Goal: Task Accomplishment & Management: Complete application form

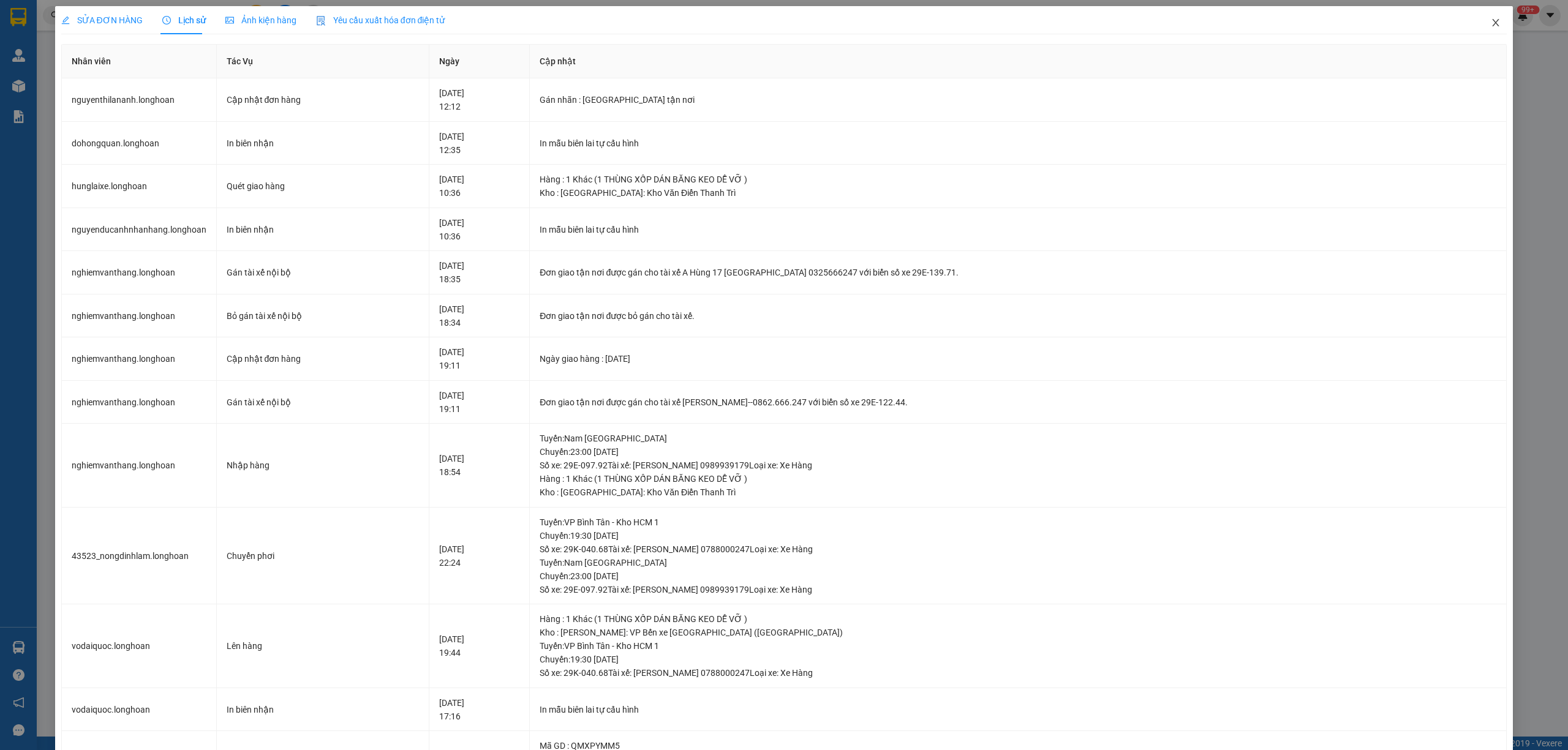
click at [1491, 25] on icon "close" at bounding box center [1496, 23] width 10 height 10
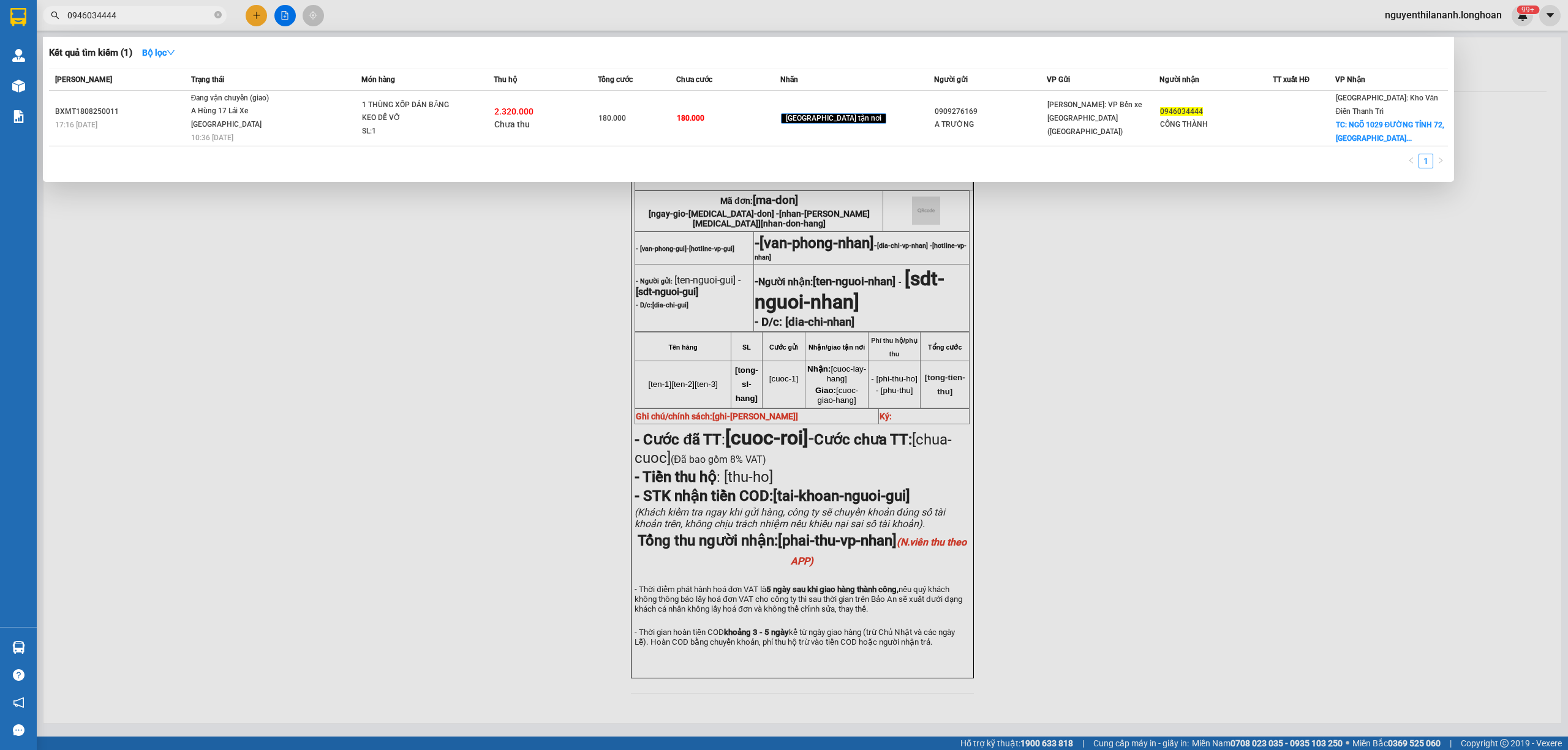
click at [155, 22] on span "0946034444" at bounding box center [135, 15] width 184 height 19
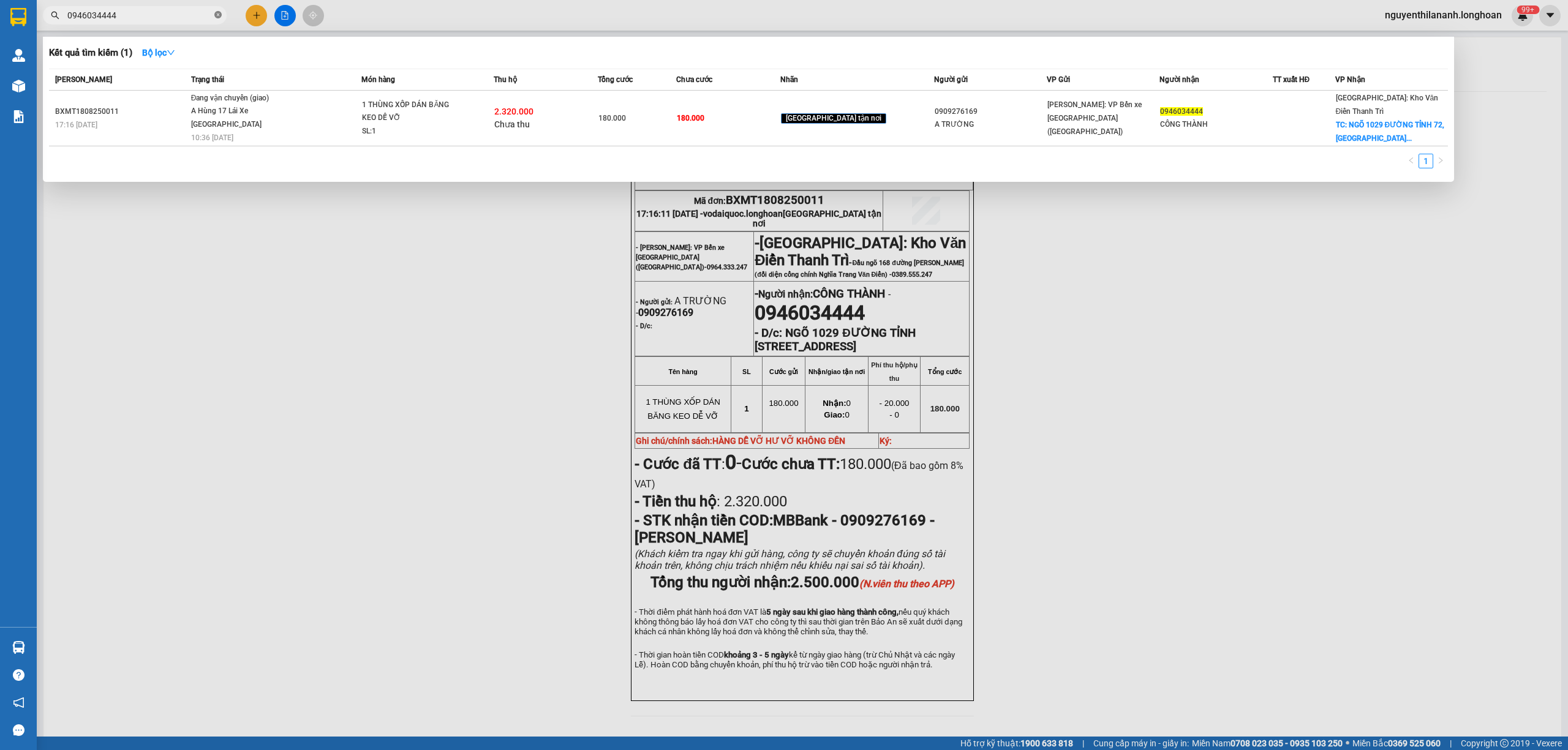
click at [216, 13] on icon "close-circle" at bounding box center [218, 15] width 7 height 7
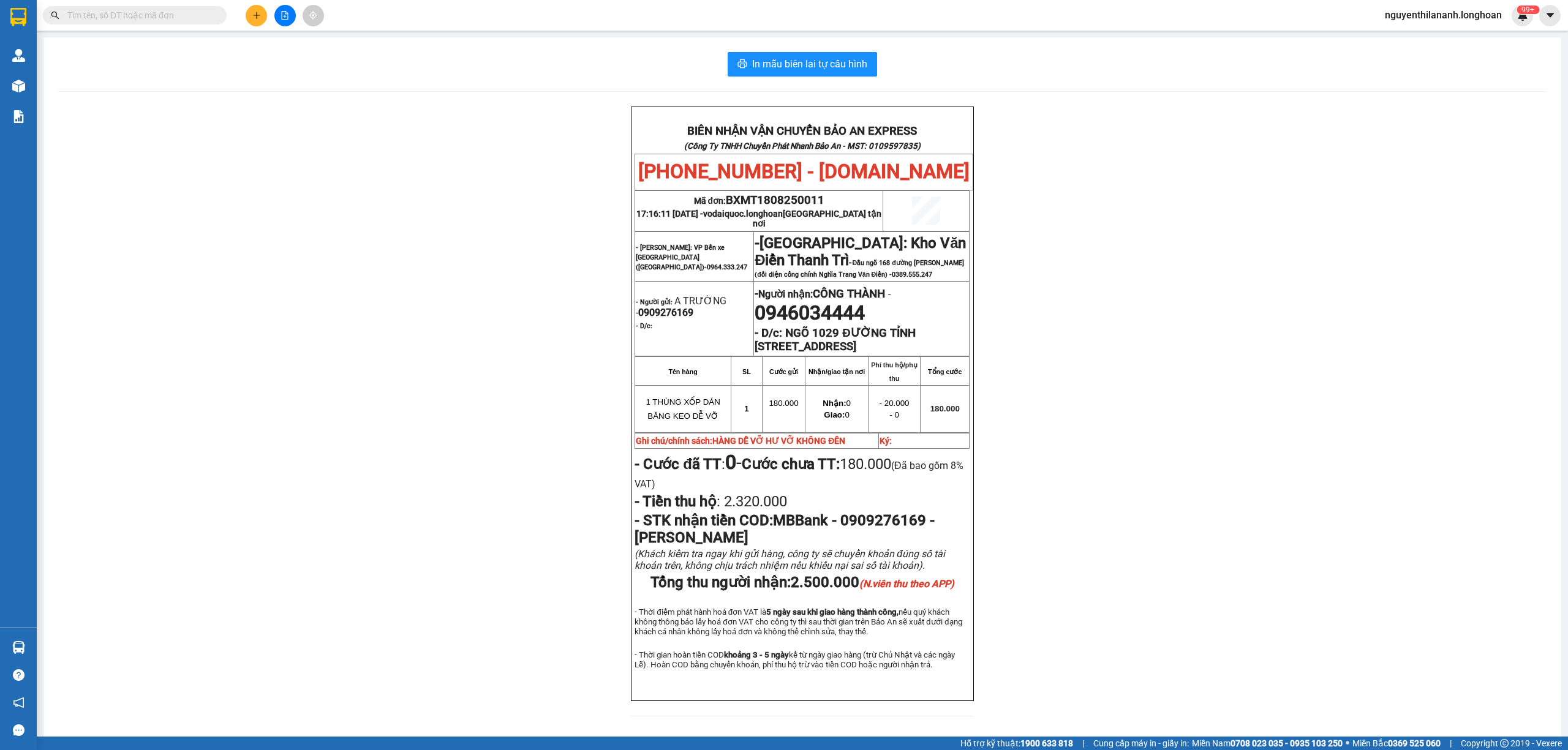
paste input "0825020611"
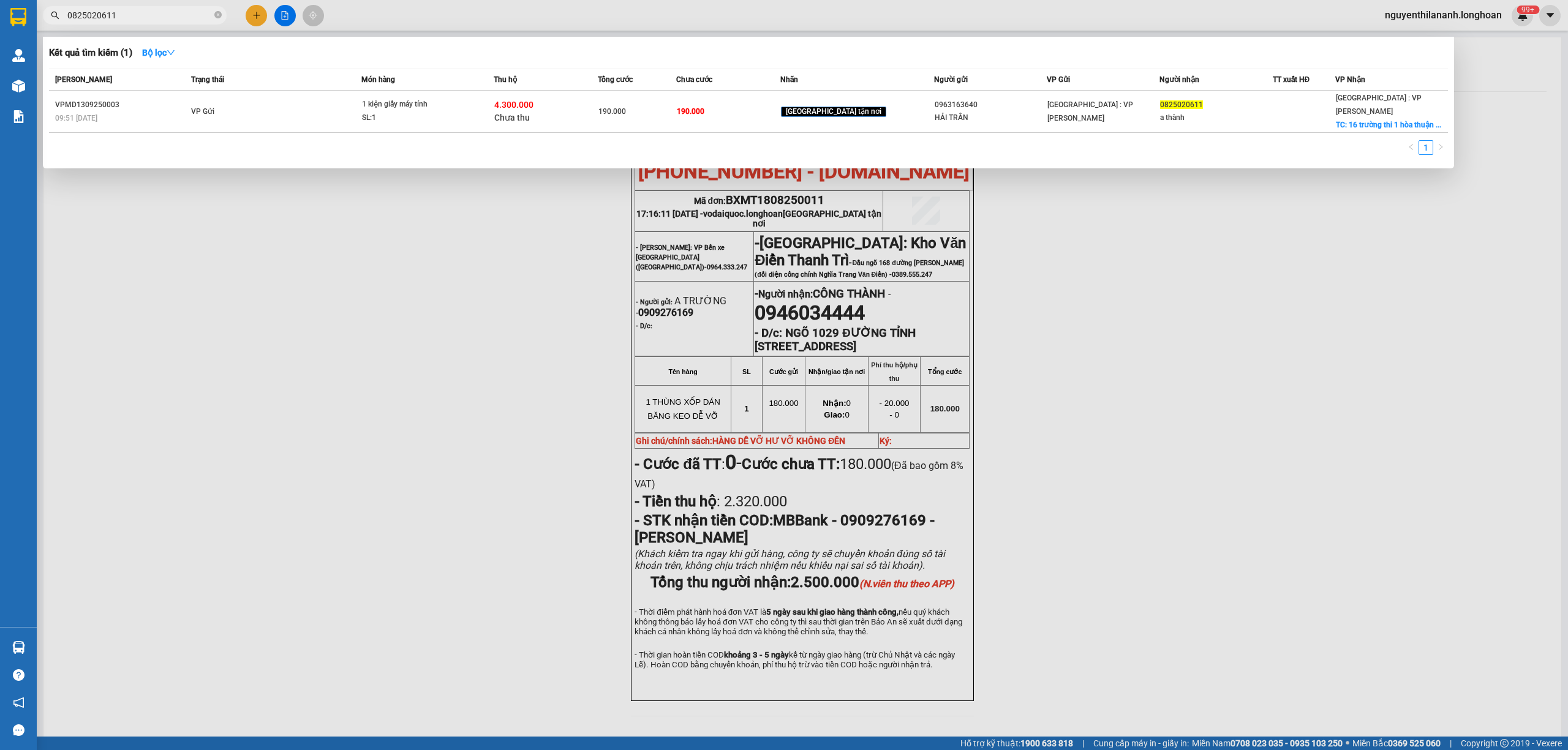
type input "0825020611"
click at [341, 513] on div at bounding box center [784, 375] width 1568 height 750
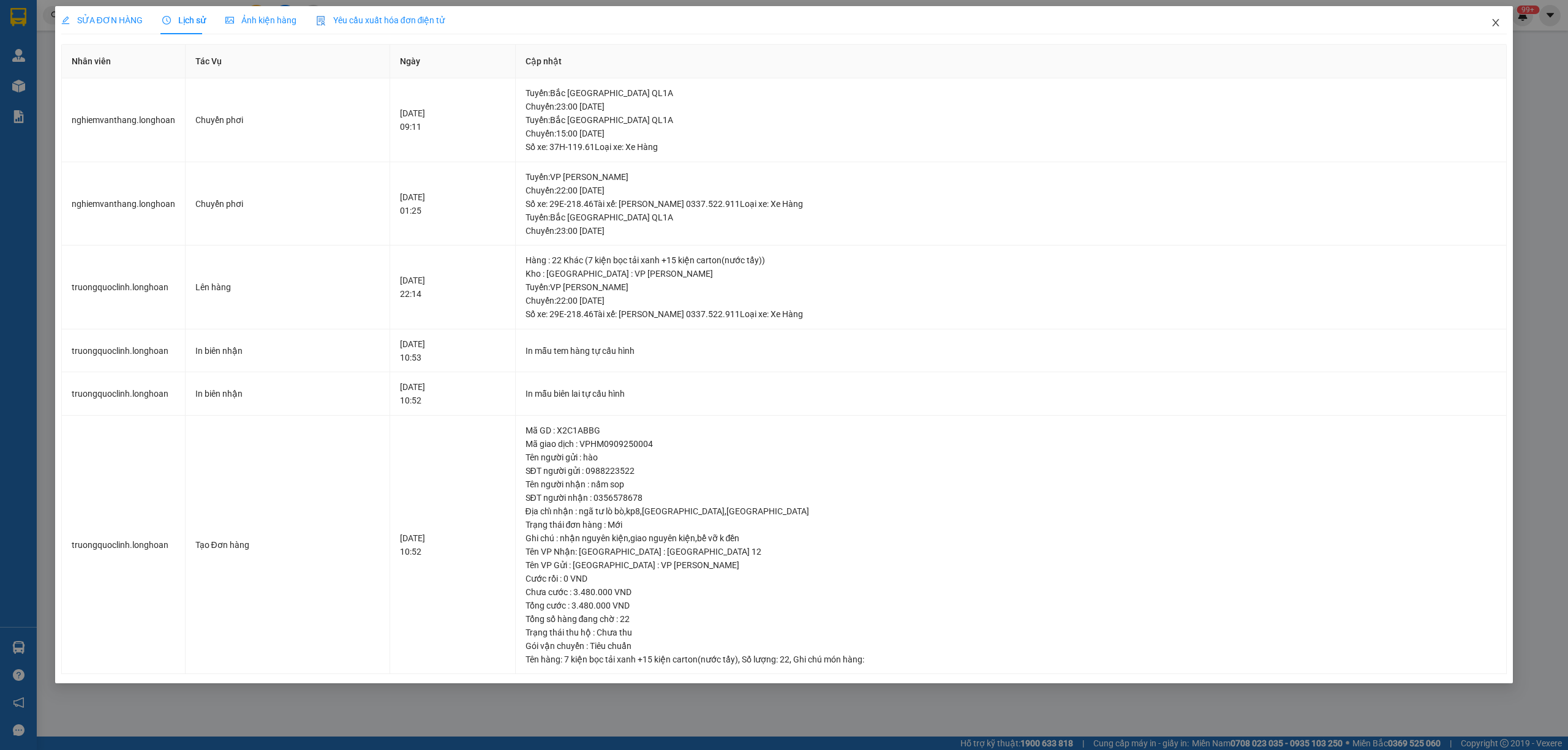
drag, startPoint x: 1500, startPoint y: 19, endPoint x: 1492, endPoint y: 21, distance: 8.2
click at [1492, 21] on icon "close" at bounding box center [1496, 23] width 10 height 10
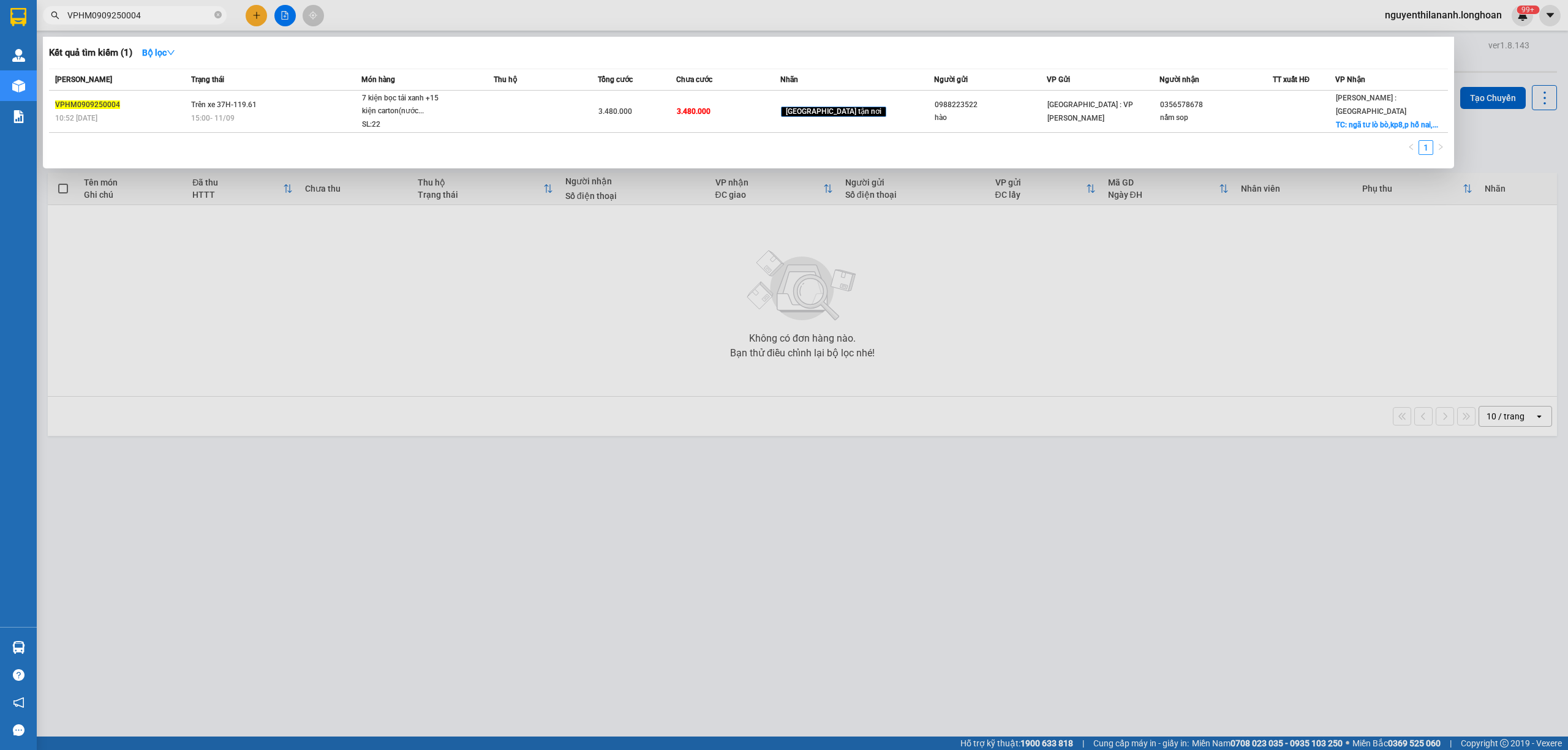
click at [150, 15] on input "VPHM0909250004" at bounding box center [140, 15] width 145 height 13
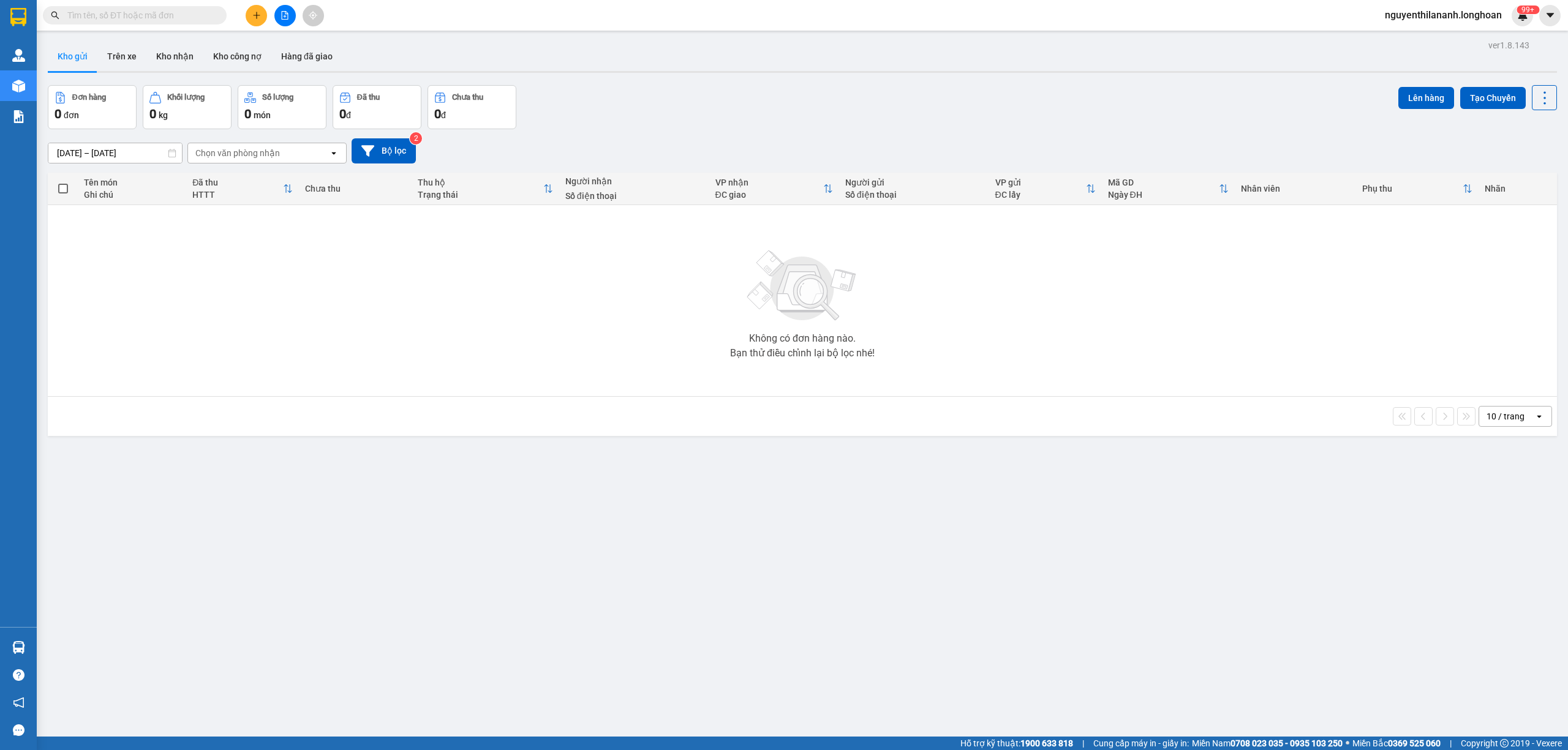
paste input "0915370759"
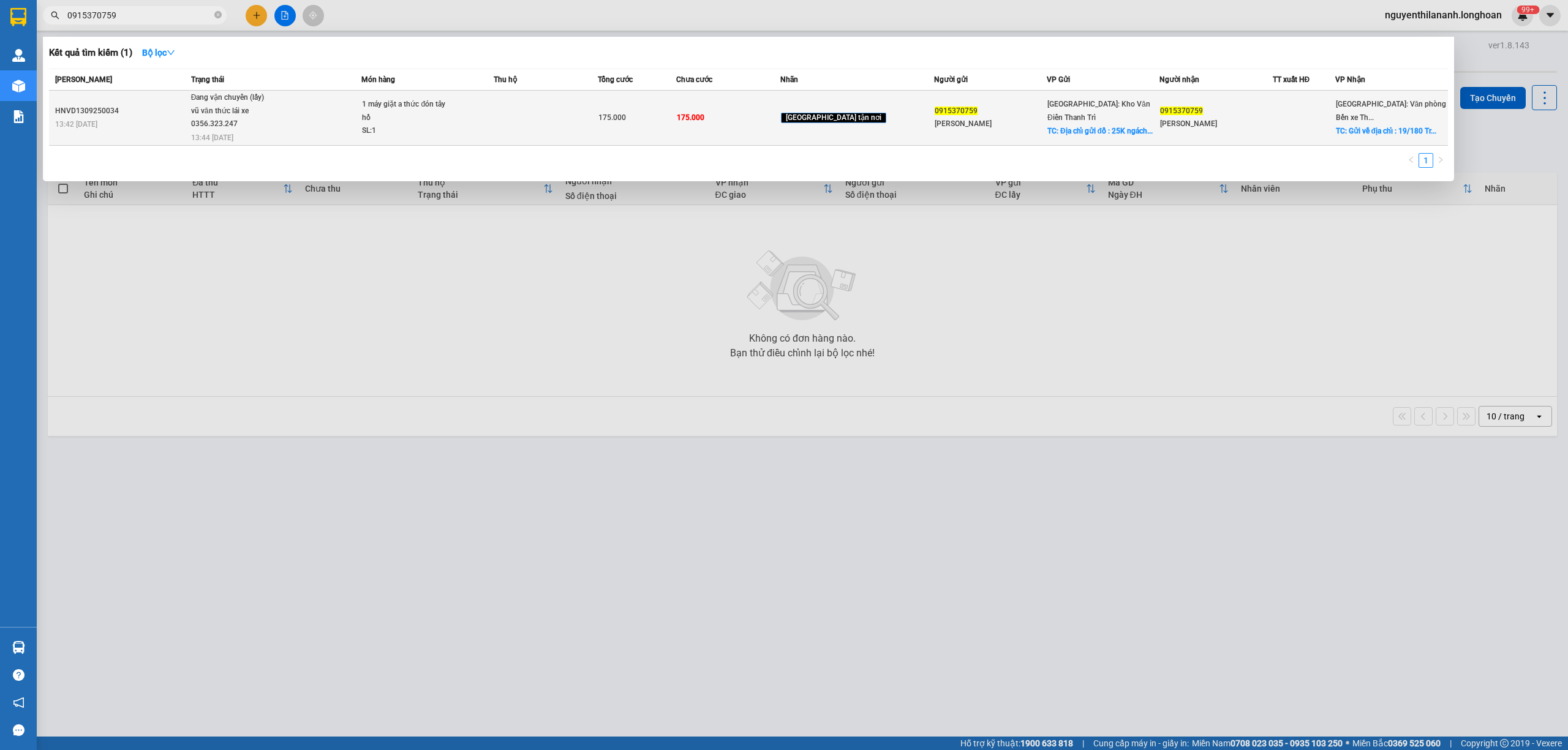
type input "0915370759"
click at [177, 123] on div "13:42 [DATE]" at bounding box center [121, 124] width 132 height 13
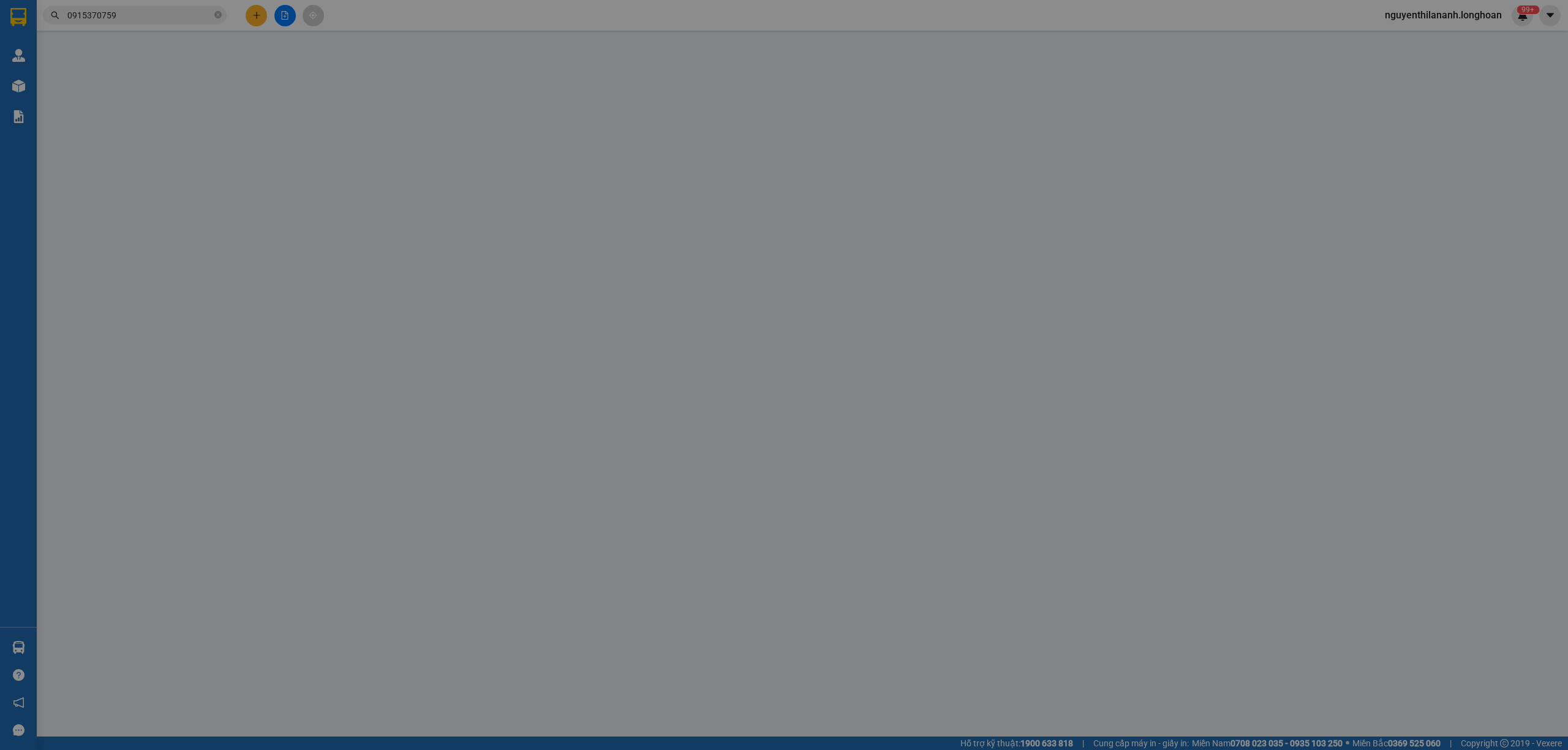
type input "0915370759"
type input "[PERSON_NAME]"
checkbox input "true"
type input "Địa chỉ gửi đồ : 25K ngách 25 ngõ 50 Võng [GEOGRAPHIC_DATA], [GEOGRAPHIC_DATA],…"
type input "0915370759"
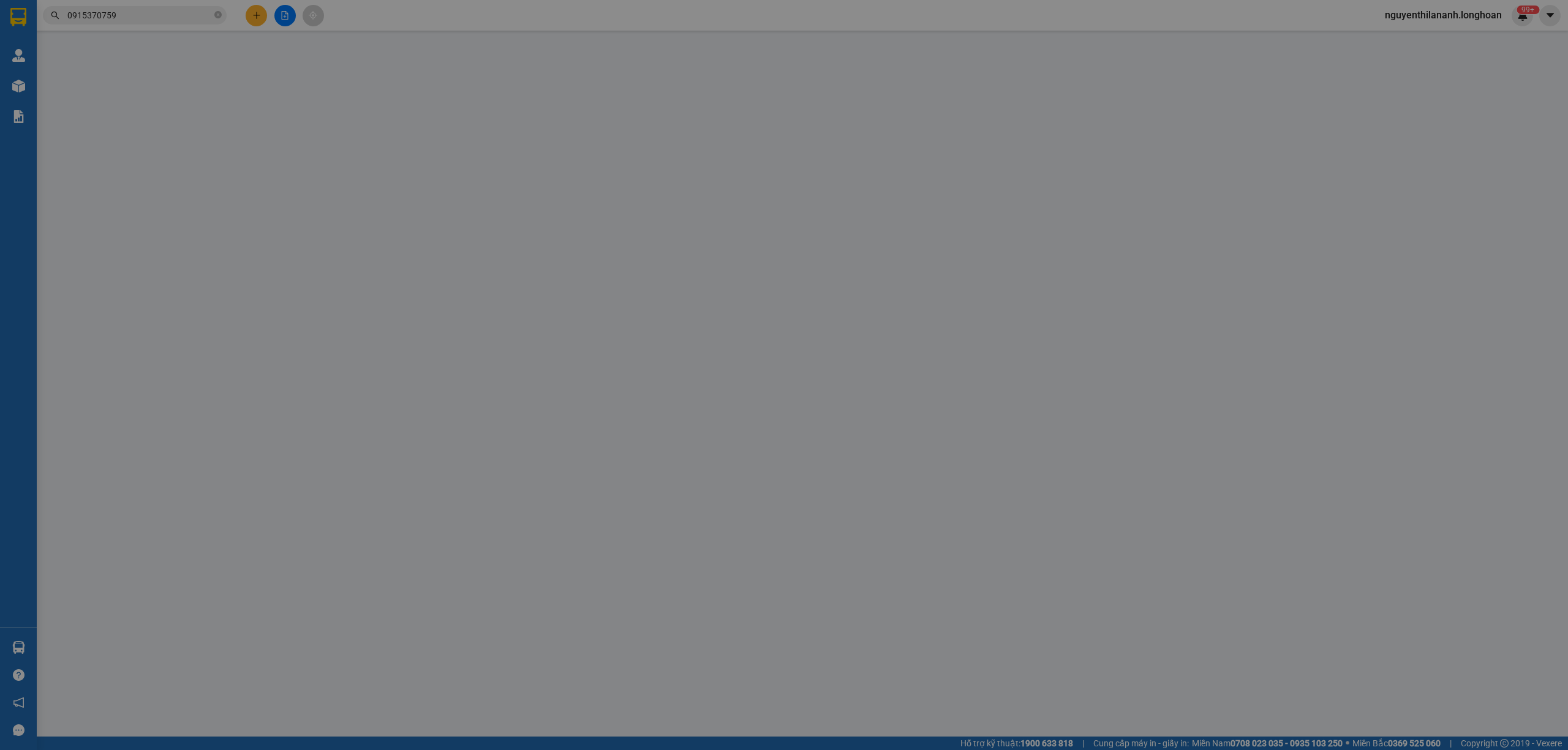
type input "[PERSON_NAME]"
checkbox input "true"
type input "Gửi về địa chỉ : [STREET_ADDRESS]"
type input "175.000"
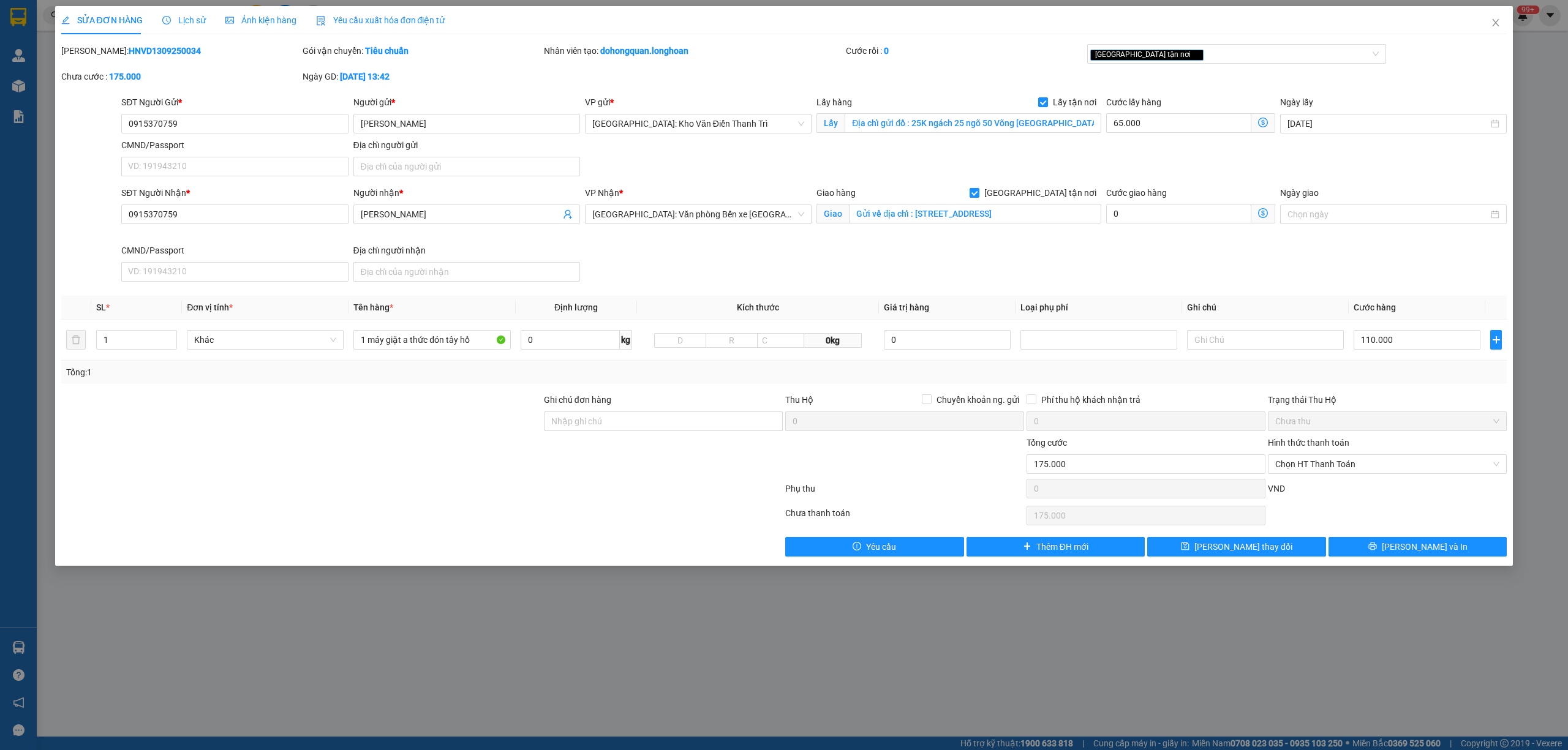
click at [196, 13] on div "Lịch sử" at bounding box center [184, 20] width 44 height 13
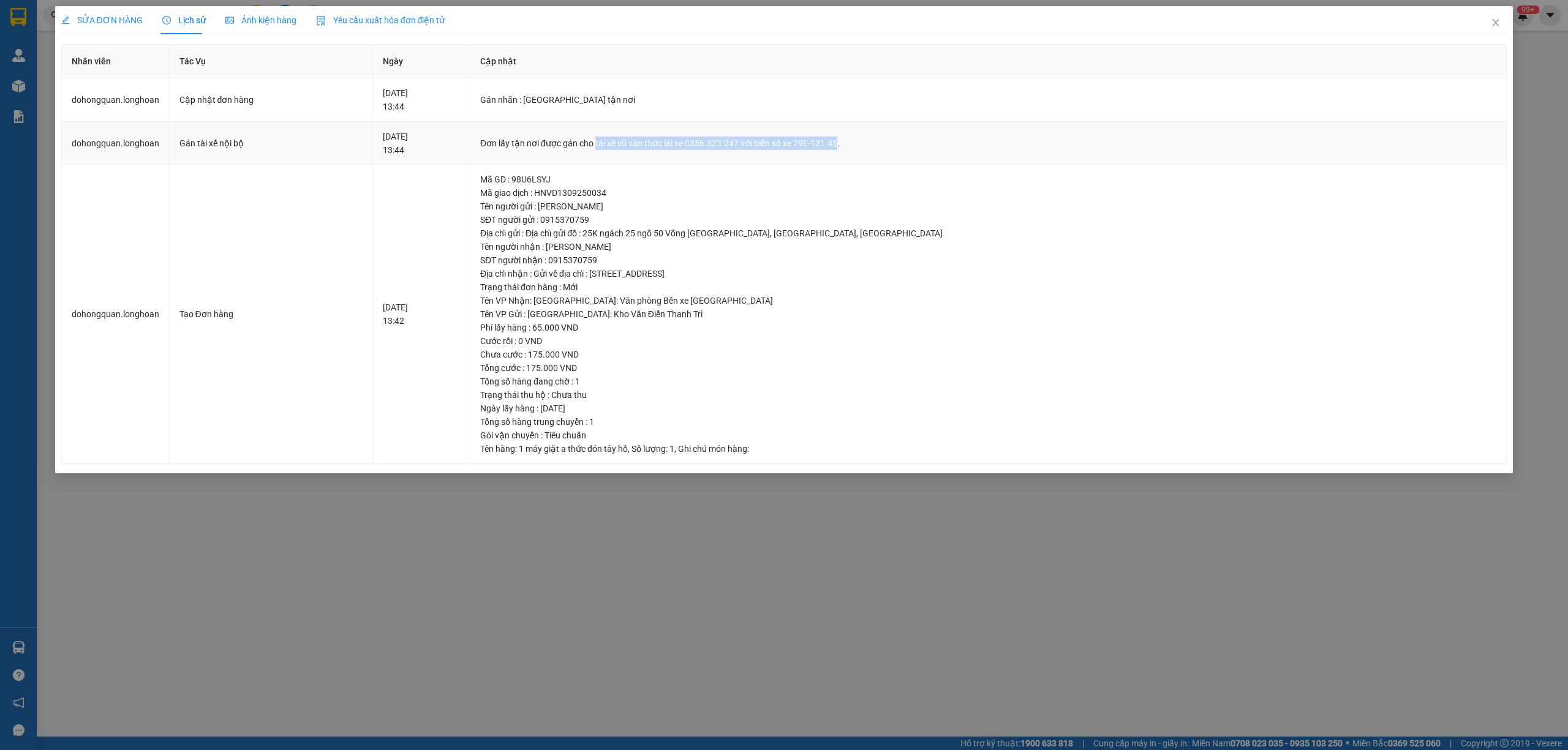
drag, startPoint x: 688, startPoint y: 140, endPoint x: 927, endPoint y: 143, distance: 239.0
click at [927, 143] on div "Đơn lấy tận nơi được gán cho tài xế vũ văn thức lái xe 0356.323.247 với biển số…" at bounding box center [988, 143] width 1016 height 13
copy div "tài xế vũ văn thức lái xe 0356.323.247 với biển số xe 29E-121.45"
click at [1497, 20] on icon "close" at bounding box center [1496, 23] width 10 height 10
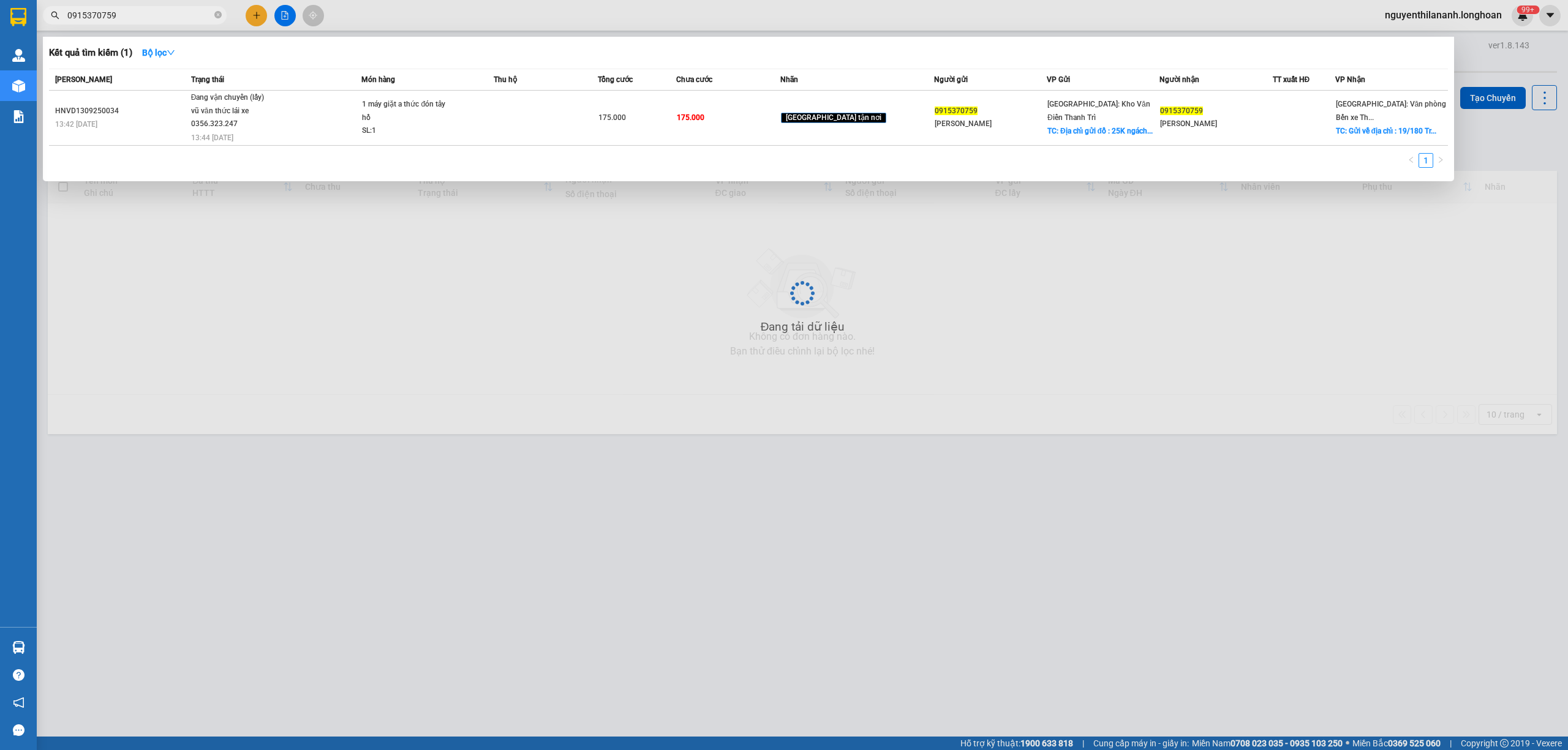
click at [143, 9] on input "0915370759" at bounding box center [140, 15] width 145 height 13
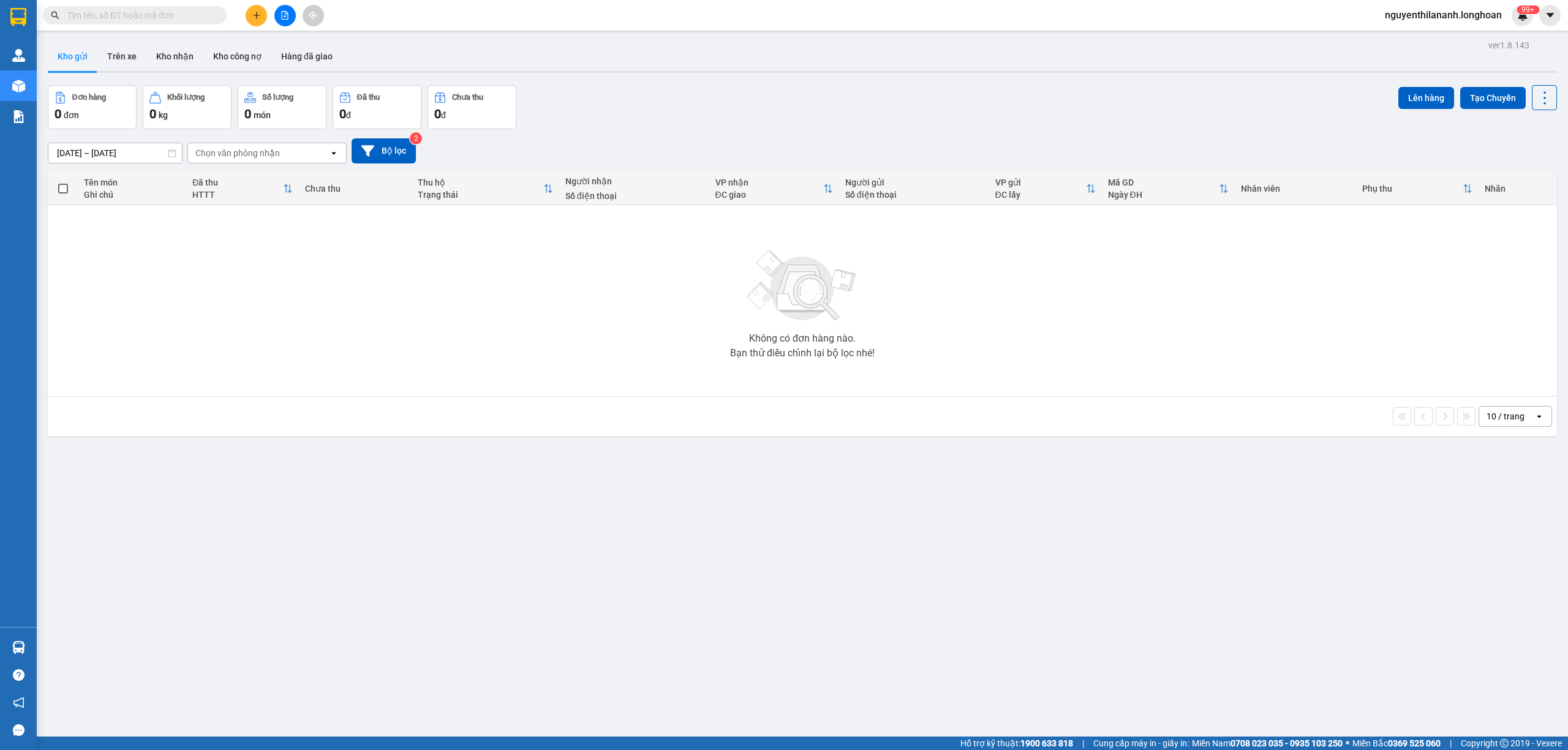
paste input "0879071727"
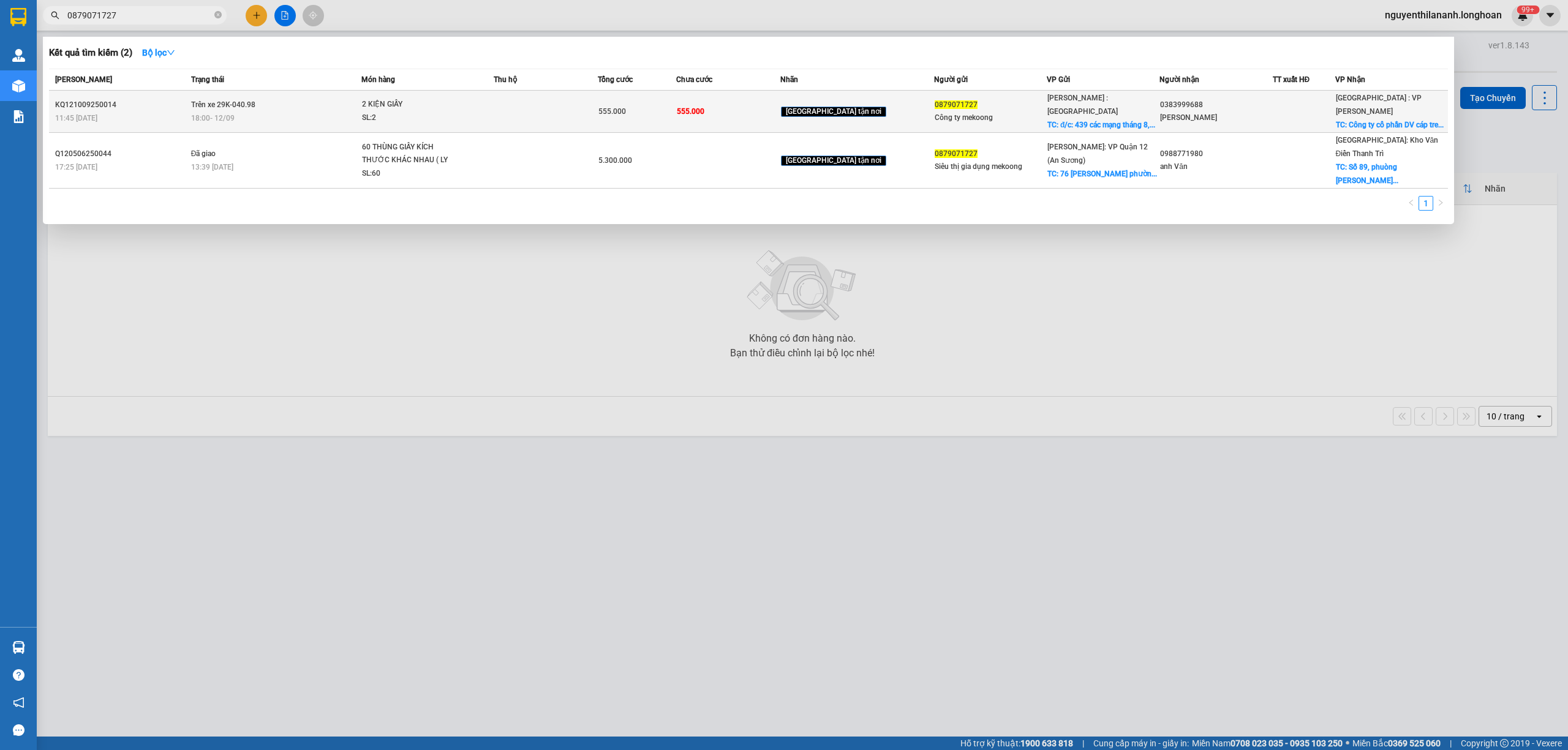
type input "0879071727"
click at [164, 99] on div "KQ121009250014" at bounding box center [121, 105] width 132 height 13
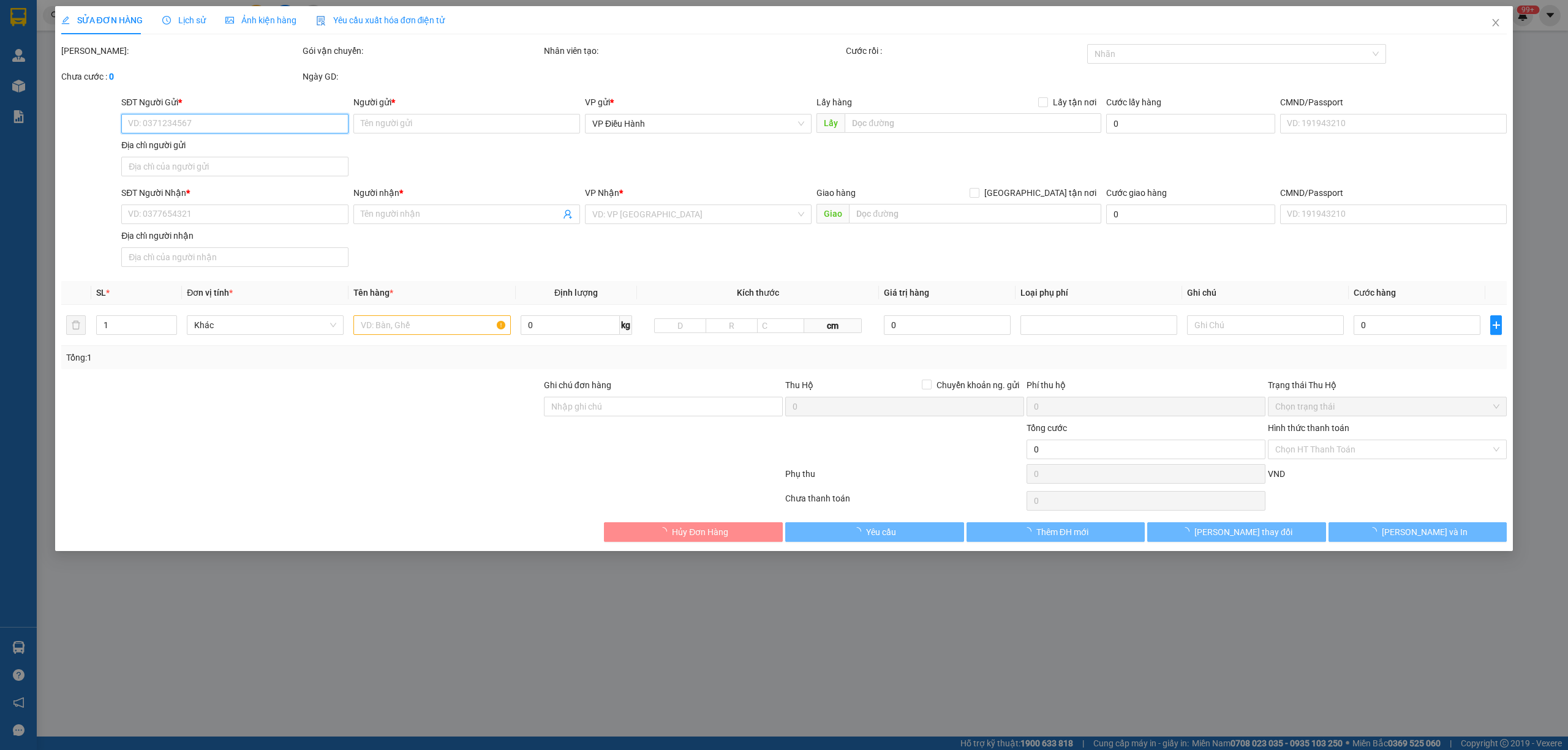
type input "0879071727"
type input "Công ty mekoong"
checkbox input "true"
type input "đ/c: 439 các mạng tháng 8, p13, Quận 10 HCM"
type input "0383999688"
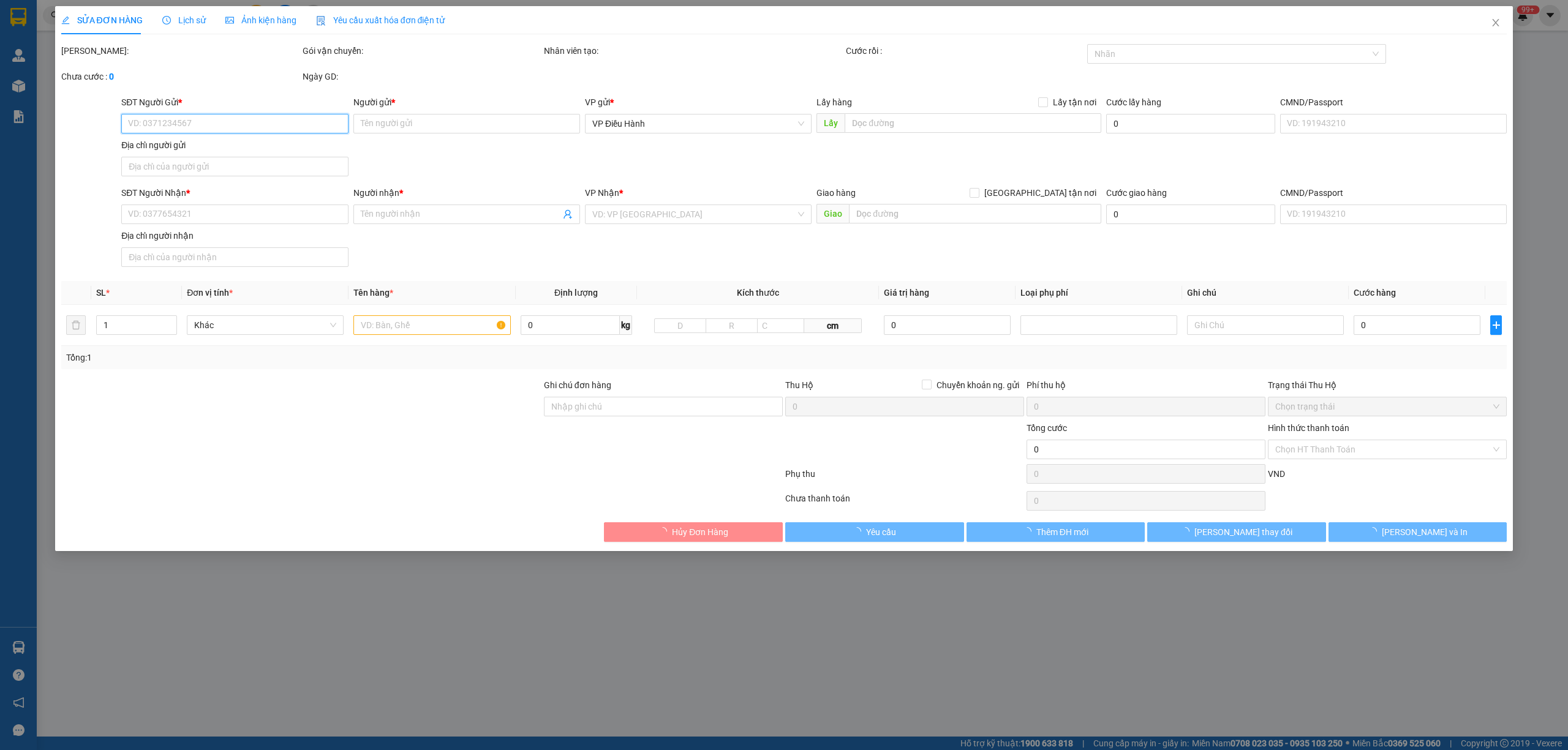
type input "[PERSON_NAME]"
checkbox input "true"
type input "Công ty cổ phần DV cáp treo bà nà, [GEOGRAPHIC_DATA], [GEOGRAPHIC_DATA], [GEOGR…"
type input "555.000"
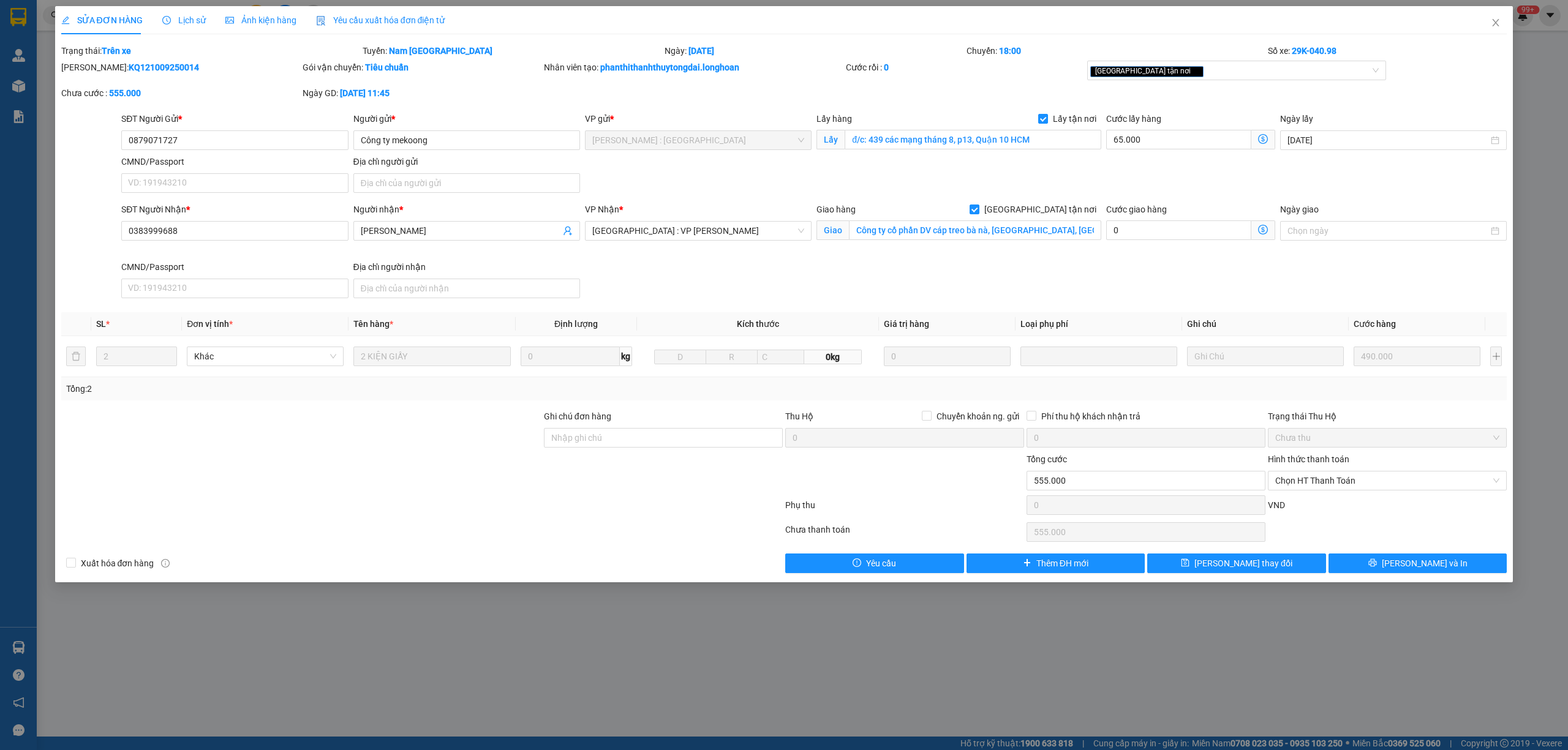
click at [188, 16] on span "Lịch sử" at bounding box center [184, 20] width 44 height 10
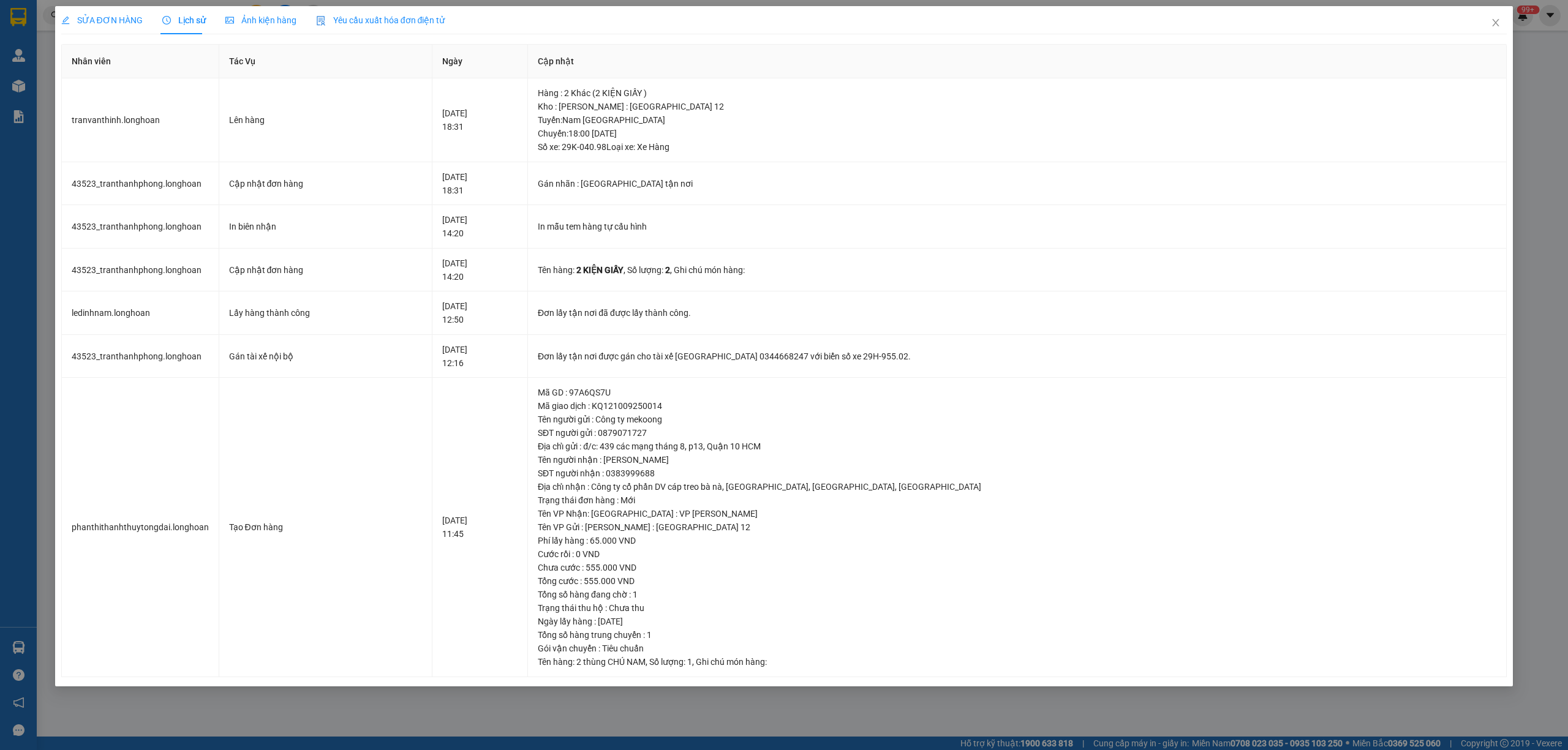
click at [107, 17] on span "SỬA ĐƠN HÀNG" at bounding box center [102, 20] width 82 height 10
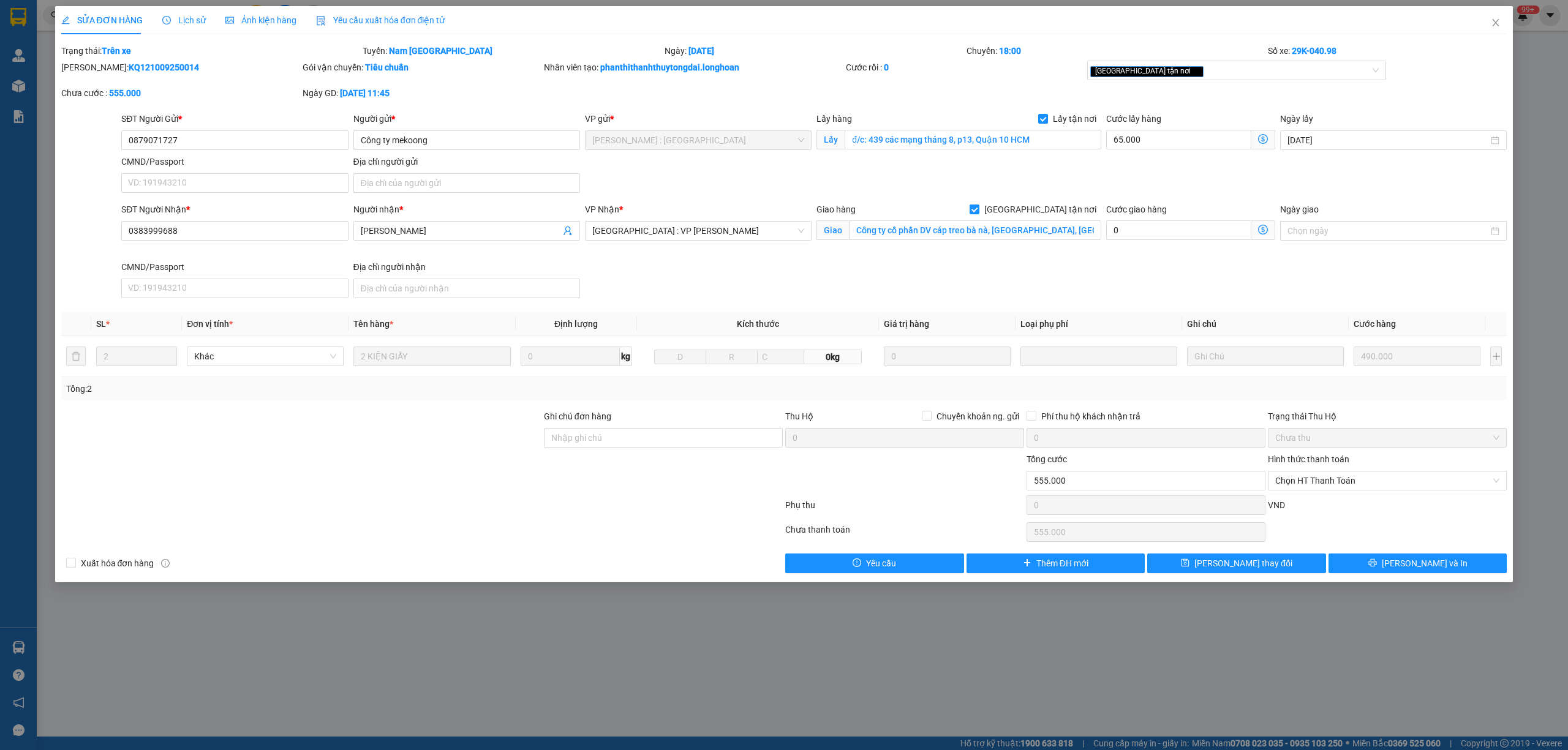
click at [171, 19] on span "Lịch sử" at bounding box center [184, 20] width 44 height 10
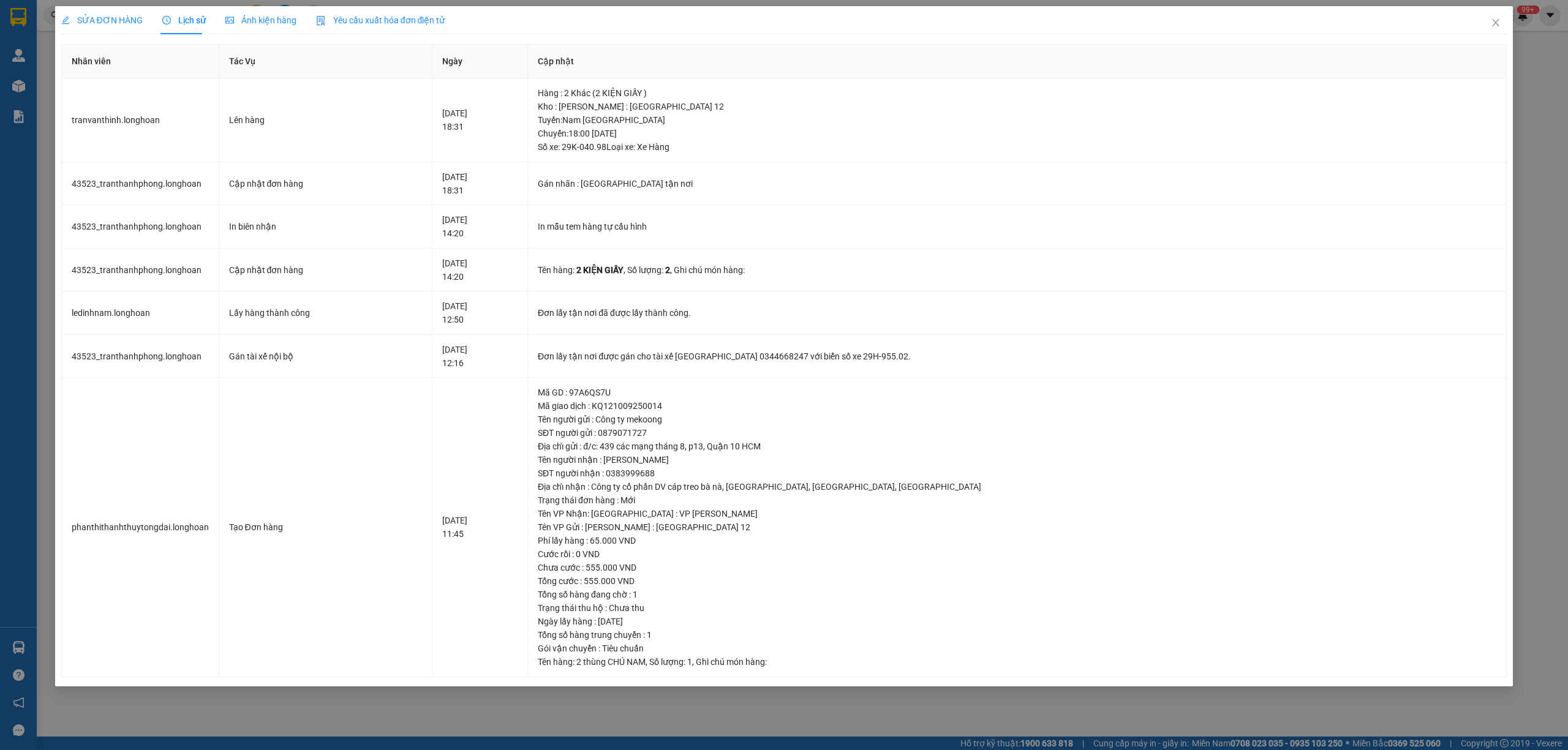
click at [130, 20] on span "SỬA ĐƠN HÀNG" at bounding box center [102, 20] width 82 height 10
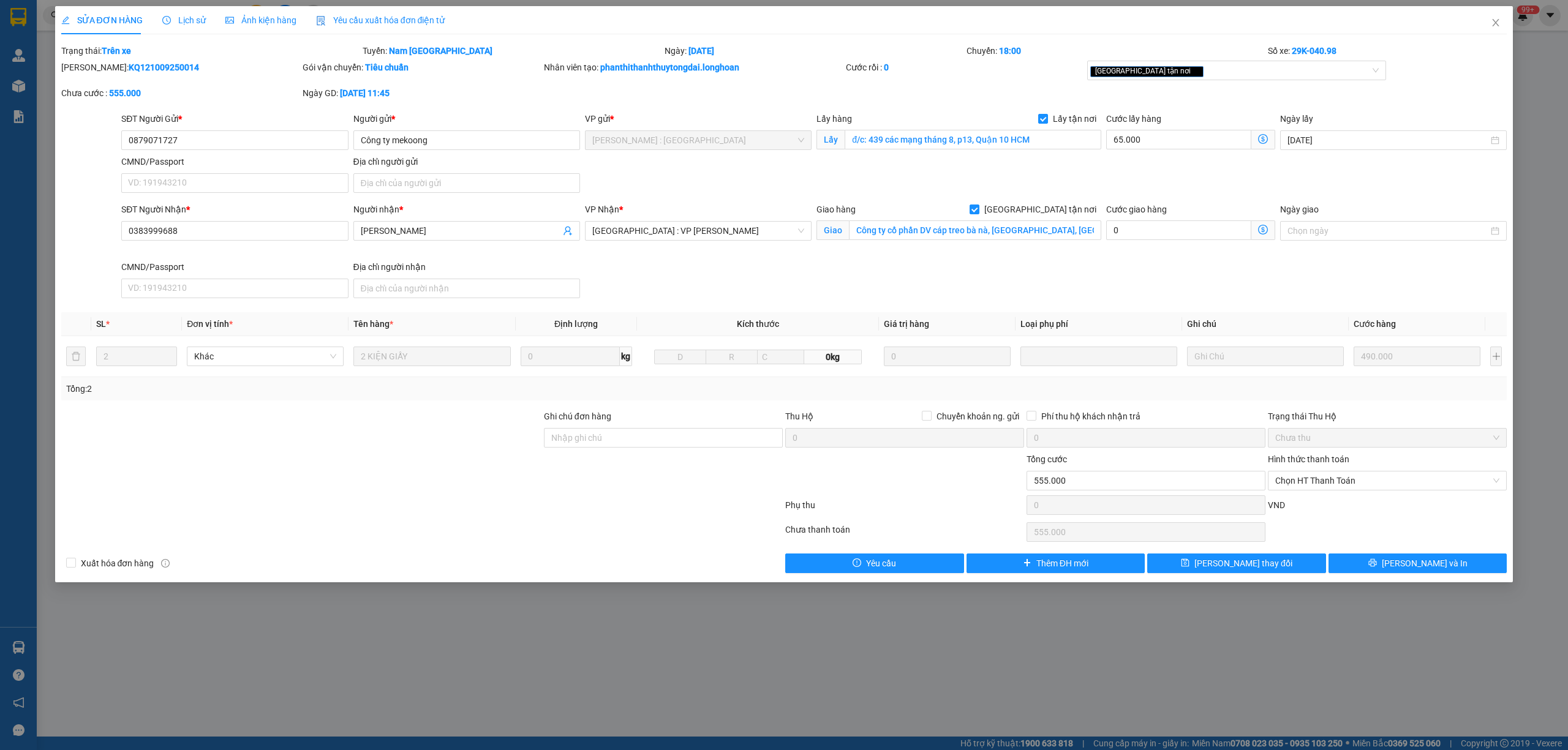
click at [182, 16] on span "Lịch sử" at bounding box center [184, 20] width 44 height 10
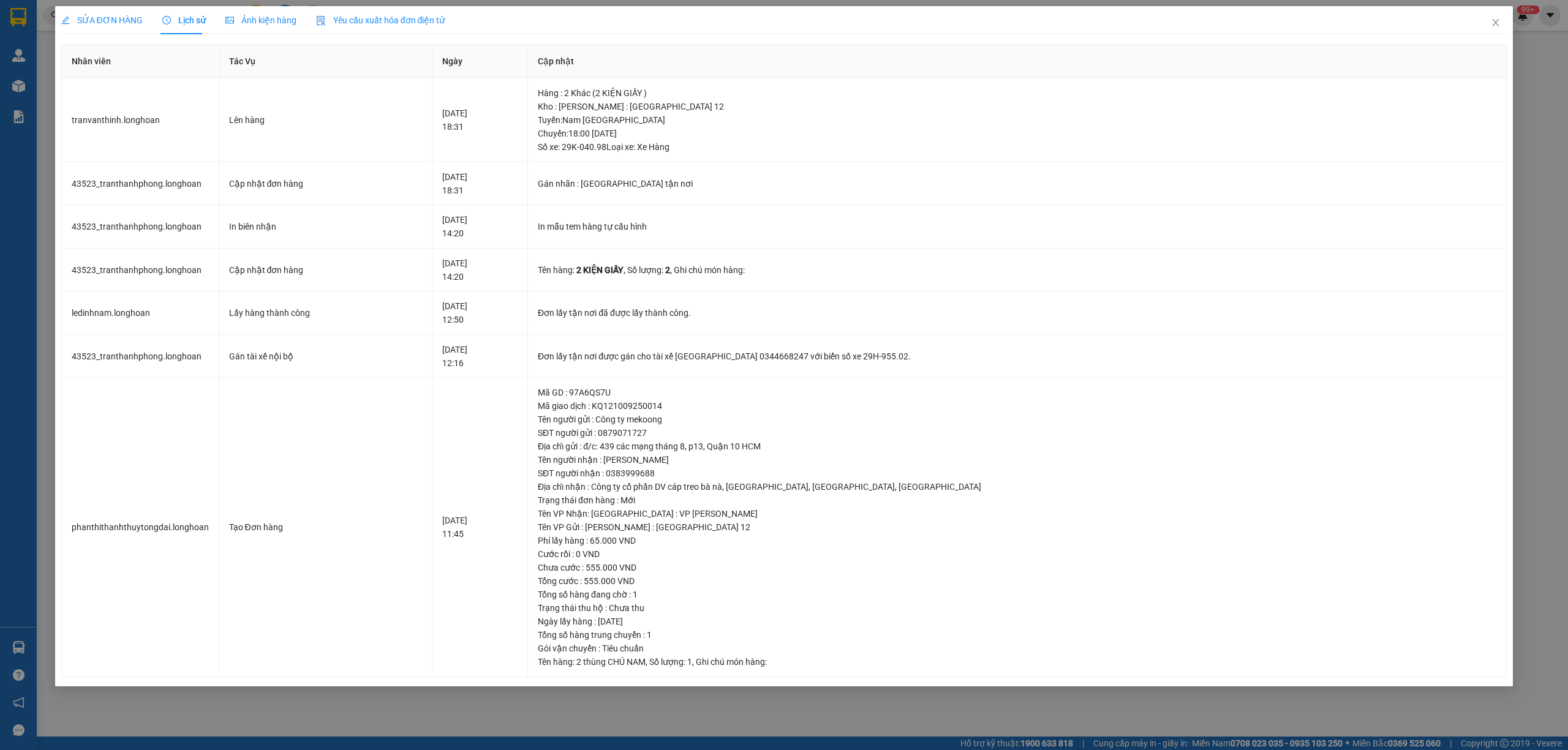
click at [104, 15] on span "SỬA ĐƠN HÀNG" at bounding box center [102, 20] width 82 height 10
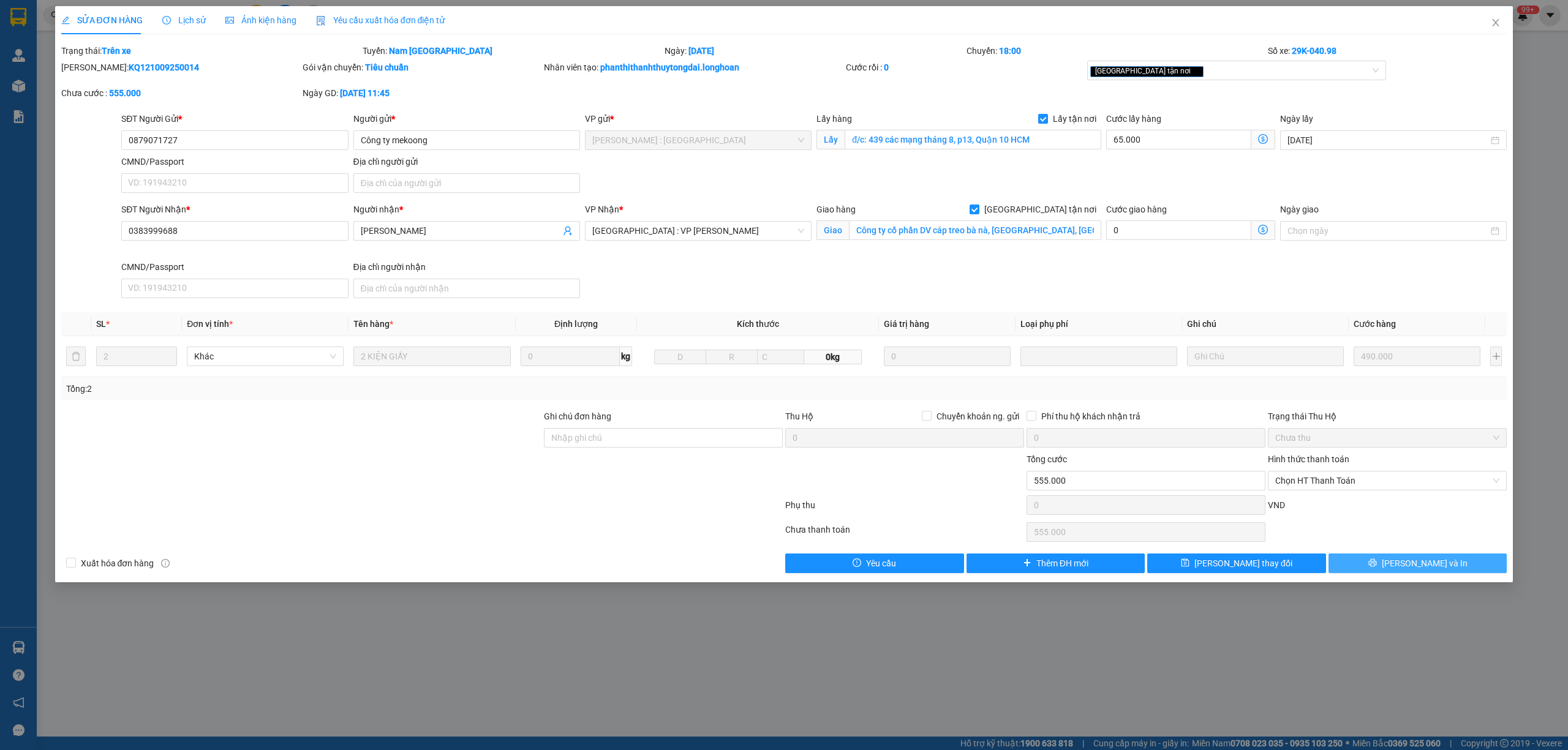
click at [1372, 561] on button "[PERSON_NAME] và In" at bounding box center [1418, 563] width 179 height 20
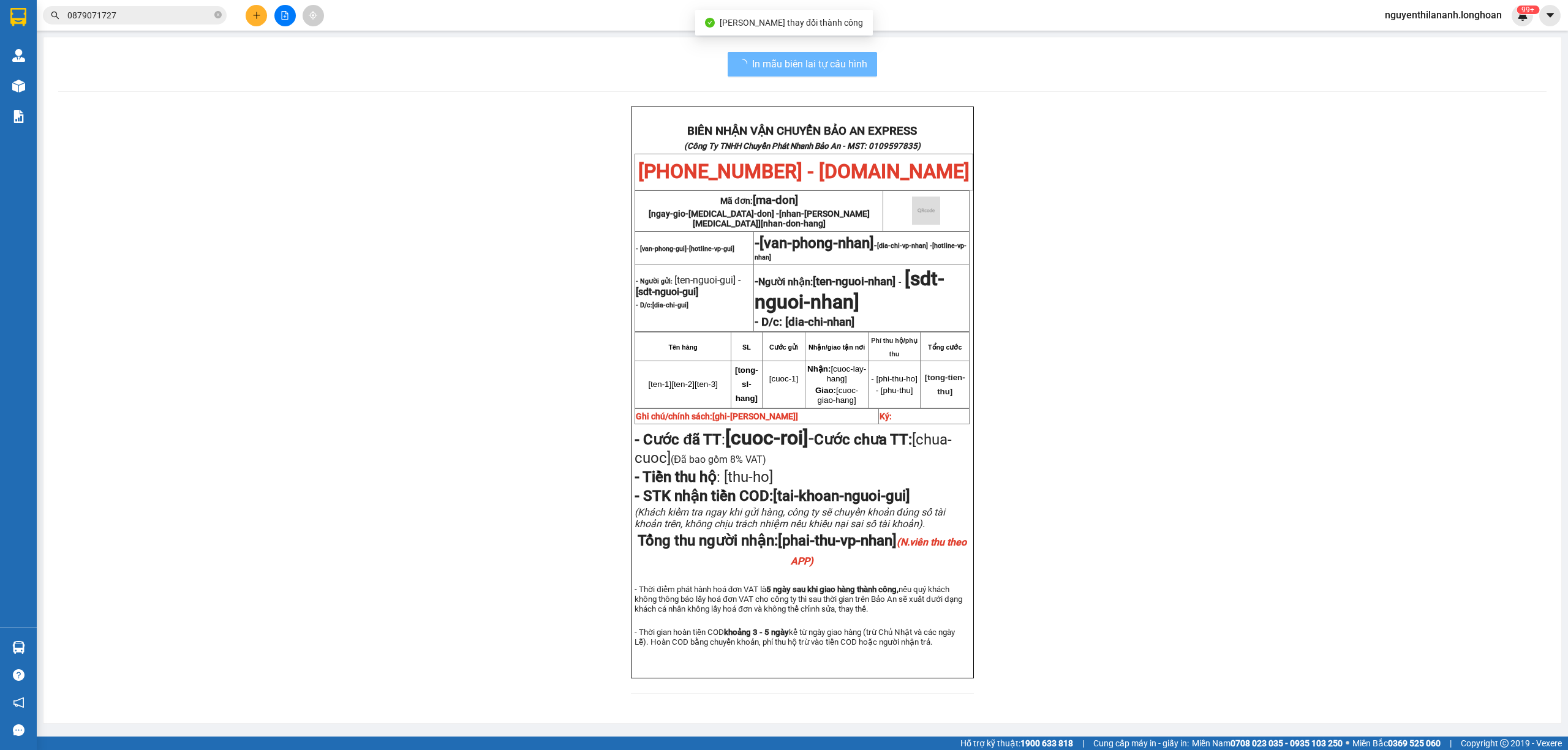
click at [1180, 510] on div "BIÊN NHẬN VẬN CHUYỂN BẢO AN EXPRESS (Công Ty TNHH Chuyển Phát Nhanh Bảo An - MS…" at bounding box center [802, 407] width 1488 height 601
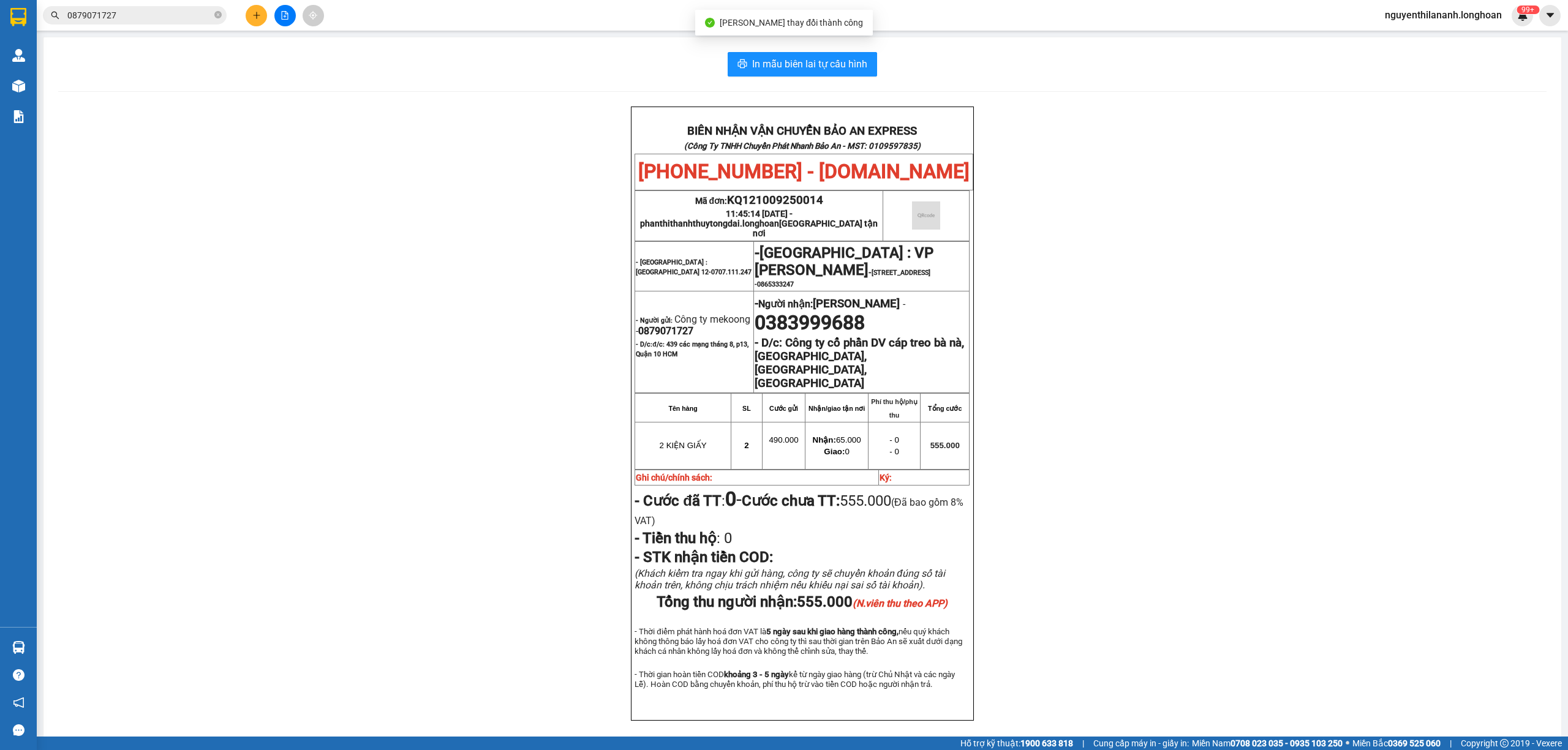
scroll to position [27, 0]
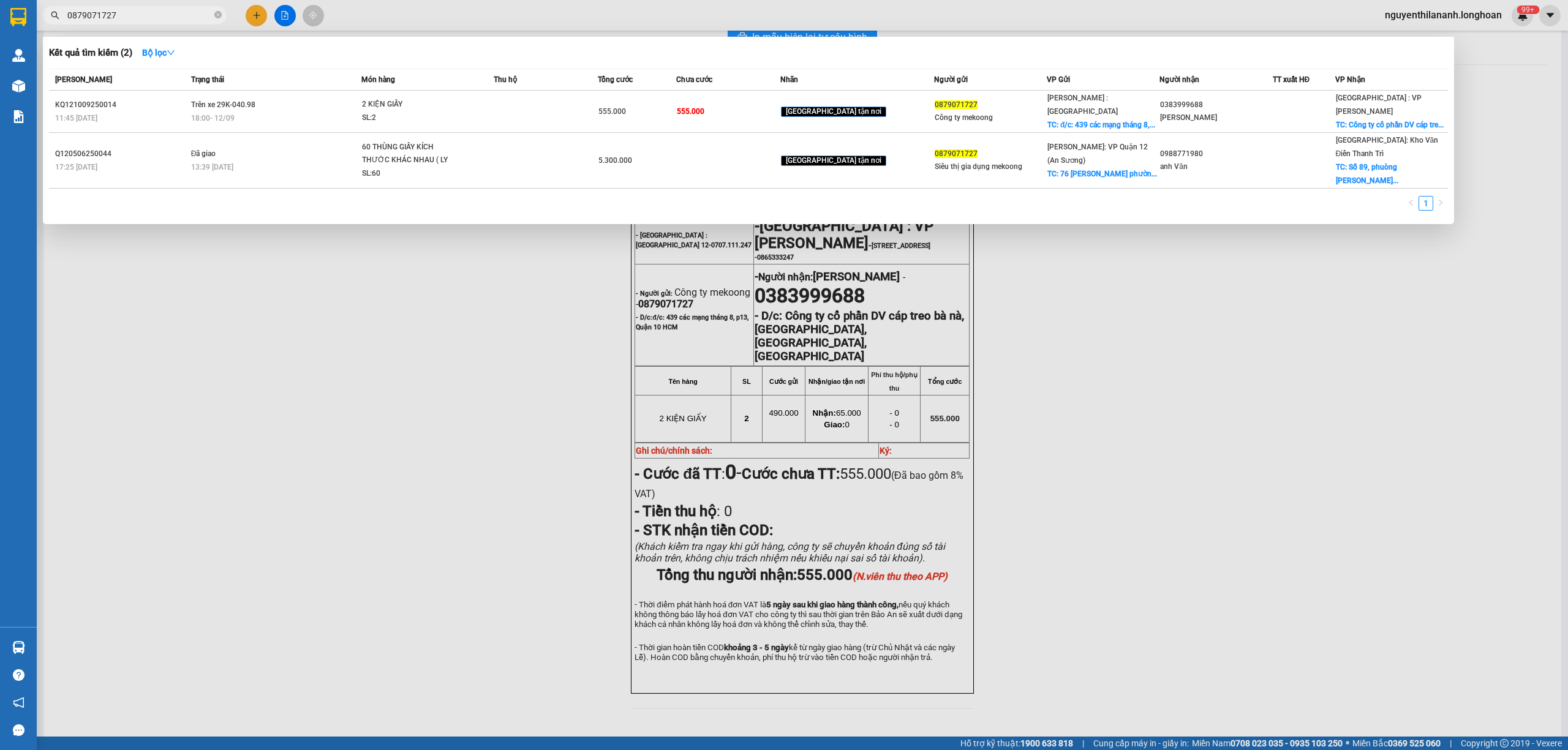
click at [135, 12] on input "0879071727" at bounding box center [140, 15] width 145 height 13
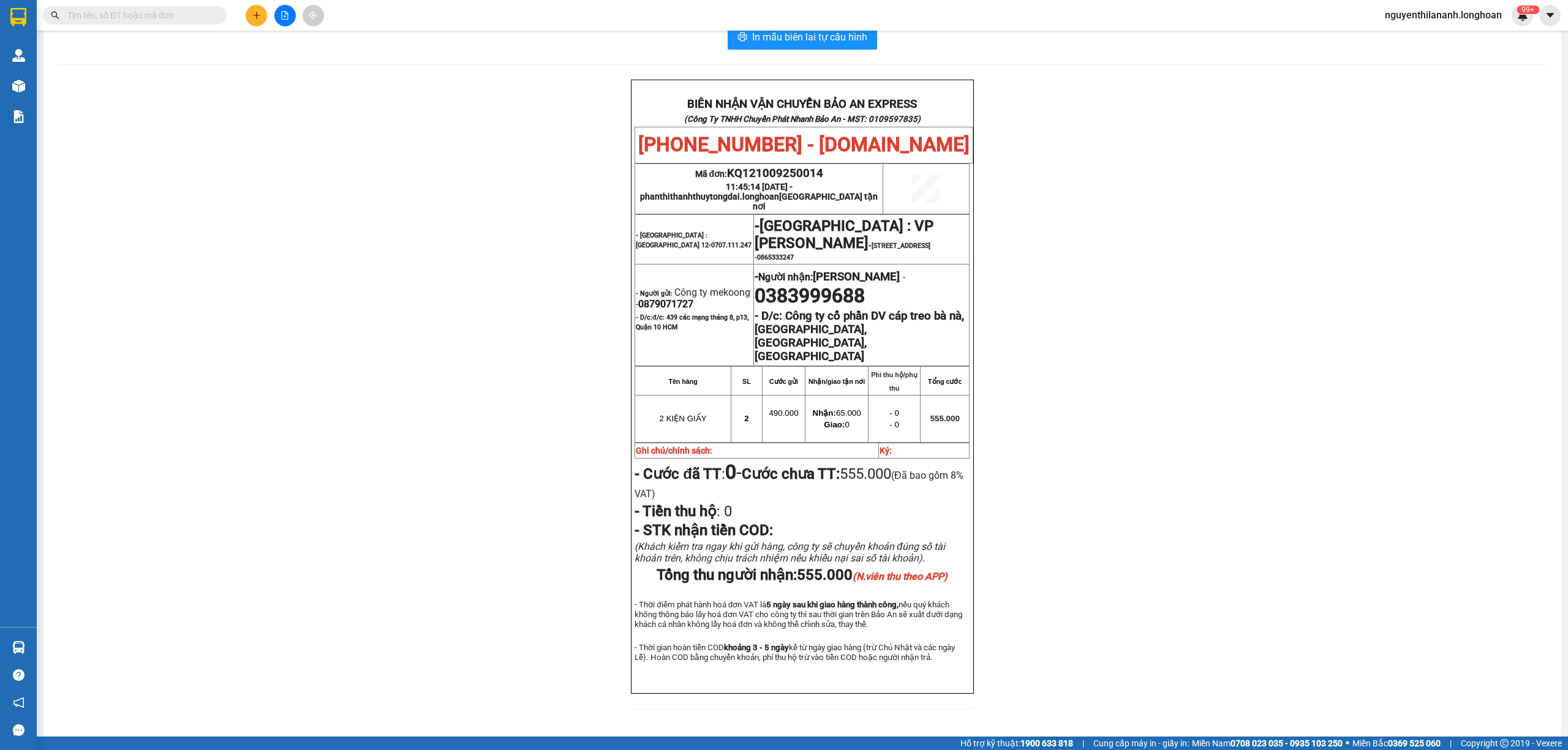
paste input "0934563399"
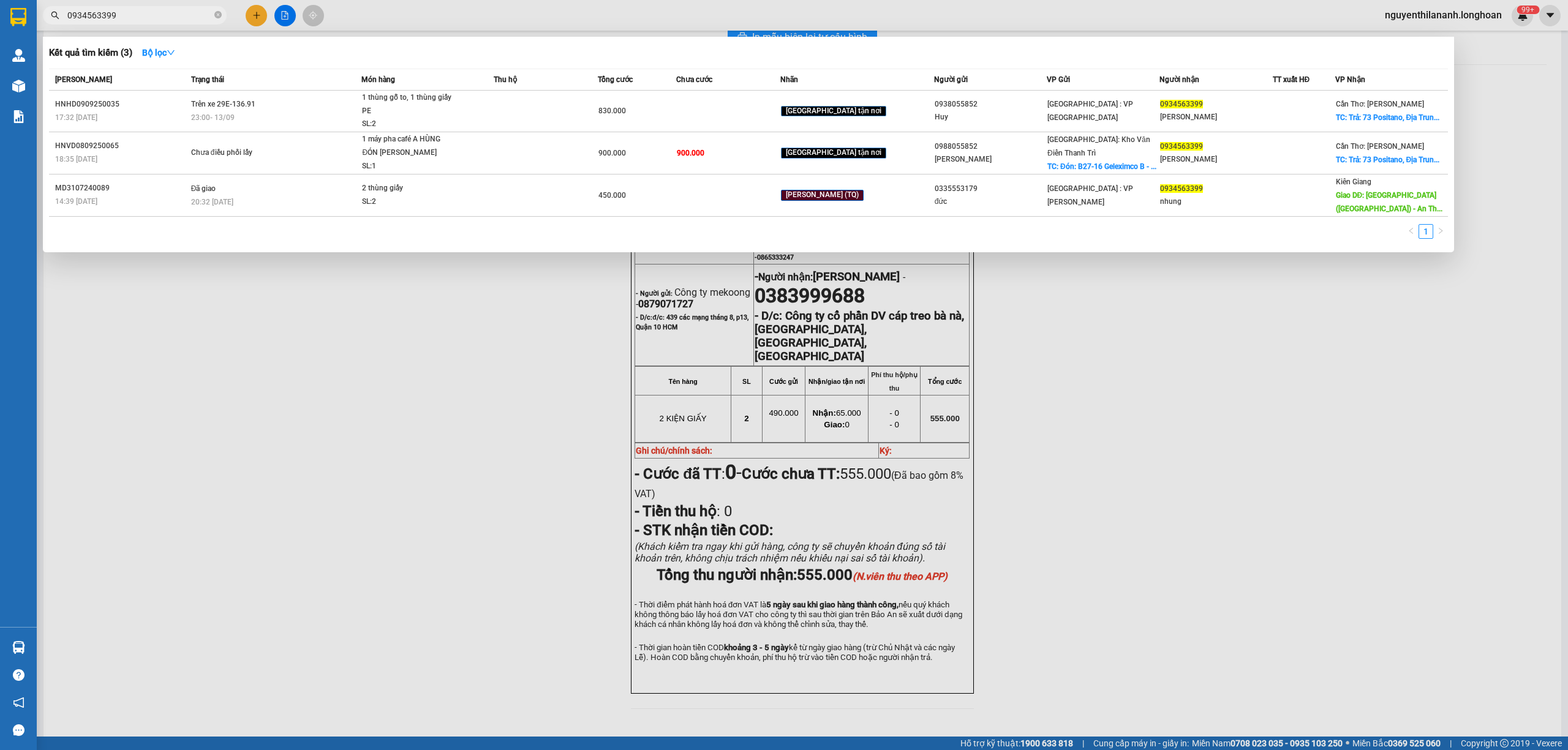
type input "0934563399"
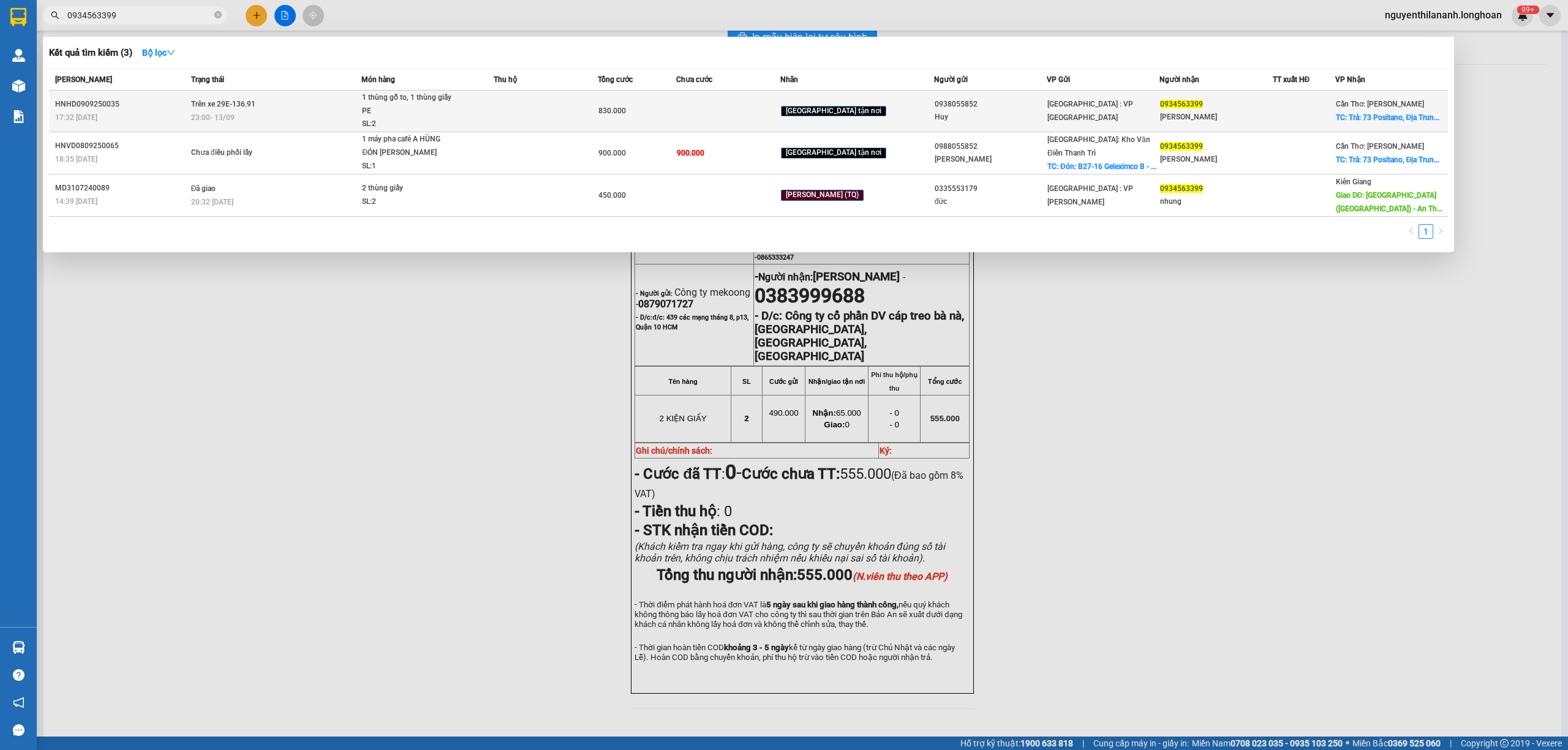
click at [167, 110] on div "HNHD0909250035" at bounding box center [121, 104] width 132 height 13
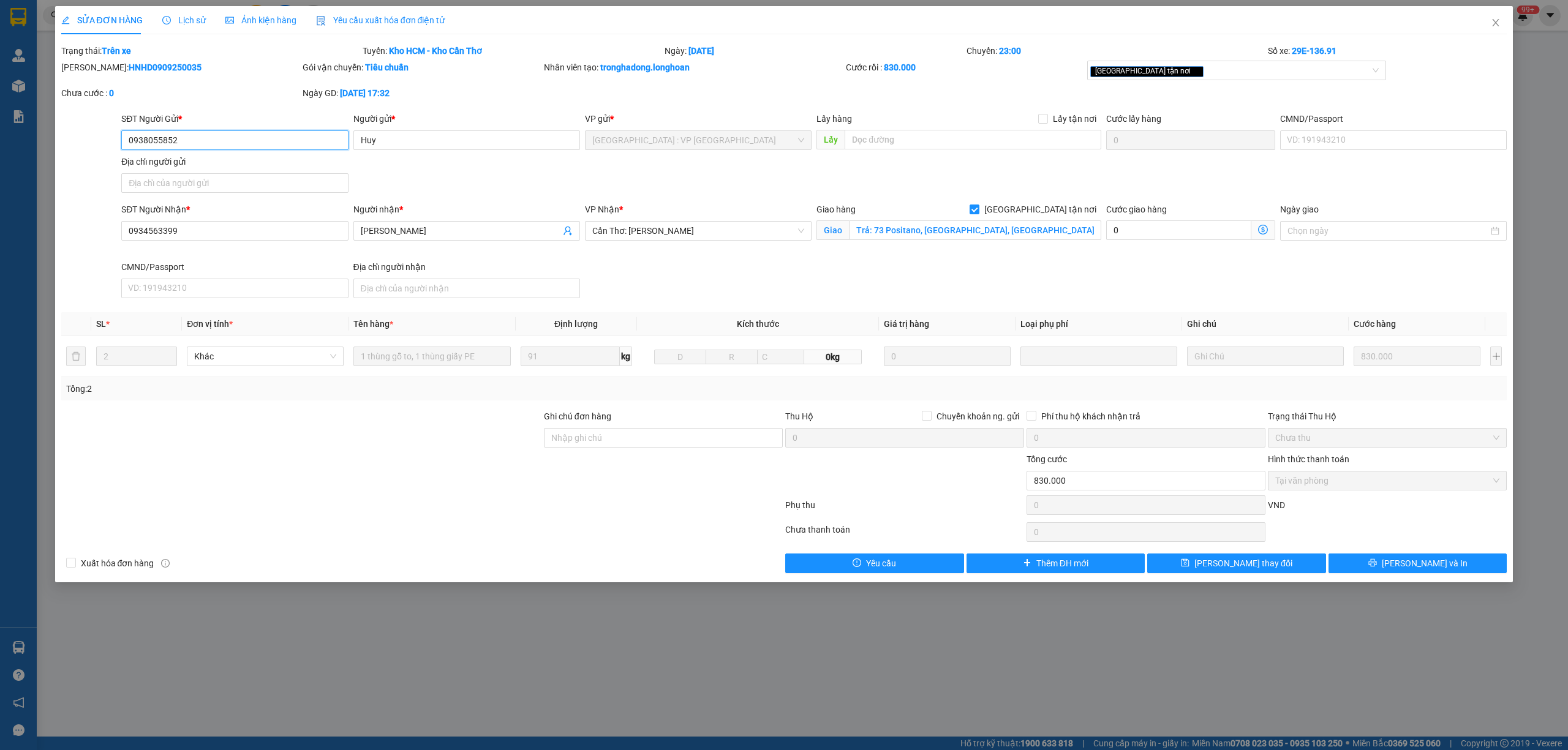
type input "0938055852"
type input "Huy"
type input "0934563399"
type input "[PERSON_NAME]"
checkbox input "true"
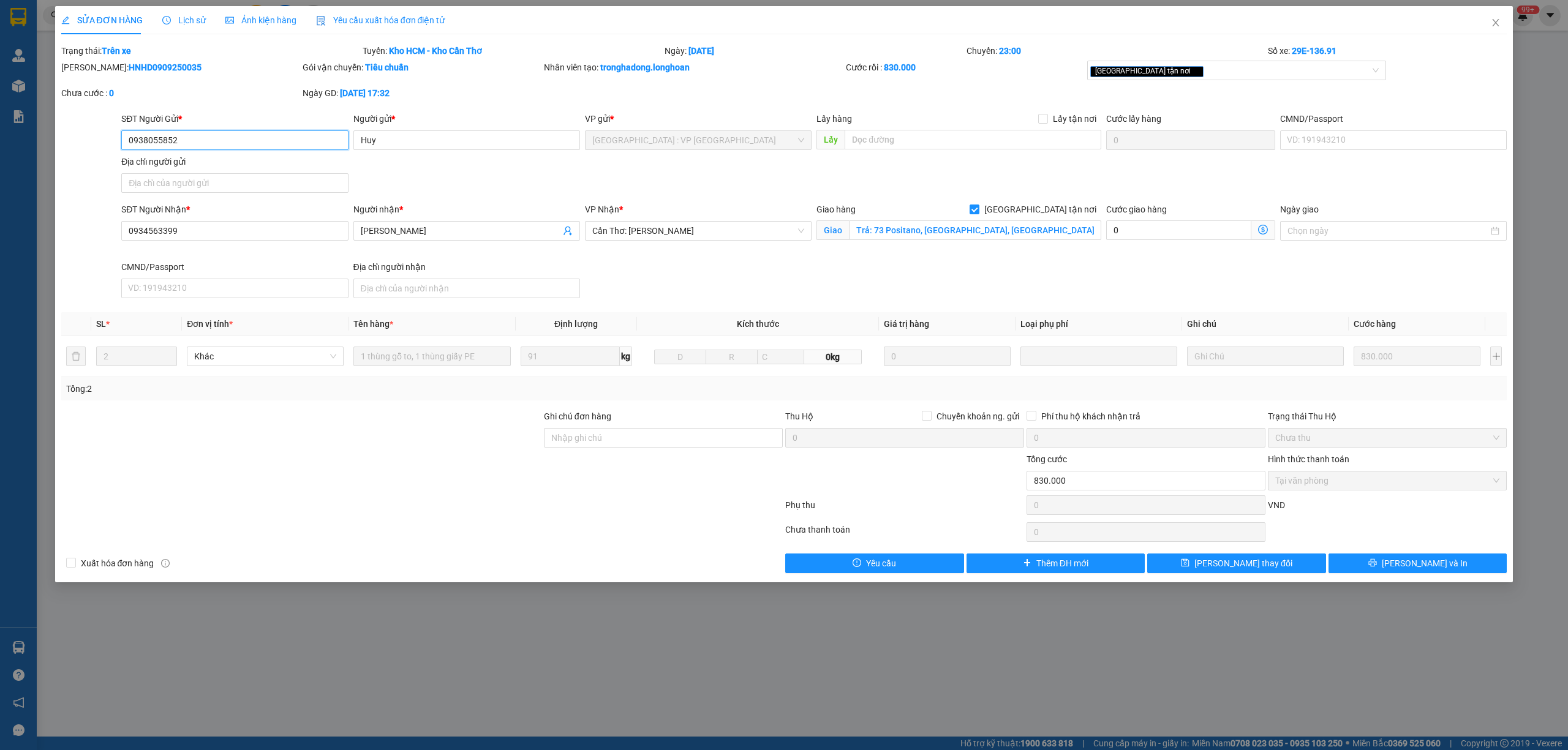
type input "Trả: 73 Positano, [GEOGRAPHIC_DATA], [GEOGRAPHIC_DATA], [GEOGRAPHIC_DATA], [GEO…"
type input "830.000"
drag, startPoint x: 171, startPoint y: 65, endPoint x: 93, endPoint y: 74, distance: 78.5
click at [93, 74] on div "[PERSON_NAME]: HNHD0909250035" at bounding box center [180, 67] width 239 height 13
copy b "HNHD0909250035"
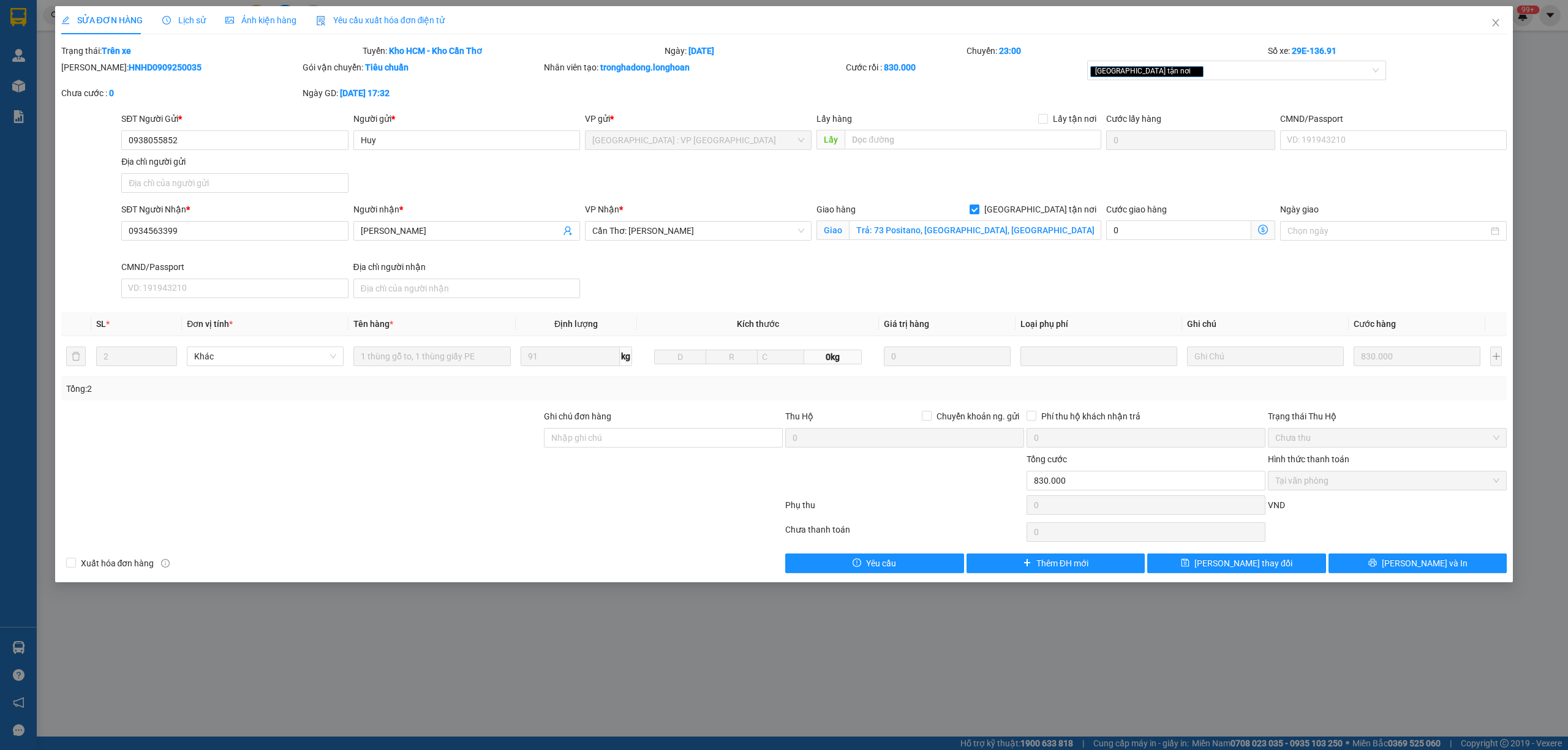
click at [188, 11] on div "Lịch sử" at bounding box center [184, 20] width 44 height 28
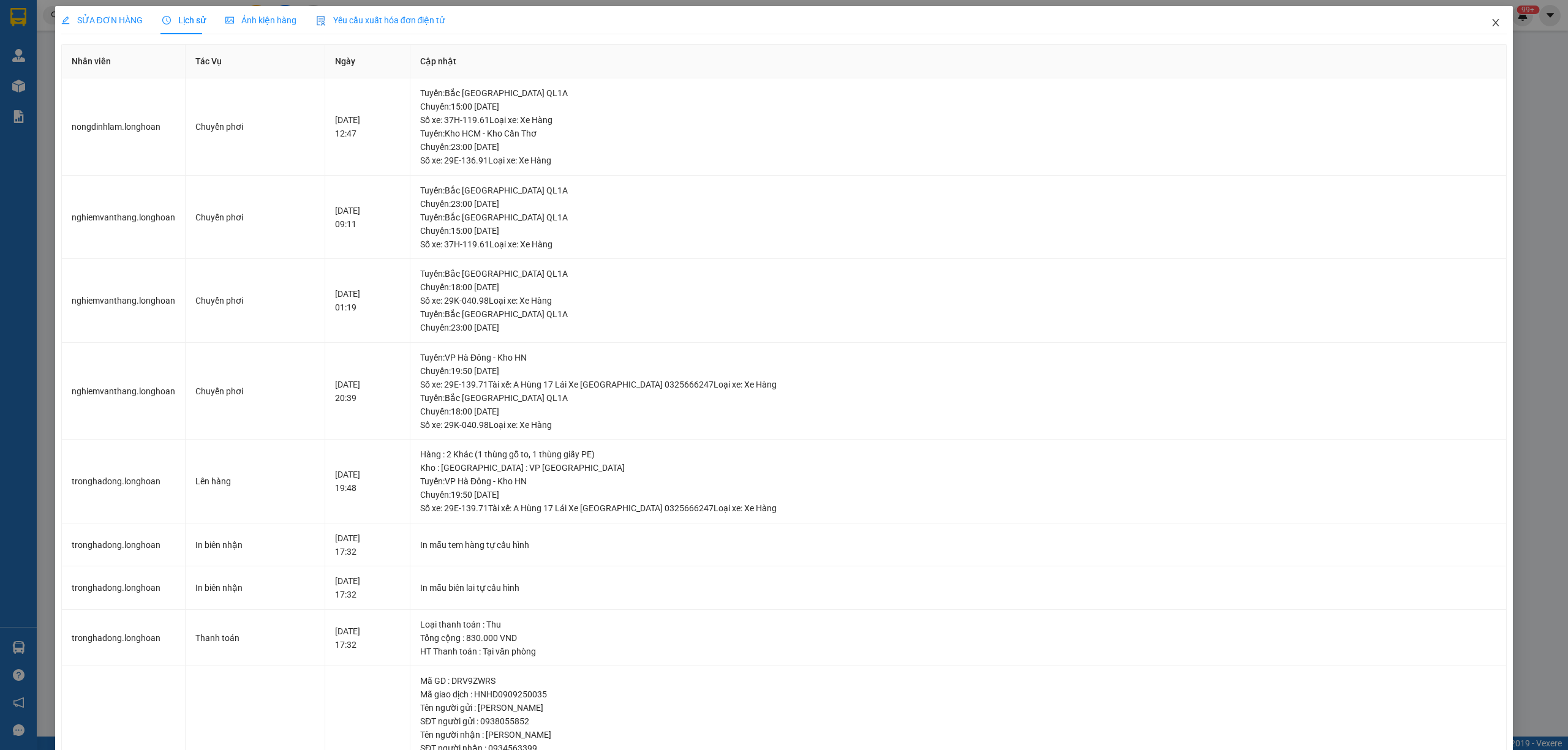
click at [1490, 28] on span "Close" at bounding box center [1496, 23] width 35 height 34
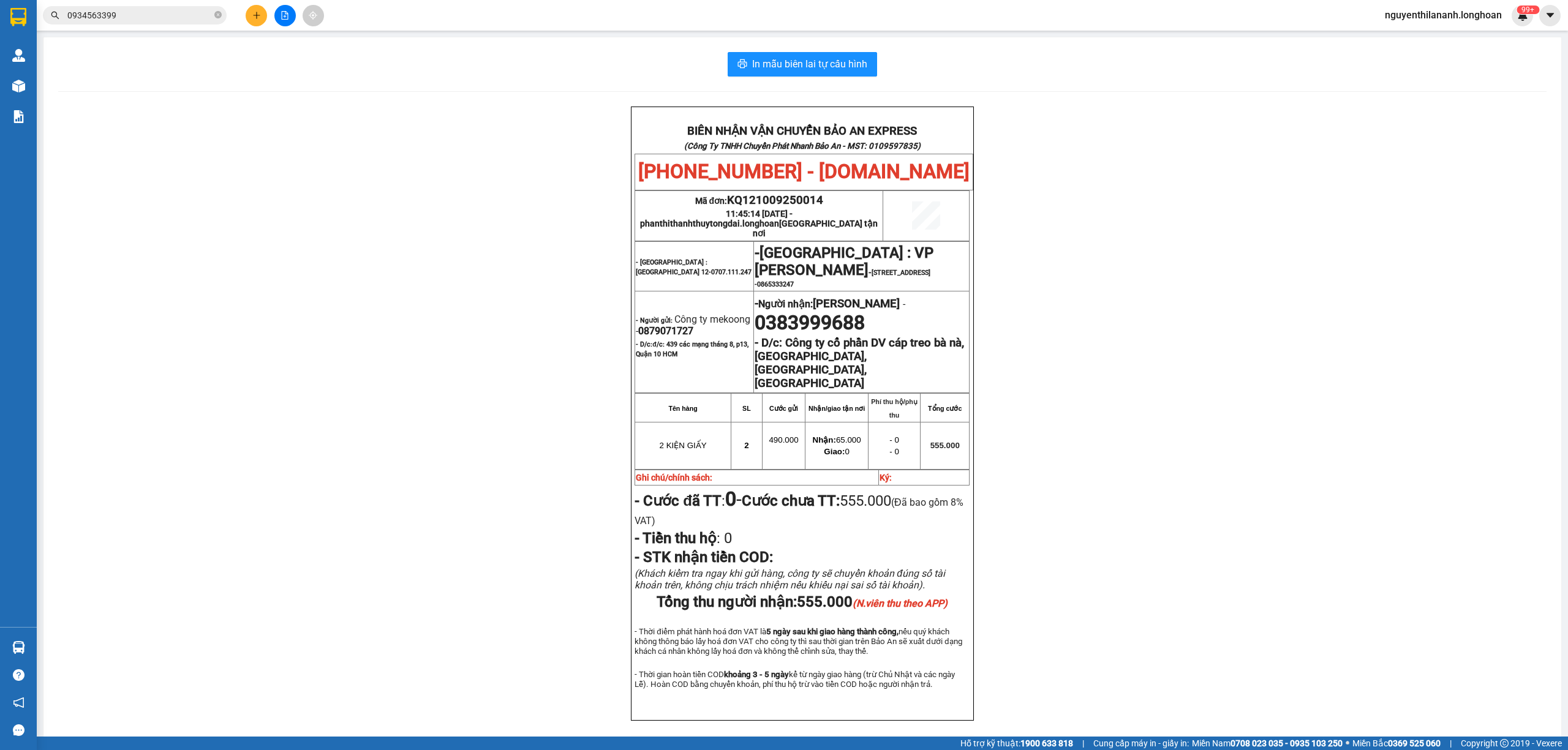
click at [212, 13] on span "0934563399" at bounding box center [135, 15] width 184 height 19
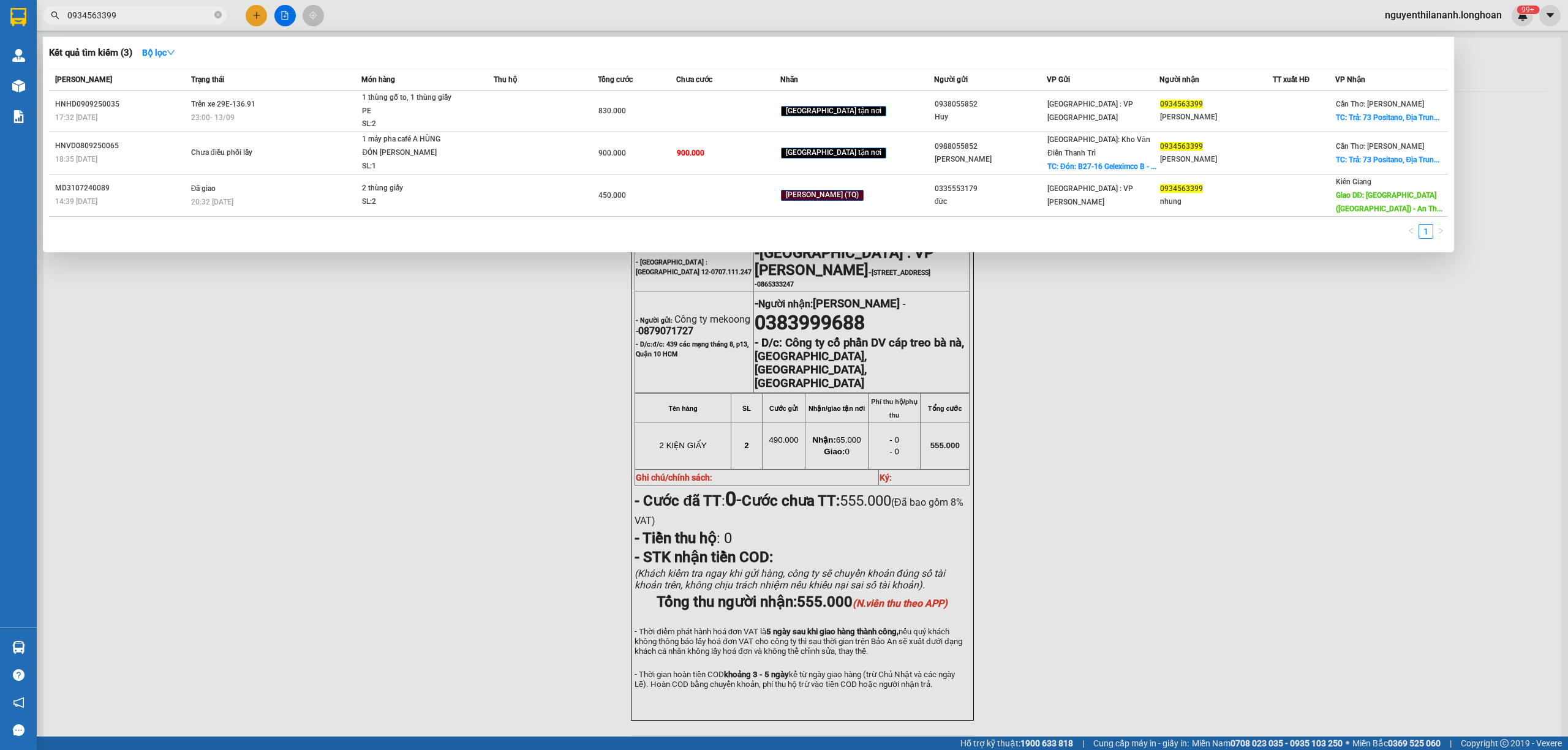
click at [207, 13] on input "0934563399" at bounding box center [140, 15] width 145 height 13
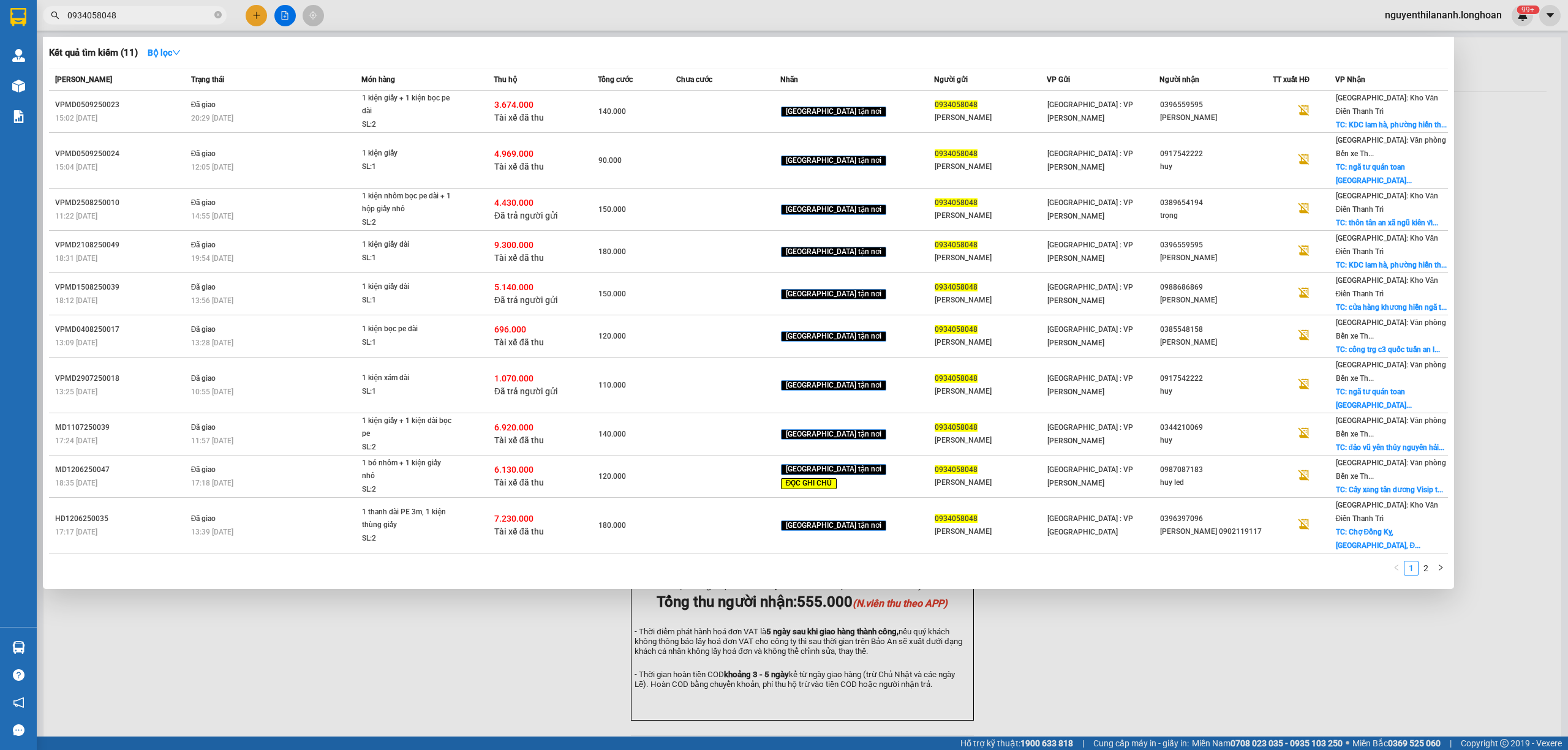
type input "0934058048"
click at [206, 12] on input "0934058048" at bounding box center [140, 15] width 145 height 13
click at [213, 12] on span "0934058048" at bounding box center [135, 15] width 184 height 19
click at [216, 12] on icon "close-circle" at bounding box center [218, 15] width 7 height 7
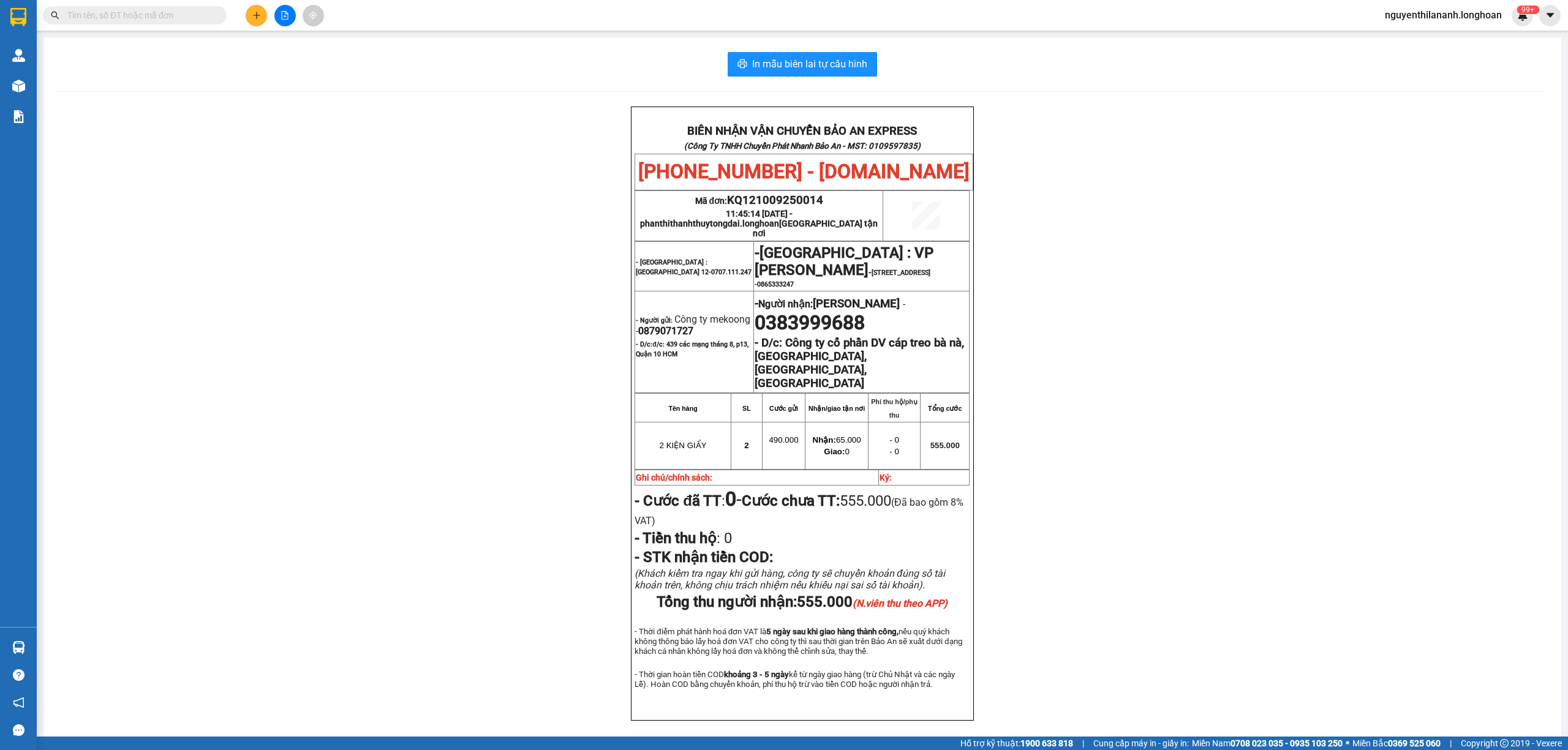
paste input "0395719341"
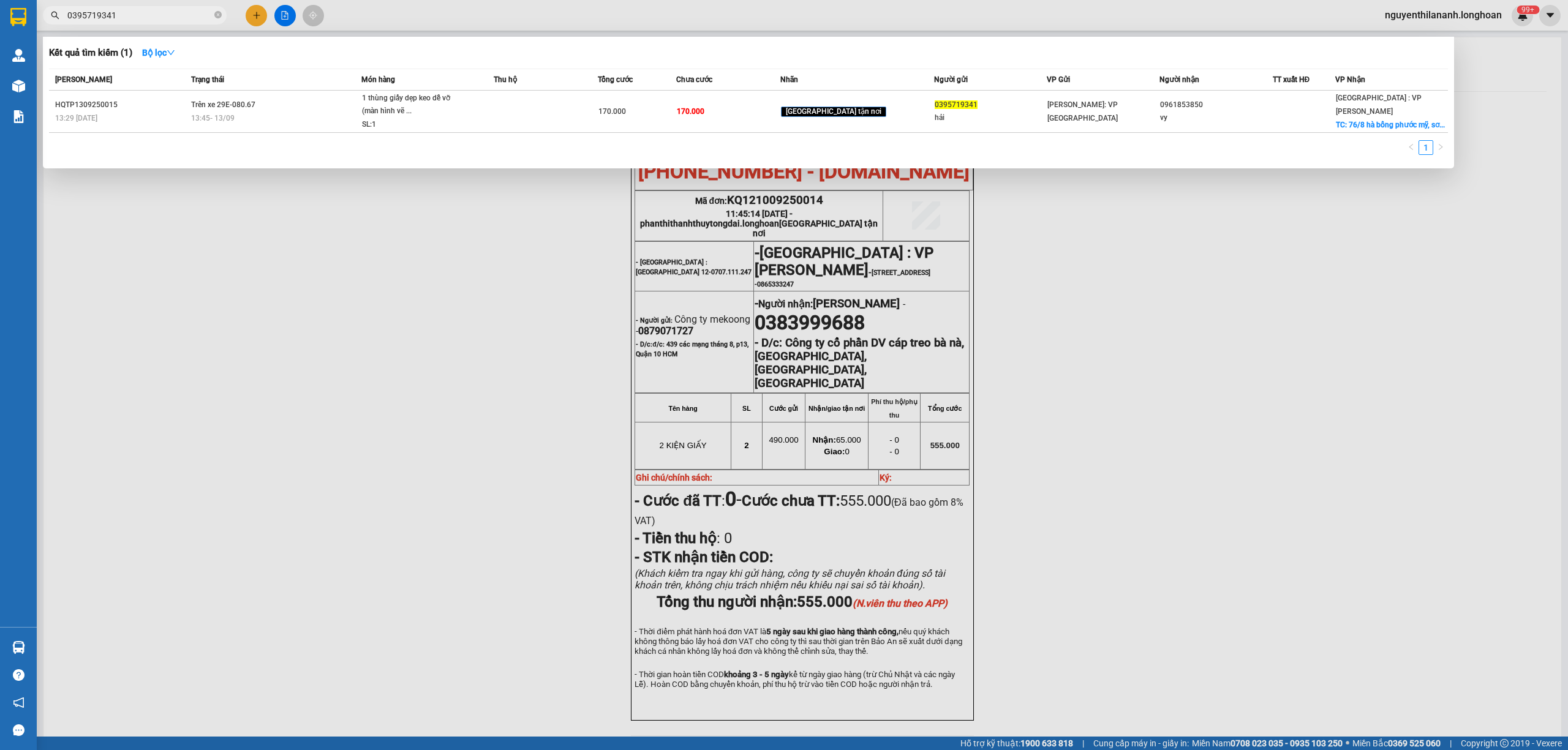
type input "0395719341"
click at [518, 464] on div at bounding box center [784, 375] width 1568 height 750
click at [192, 18] on input "0395719341" at bounding box center [140, 15] width 145 height 13
click at [295, 479] on div at bounding box center [784, 375] width 1568 height 750
click at [146, 13] on input "0395719341" at bounding box center [140, 15] width 145 height 13
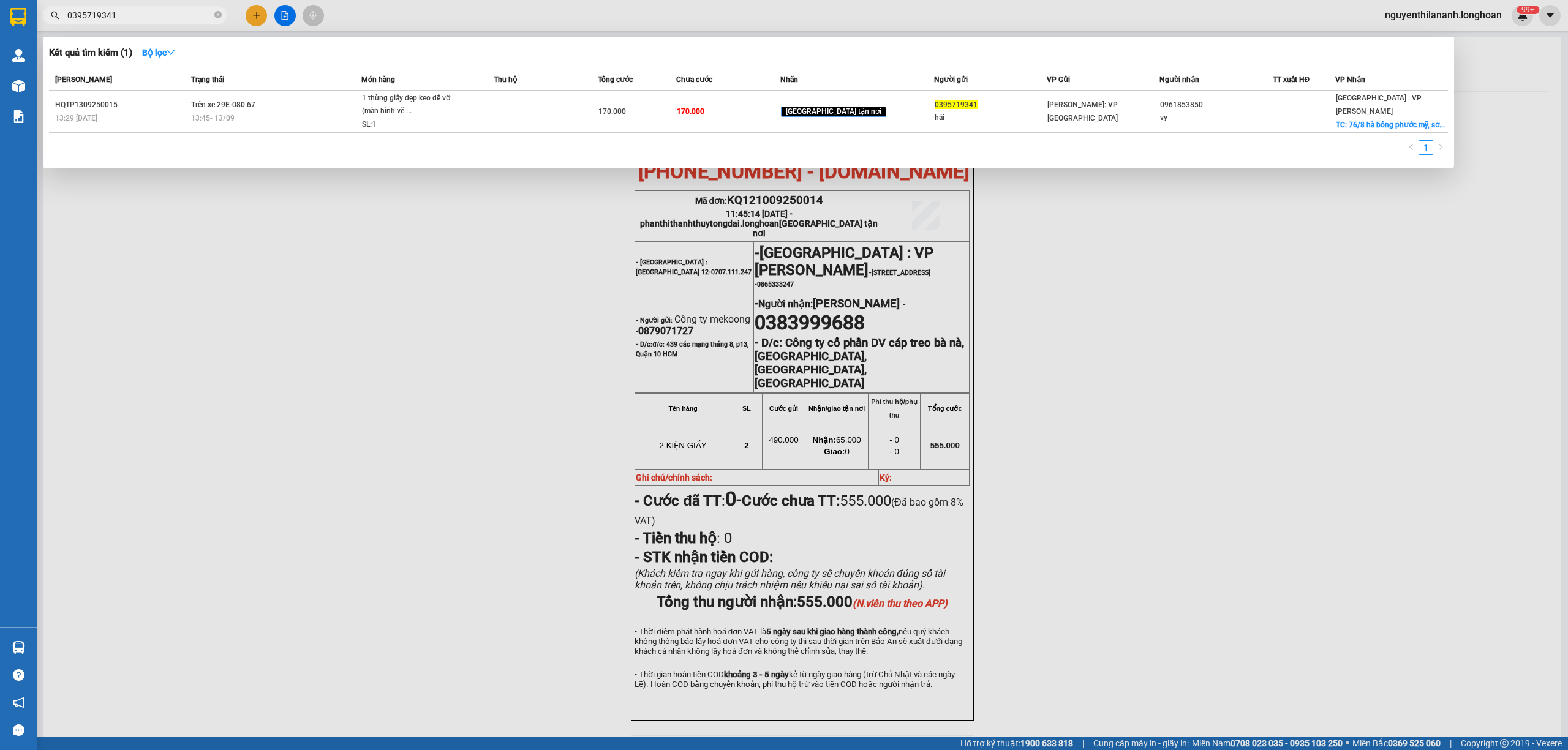
click at [146, 13] on input "0395719341" at bounding box center [140, 15] width 145 height 13
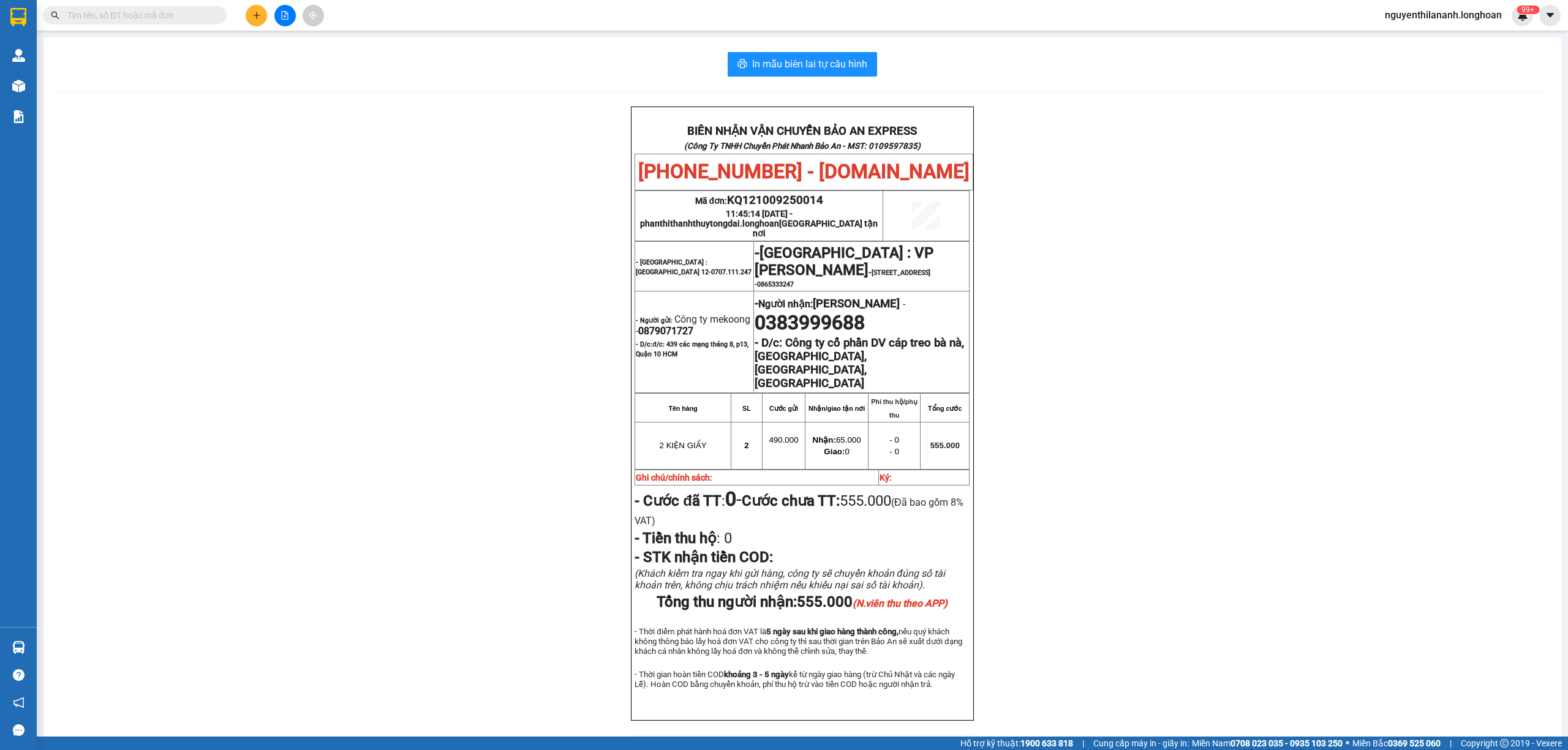
paste input "VPHM0909250004"
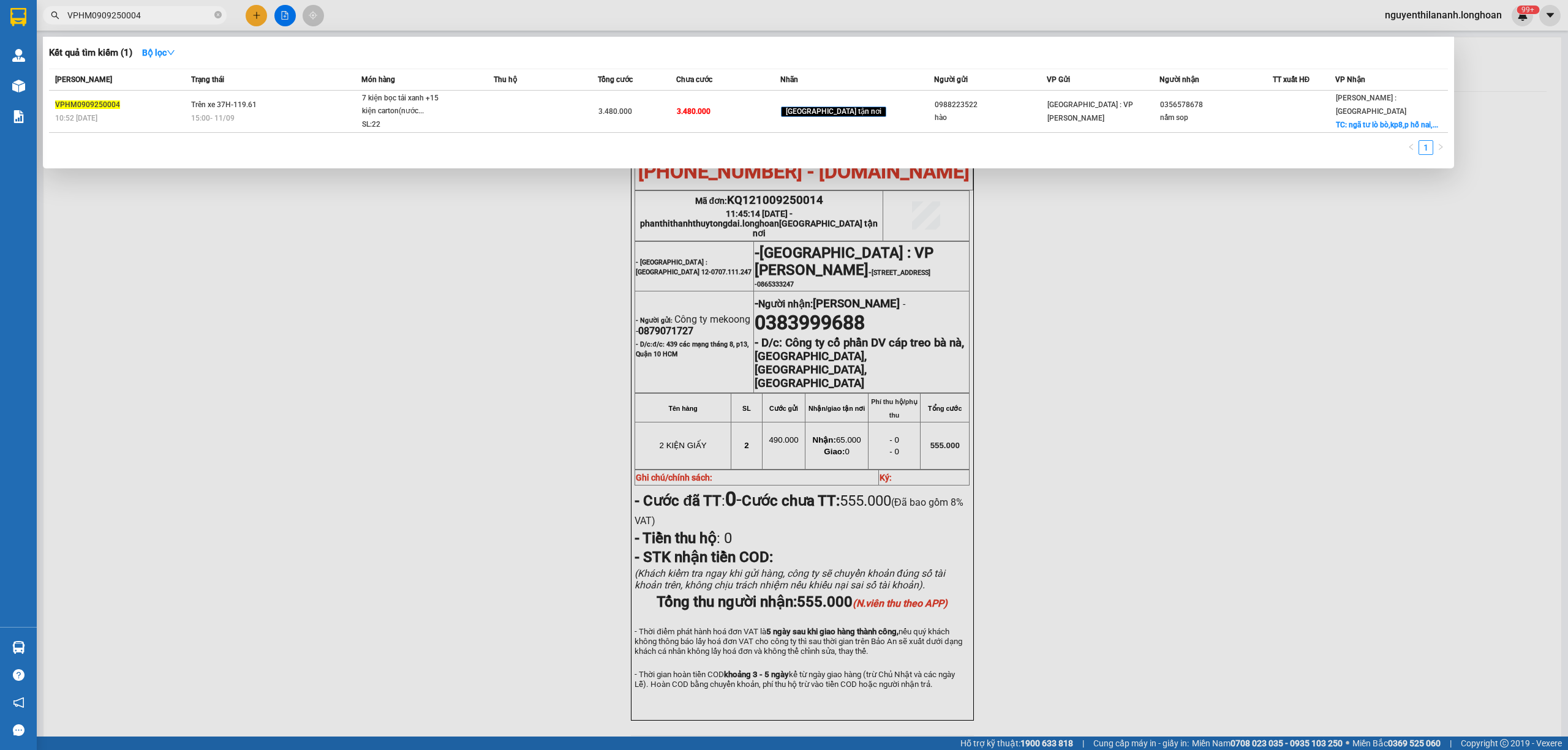
type input "VPHM0909250004"
click at [138, 92] on td "VPHM0909250004 10:52 [DATE]" at bounding box center [119, 112] width 139 height 42
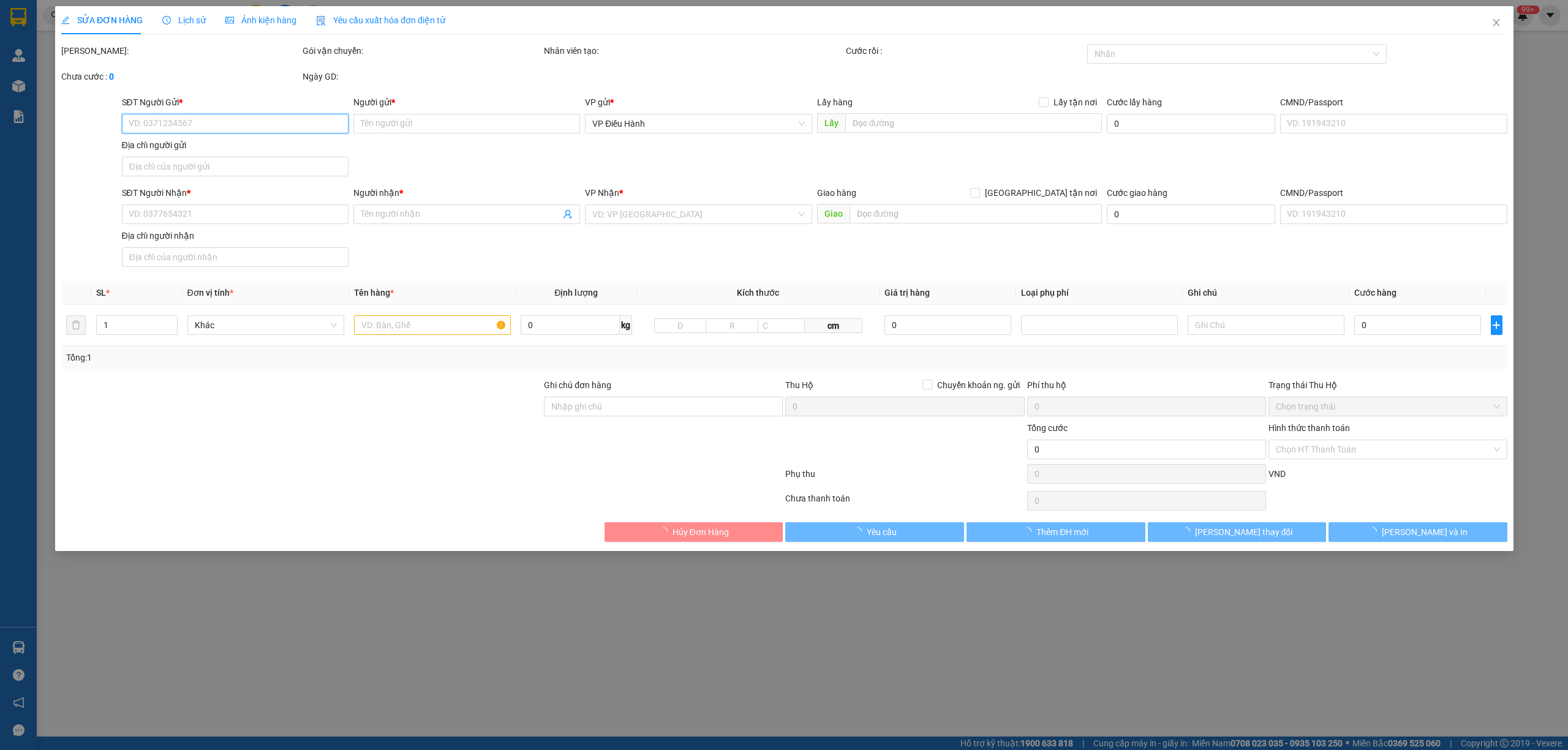
type input "0988223522"
type input "hào"
type input "0356578678"
type input "nấm sop"
checkbox input "true"
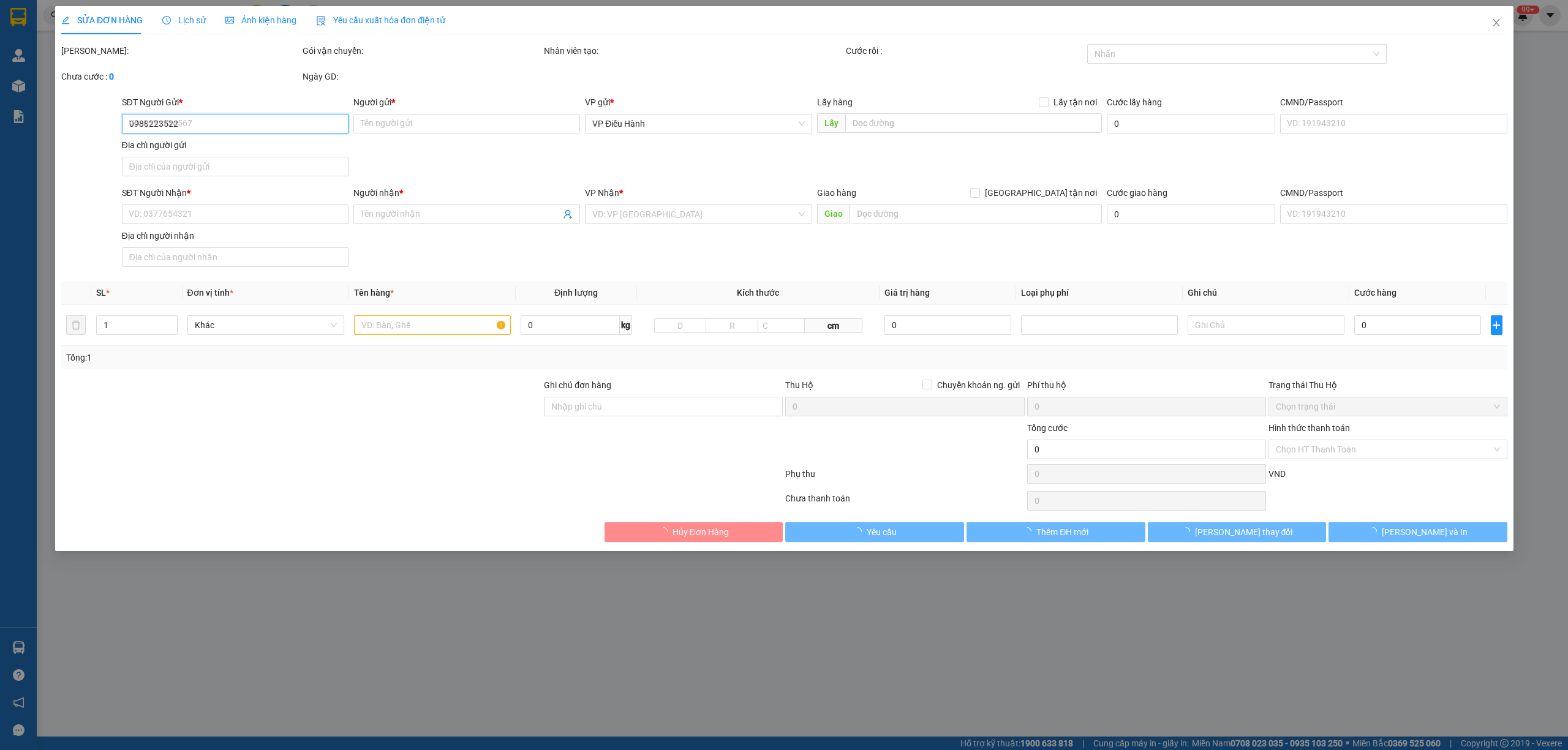
type input "ngã tư lò bò,kp8,[GEOGRAPHIC_DATA],[GEOGRAPHIC_DATA]"
type input "nhận nguyên kiện,giao nguyên kiện,bể vỡ k đền"
type input "3.480.000"
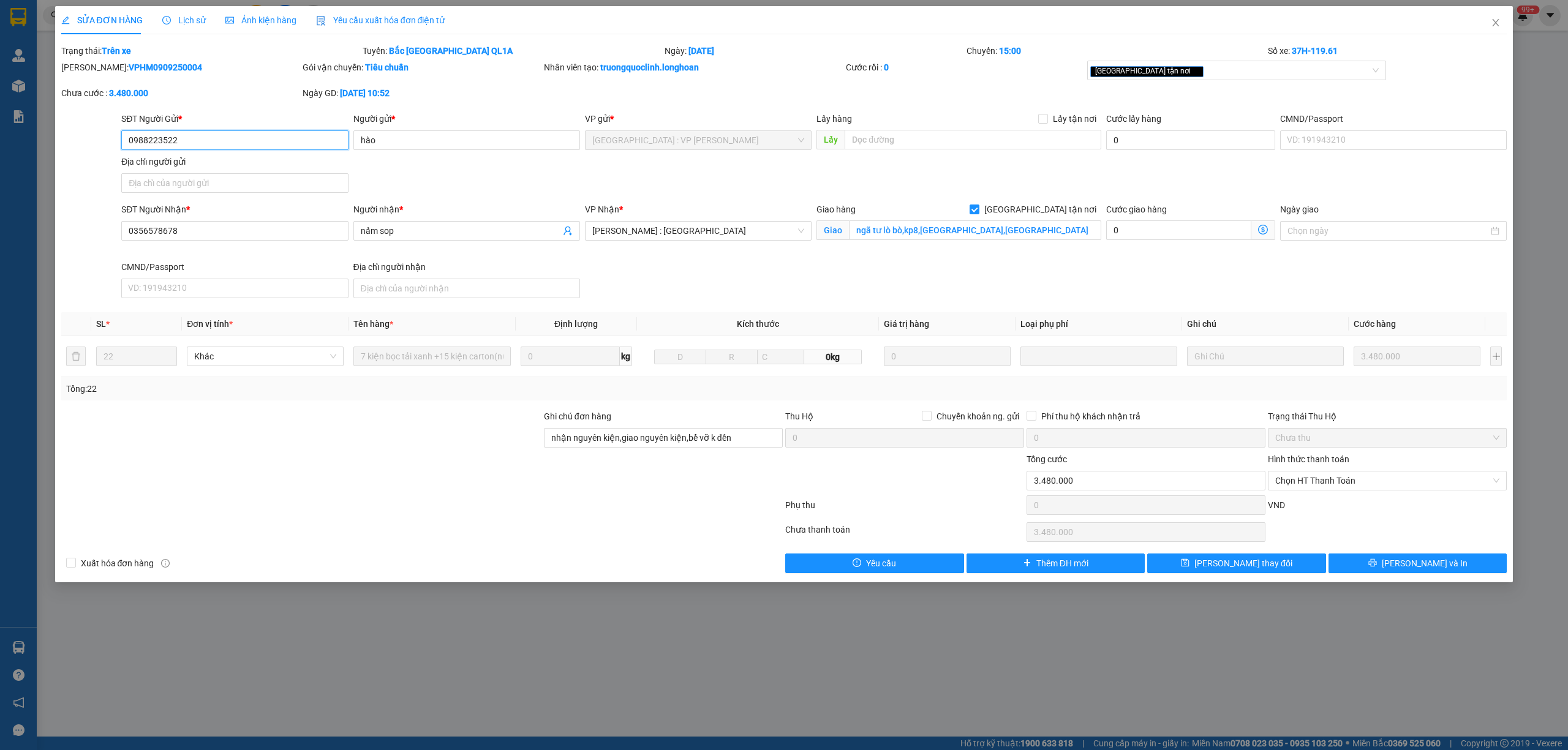
drag, startPoint x: 199, startPoint y: 140, endPoint x: 123, endPoint y: 137, distance: 76.1
click at [123, 137] on input "0988223522" at bounding box center [235, 141] width 227 height 20
click at [1484, 20] on span "Close" at bounding box center [1496, 23] width 35 height 34
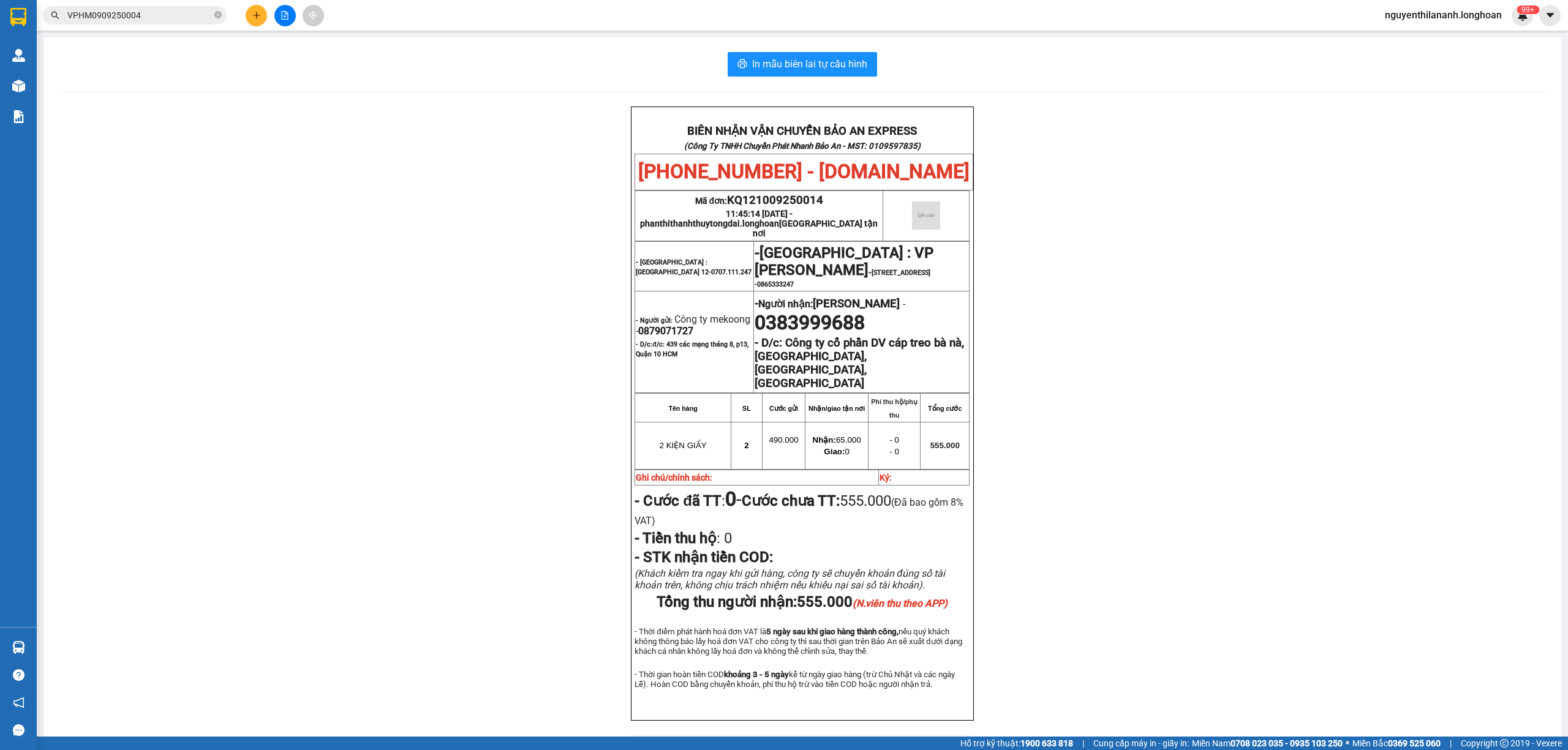
click at [170, 9] on input "VPHM0909250004" at bounding box center [140, 15] width 145 height 13
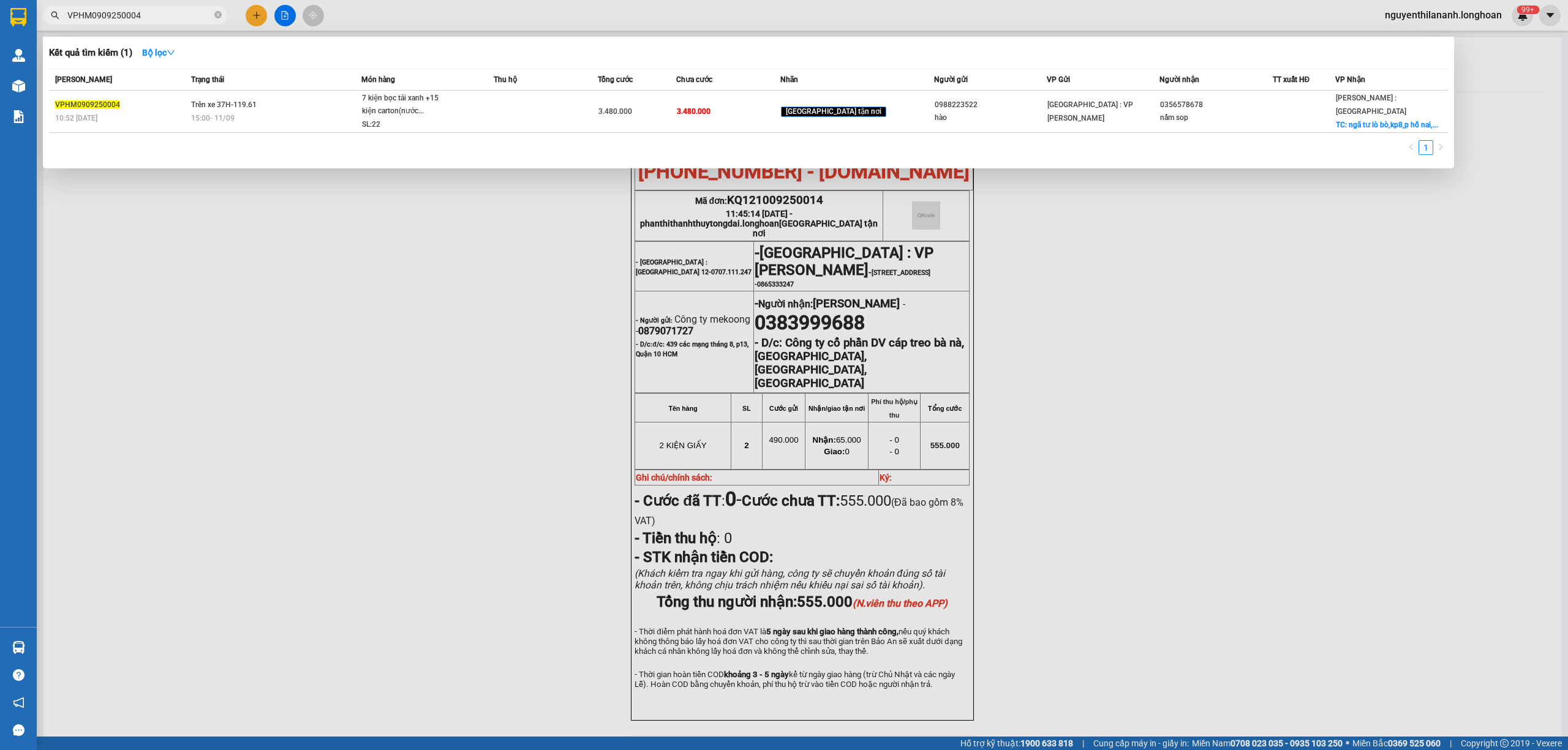
click at [170, 9] on input "VPHM0909250004" at bounding box center [140, 15] width 145 height 13
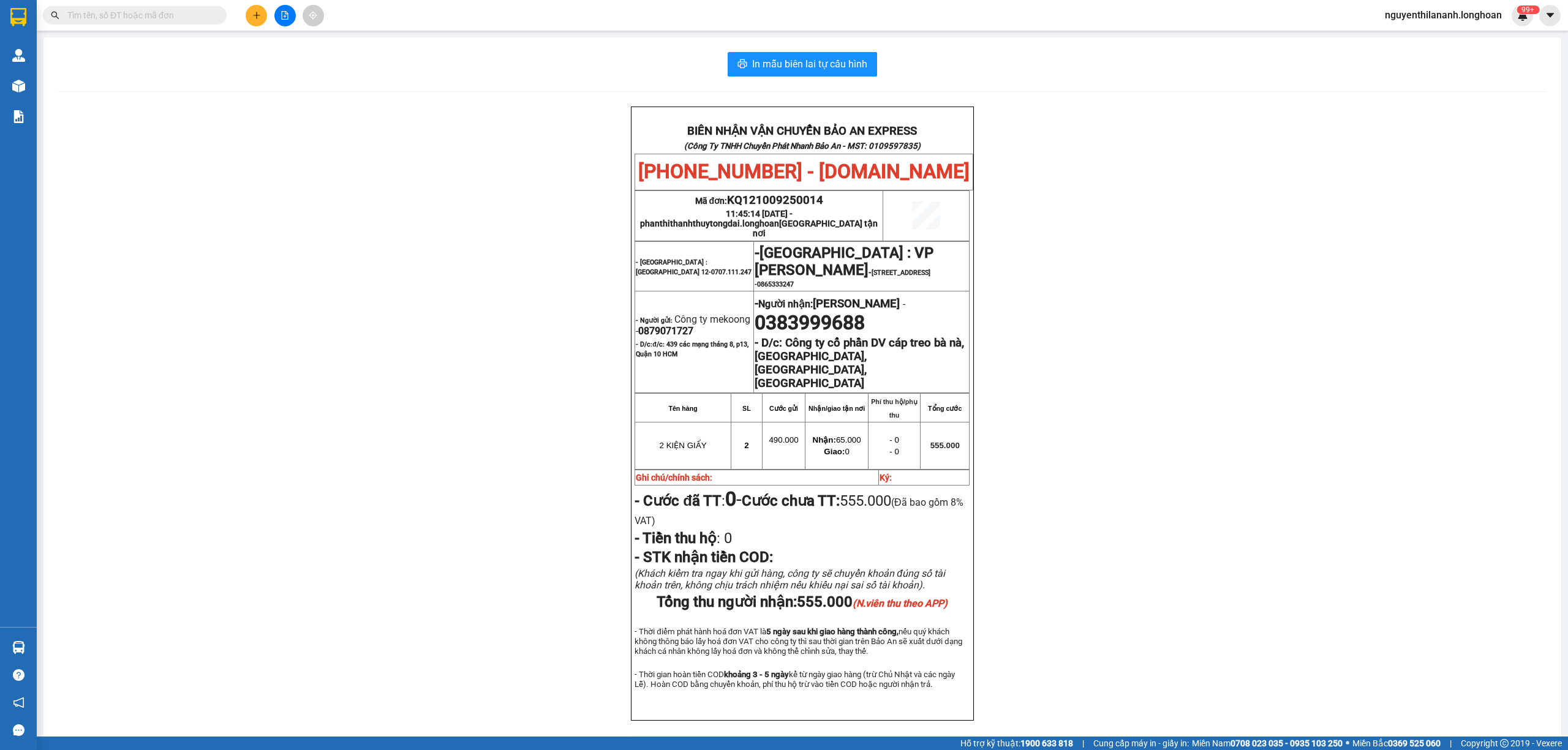
paste input "0938297161"
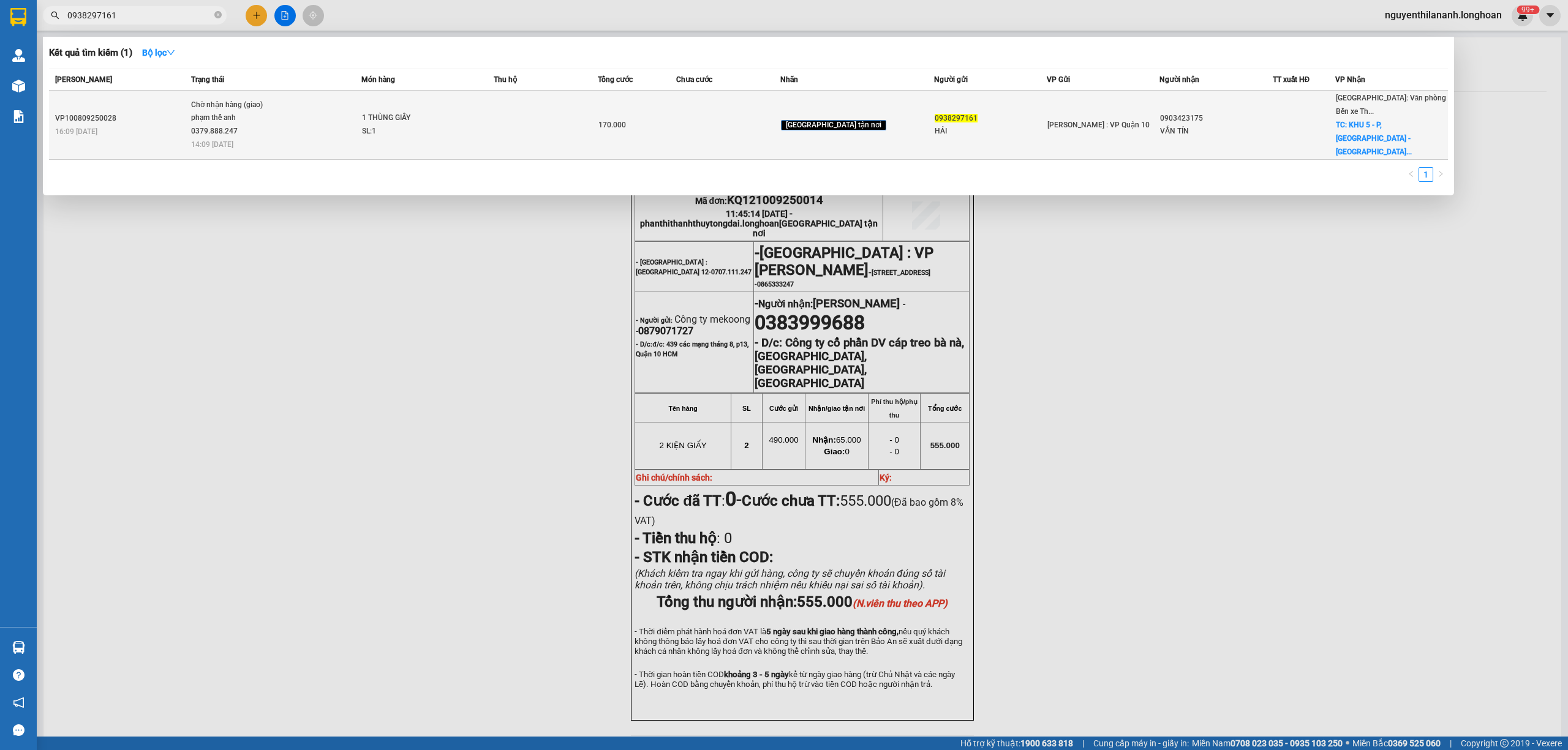
type input "0938297161"
click at [157, 125] on div "16:09 [DATE]" at bounding box center [121, 131] width 132 height 13
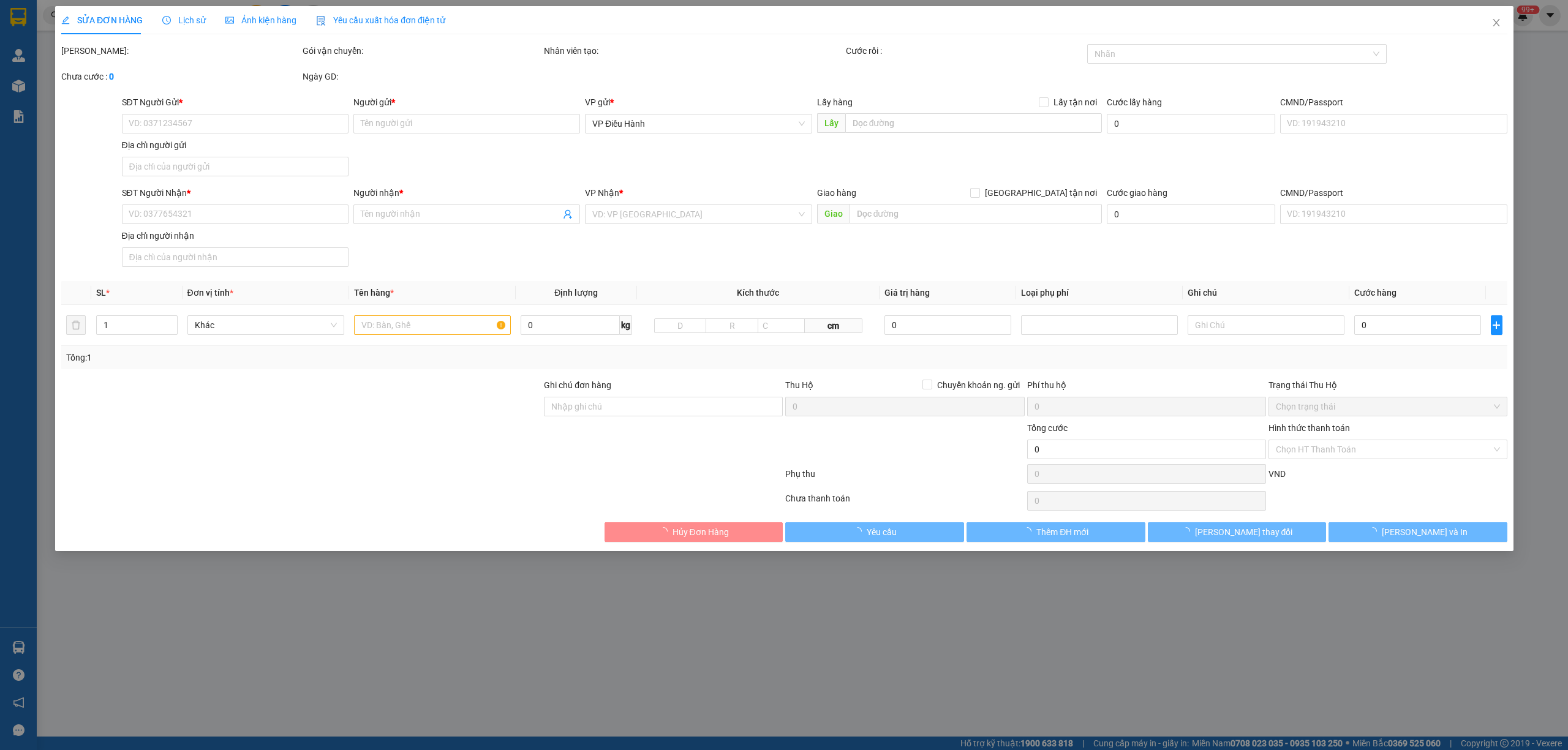
type input "0938297161"
type input "HẢI"
type input "0903423175"
type input "VẮN TÍN"
checkbox input "true"
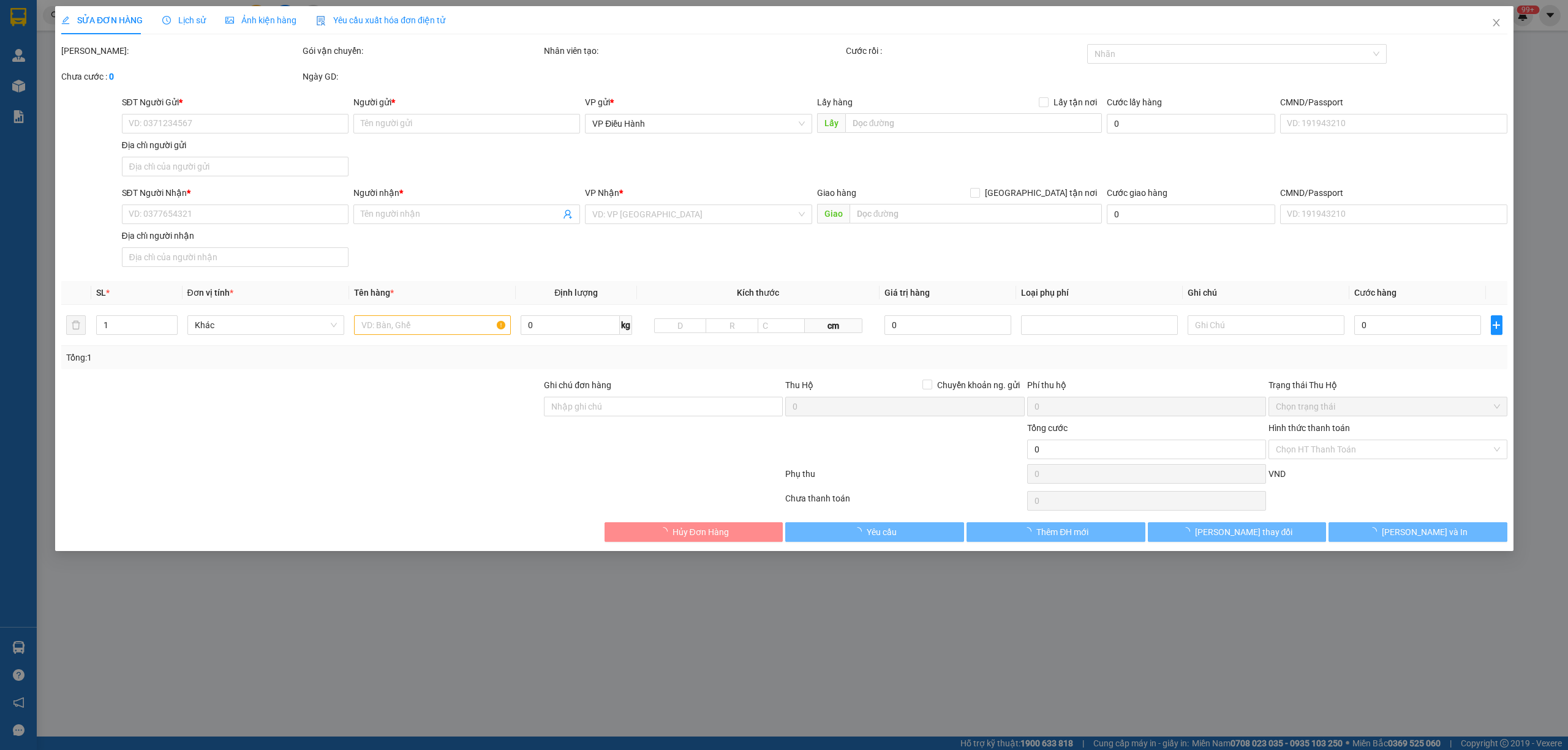
type input "KHU 5 - P, [GEOGRAPHIC_DATA] - [GEOGRAPHIC_DATA] - [GEOGRAPHIC_DATA]"
type input "hàng k bao bể vỡ hư hỏng"
type input "170.000"
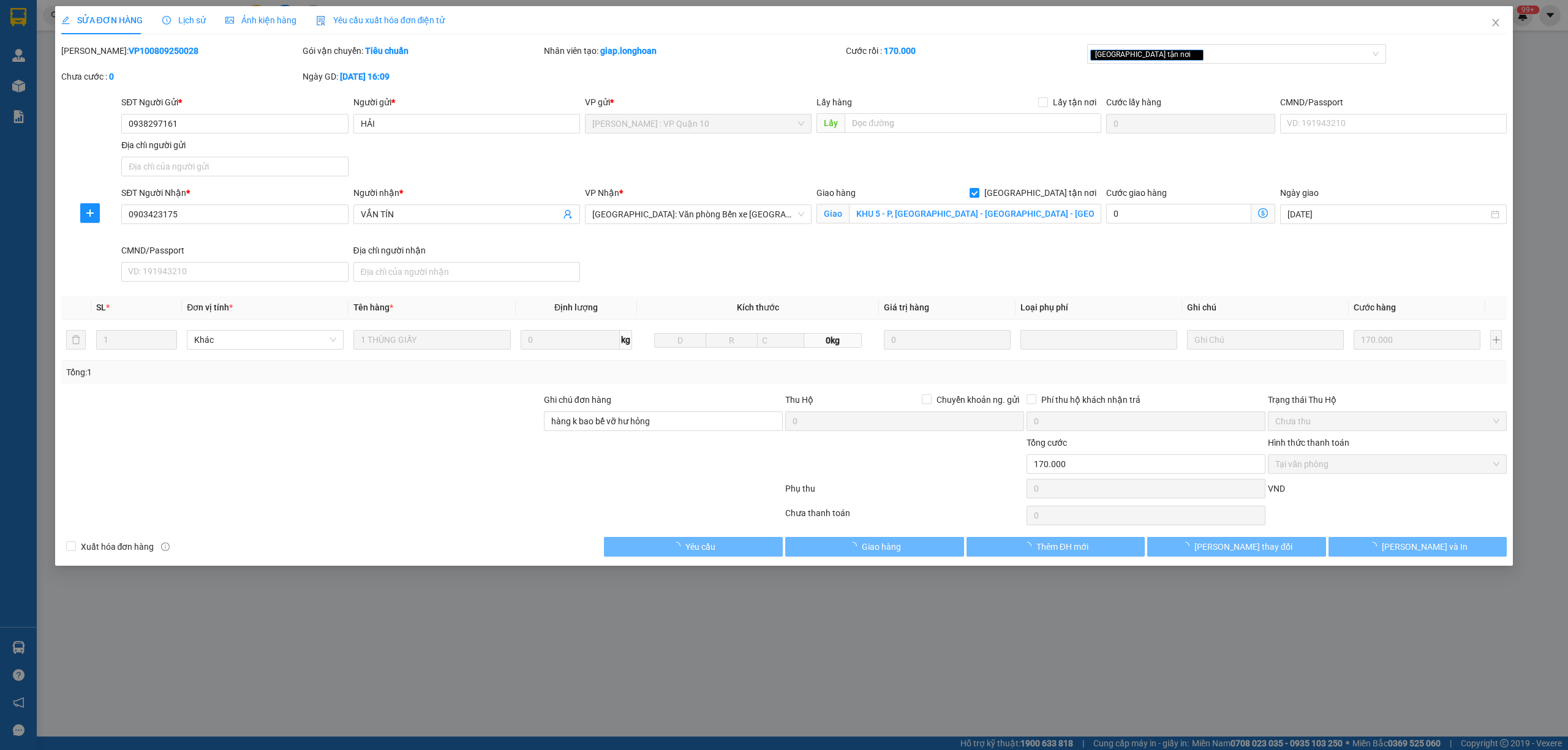
click at [192, 22] on span "Lịch sử" at bounding box center [184, 20] width 44 height 10
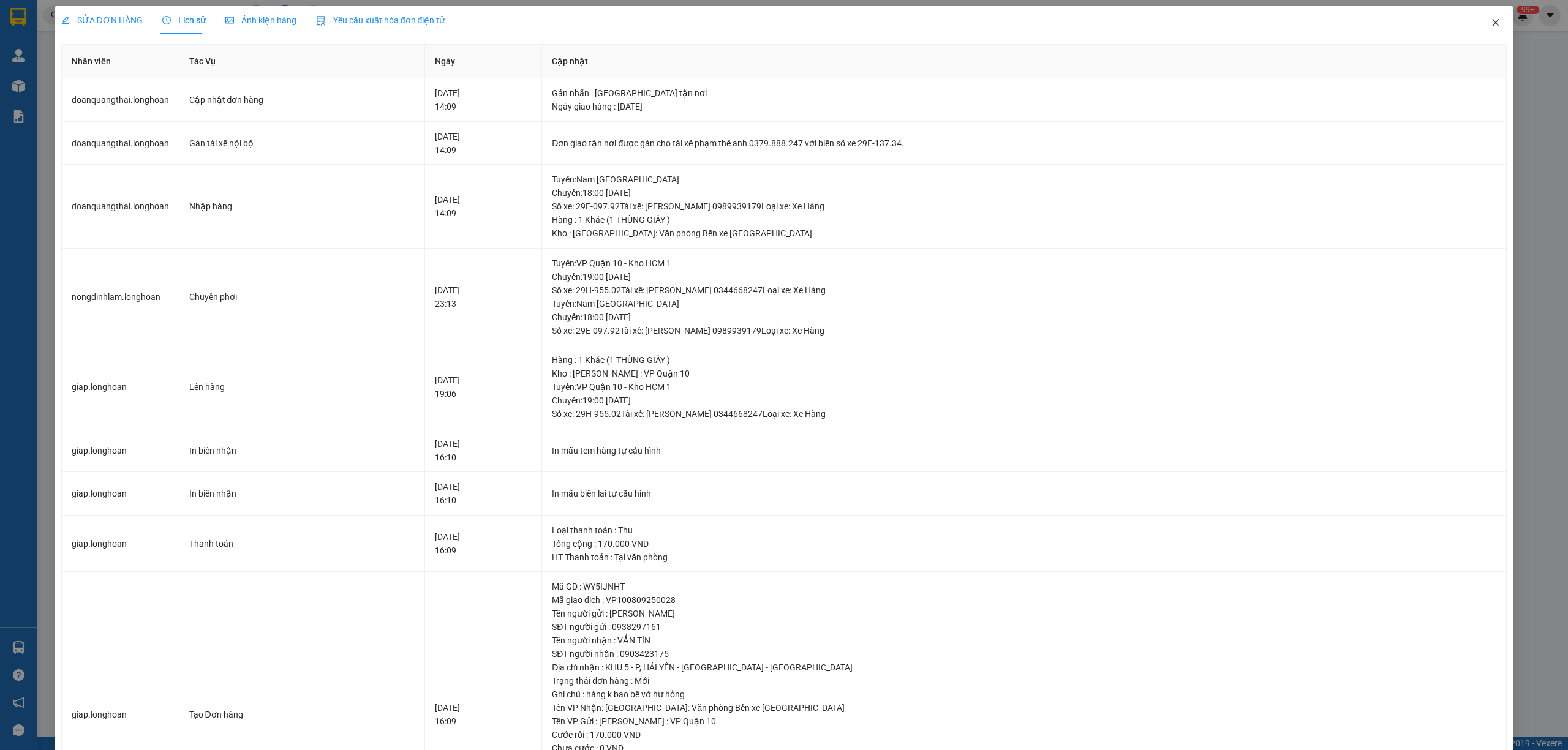
drag, startPoint x: 1483, startPoint y: 25, endPoint x: 1468, endPoint y: 28, distance: 15.3
click at [1478, 28] on span "Close" at bounding box center [1496, 23] width 35 height 34
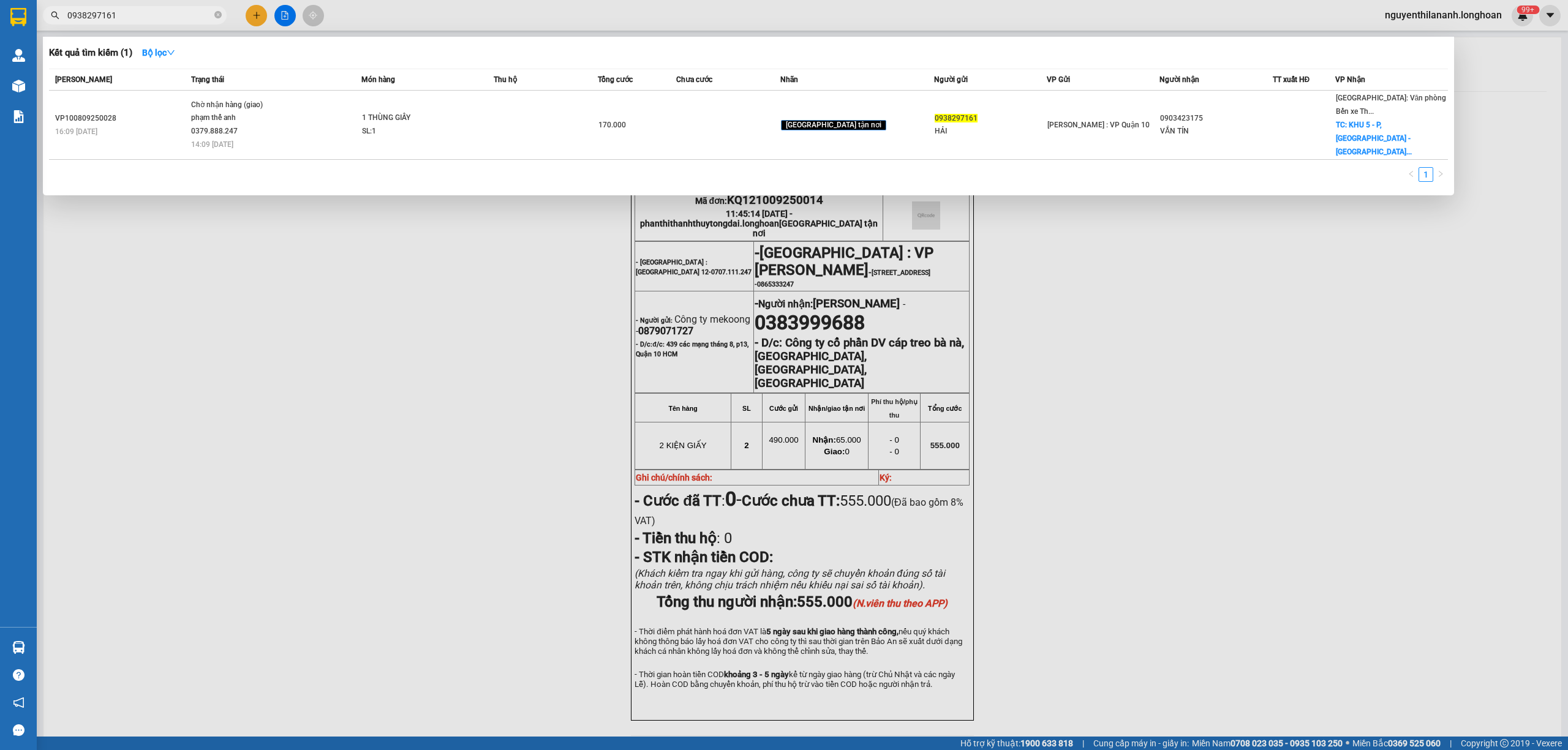
click at [172, 21] on input "0938297161" at bounding box center [140, 15] width 145 height 13
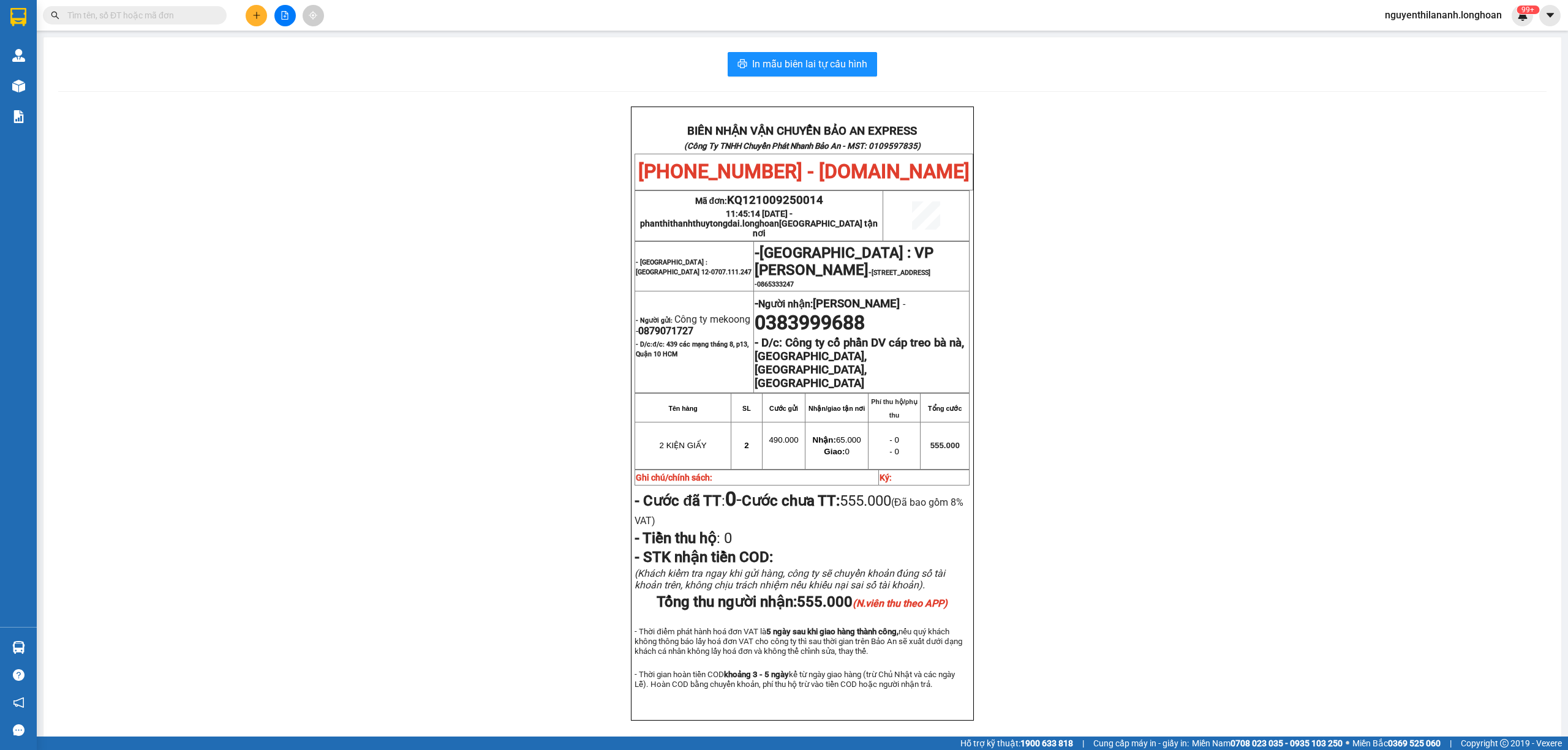
paste input "0386687260"
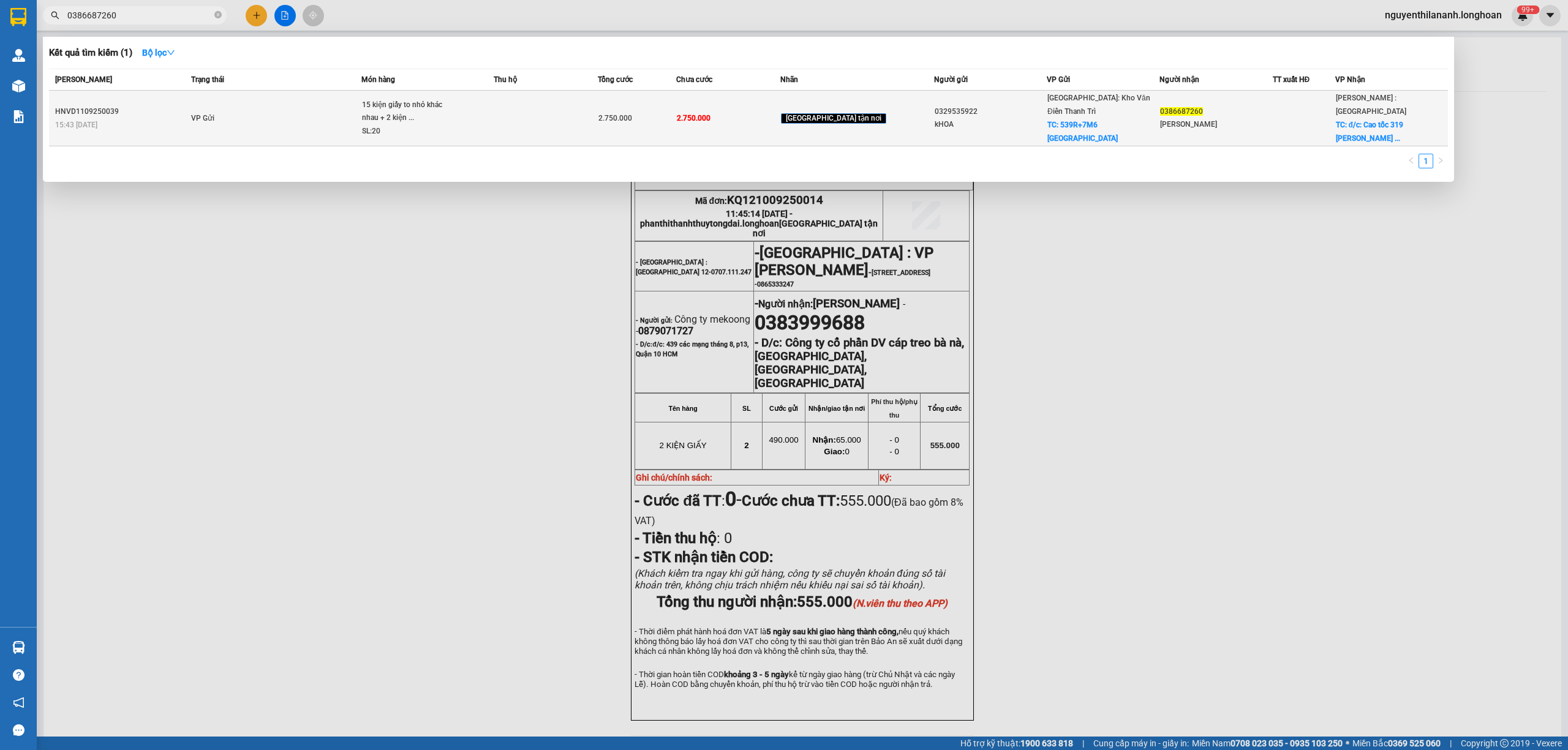
type input "0386687260"
click at [160, 94] on td "HNVD1109250039 15:43 [DATE]" at bounding box center [119, 119] width 139 height 56
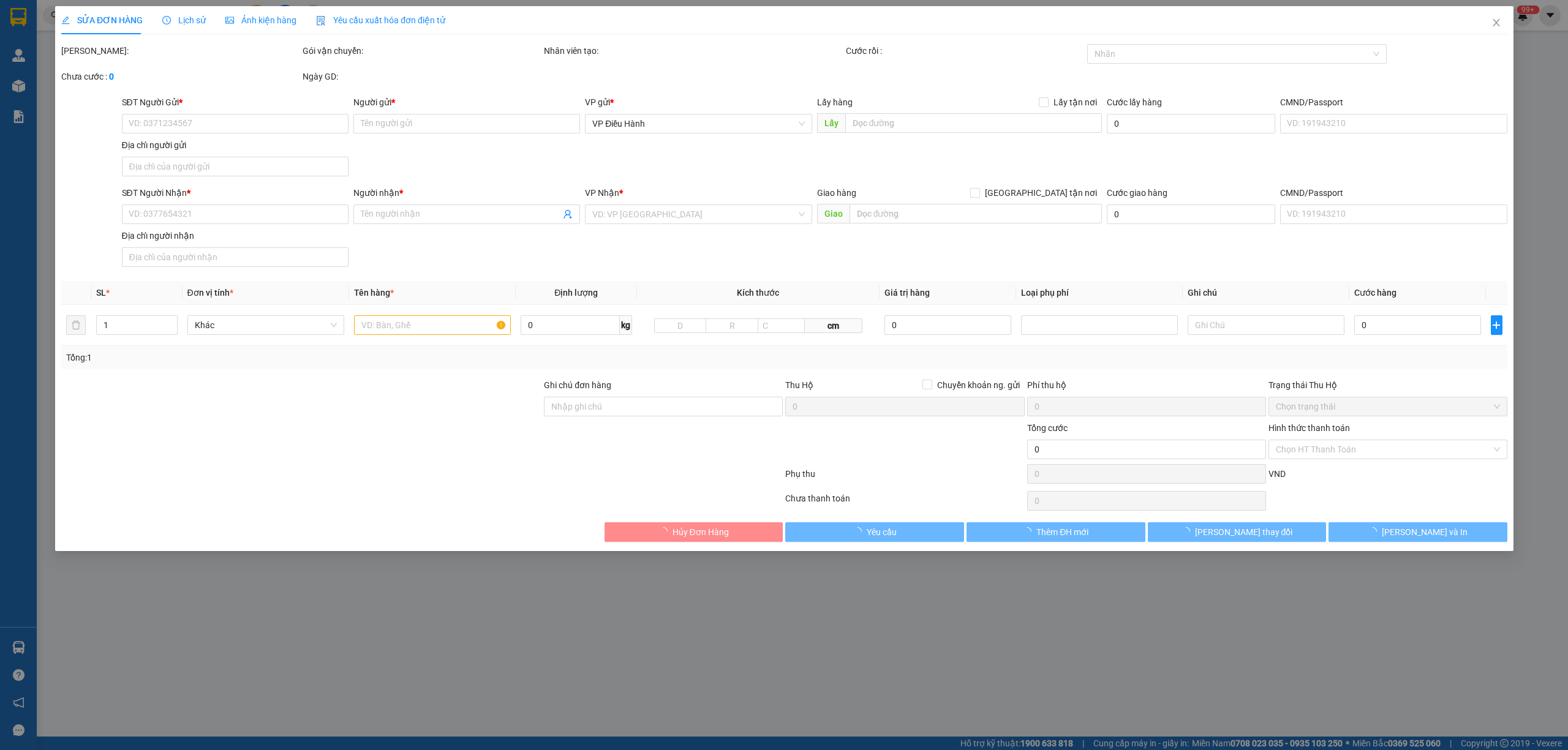
type input "0329535922"
type input "kHOA"
checkbox input "true"
type input "539R+7M6 [GEOGRAPHIC_DATA]"
type input "0386687260"
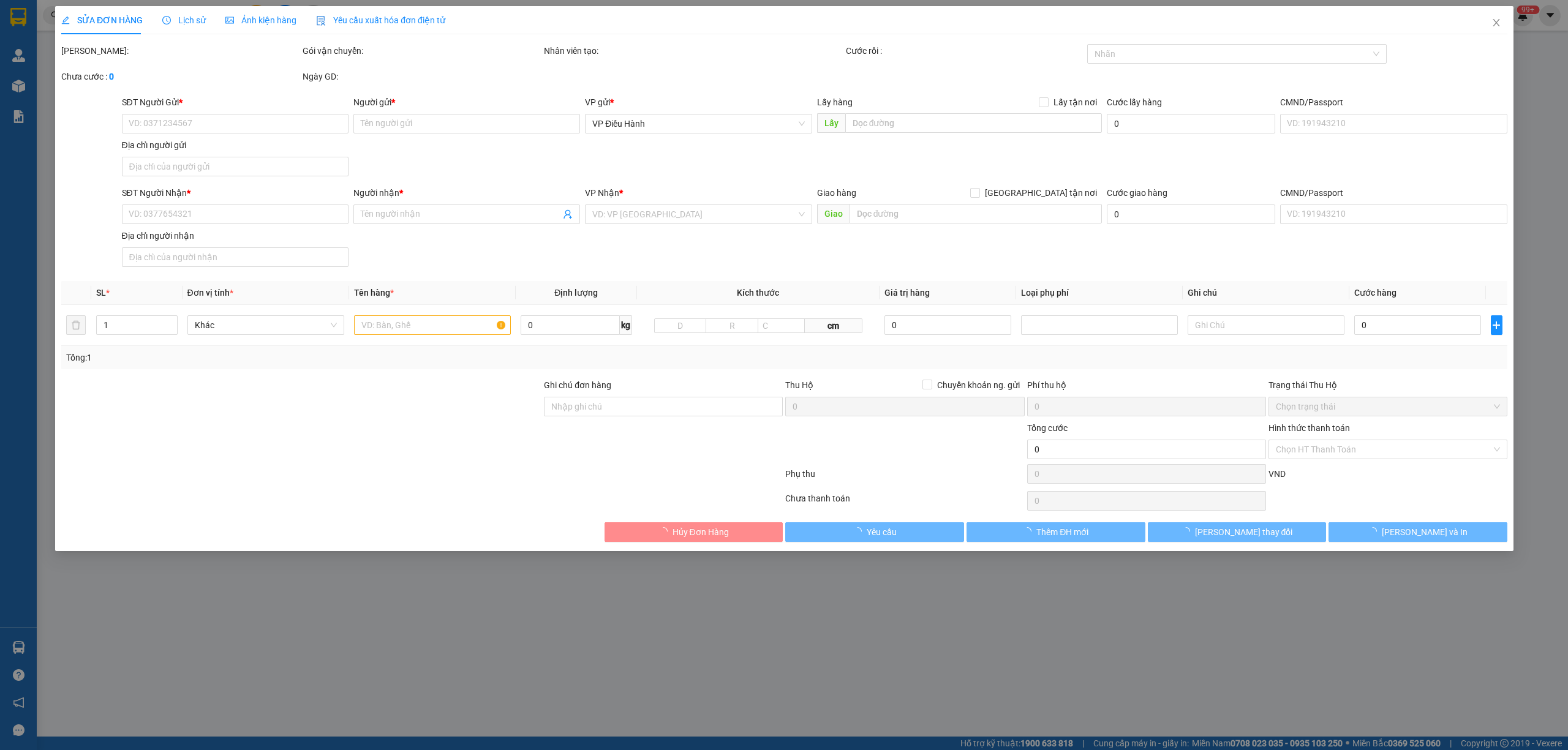
type input "[PERSON_NAME]"
checkbox input "true"
type input "đ/c: Cao tốc 319 [GEOGRAPHIC_DATA] , [GEOGRAPHIC_DATA] , [GEOGRAPHIC_DATA] , [G…"
type input "2.750.000"
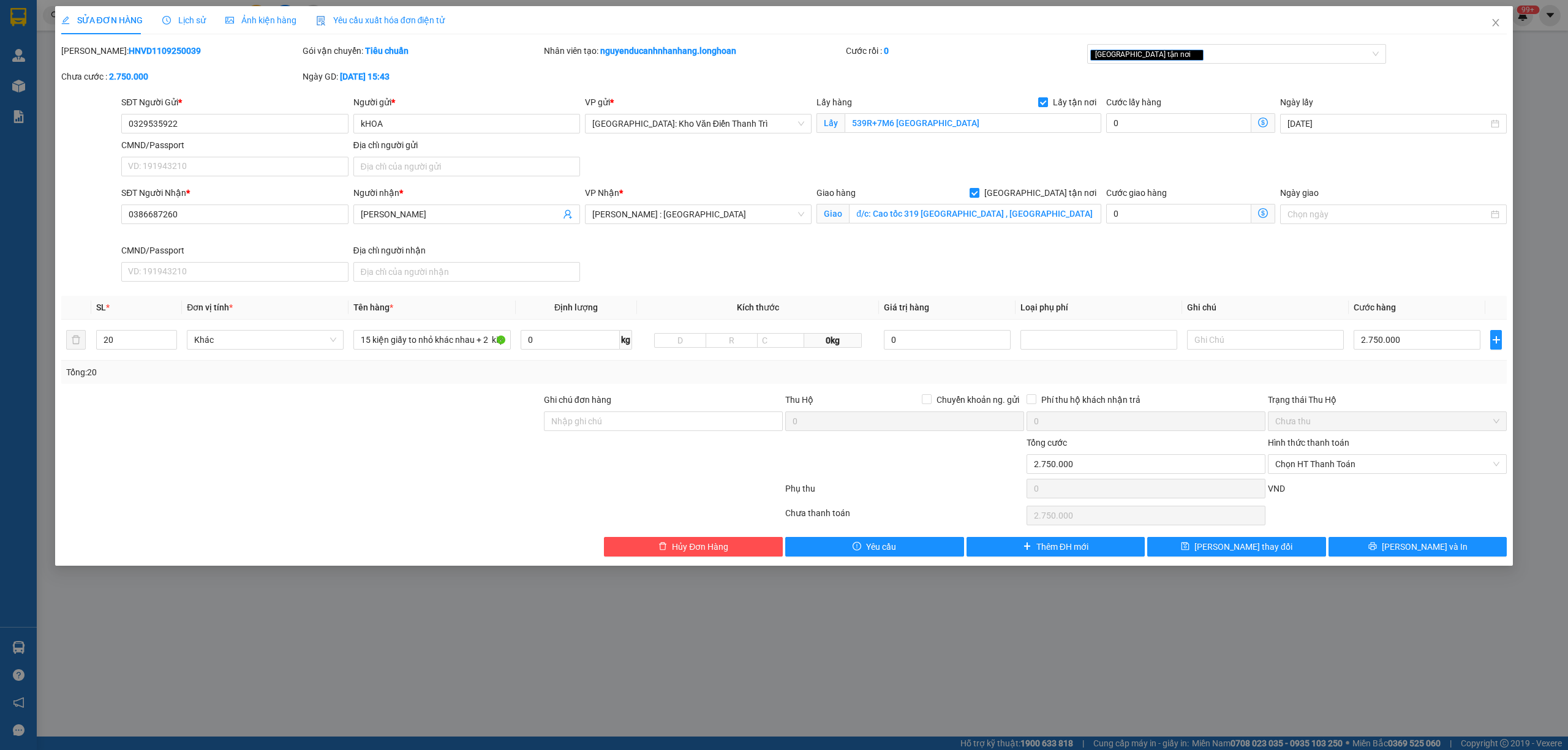
click at [175, 25] on span "Lịch sử" at bounding box center [184, 20] width 44 height 10
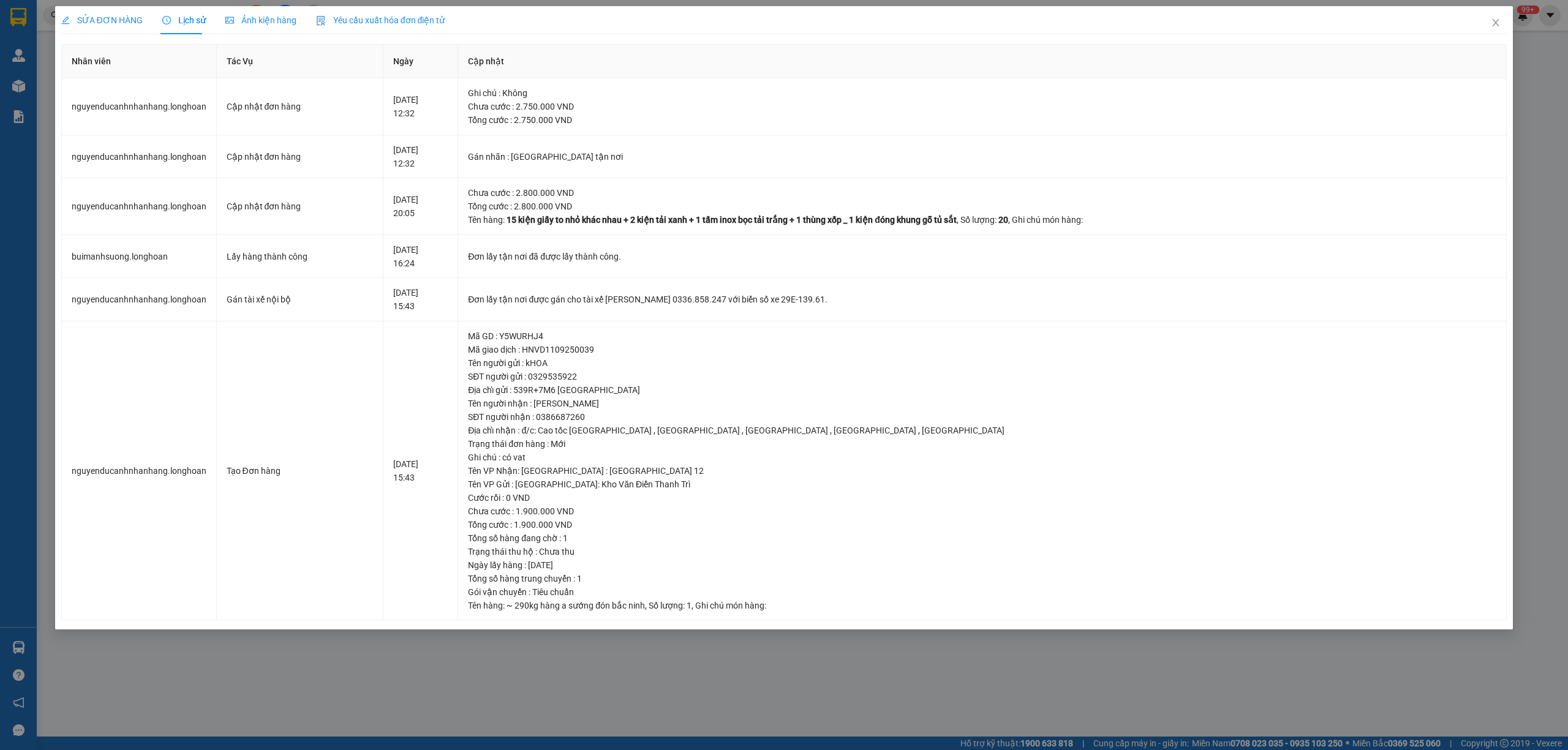
click at [123, 15] on span "SỬA ĐƠN HÀNG" at bounding box center [102, 20] width 82 height 10
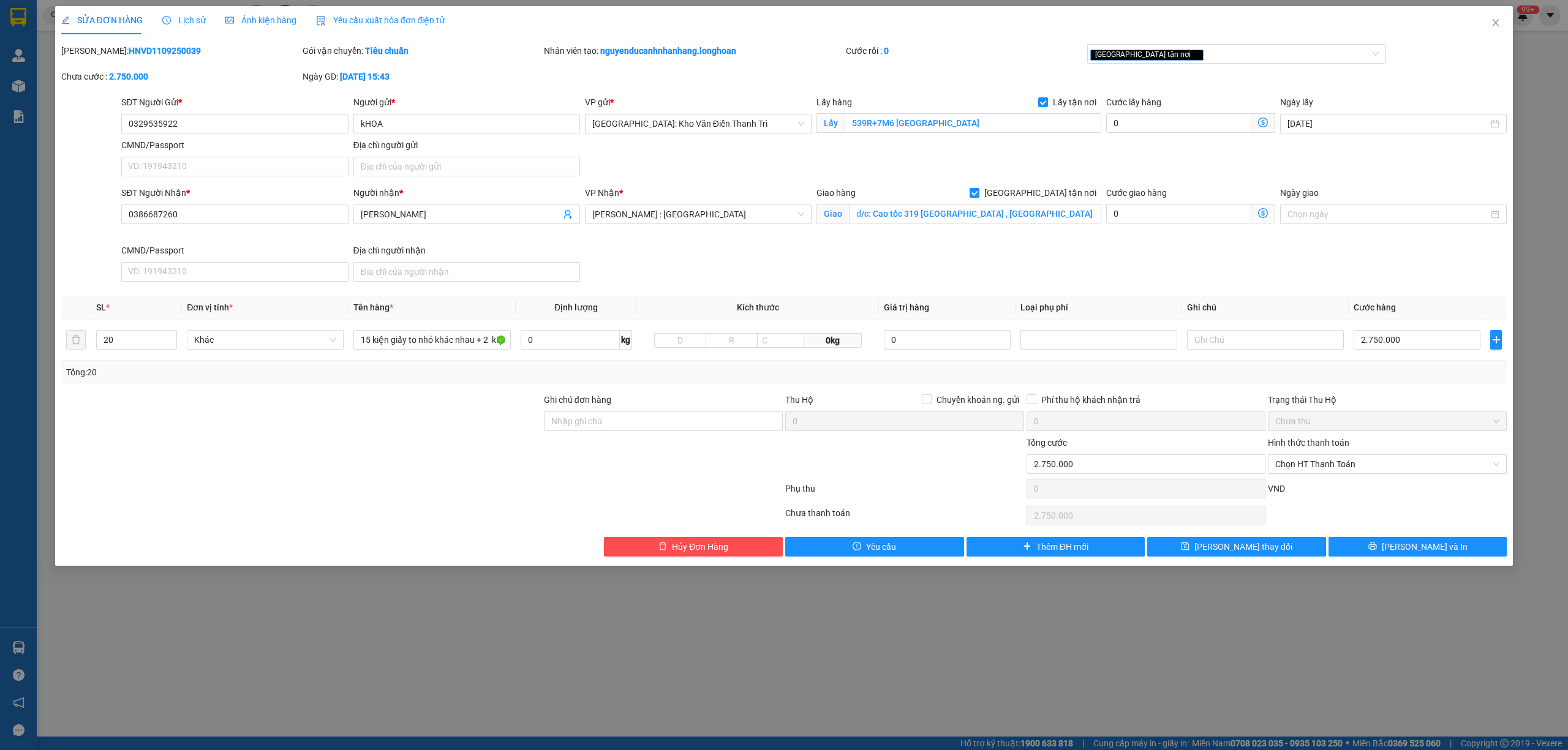
click at [175, 26] on div "Lịch sử" at bounding box center [184, 20] width 44 height 13
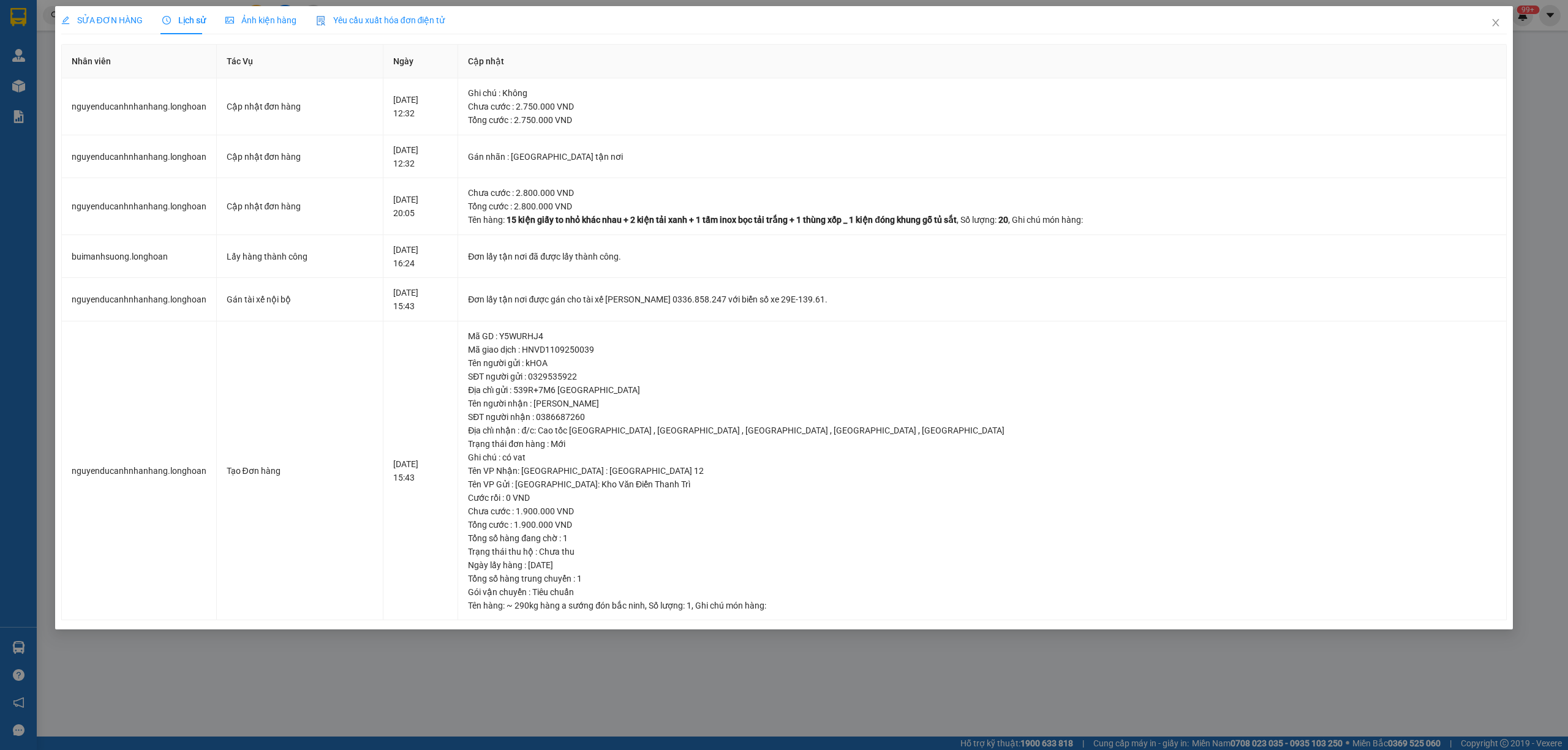
click at [96, 25] on span "SỬA ĐƠN HÀNG" at bounding box center [102, 20] width 82 height 10
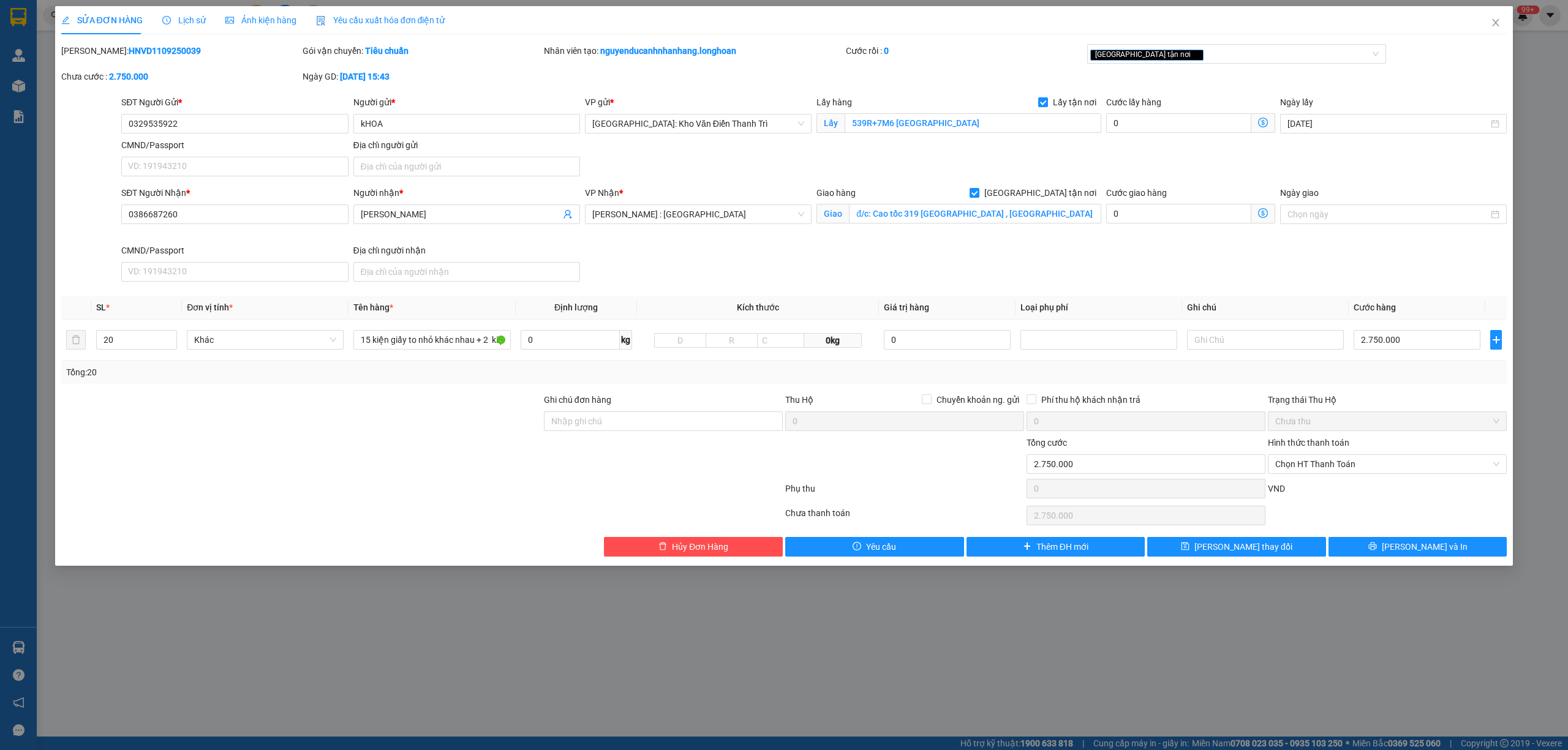
click at [372, 481] on div at bounding box center [421, 491] width 724 height 25
drag, startPoint x: 171, startPoint y: 59, endPoint x: 94, endPoint y: 52, distance: 77.3
click at [94, 52] on div "[PERSON_NAME]: HNVD1109250039" at bounding box center [180, 56] width 242 height 26
copy b "HNVD1109250039"
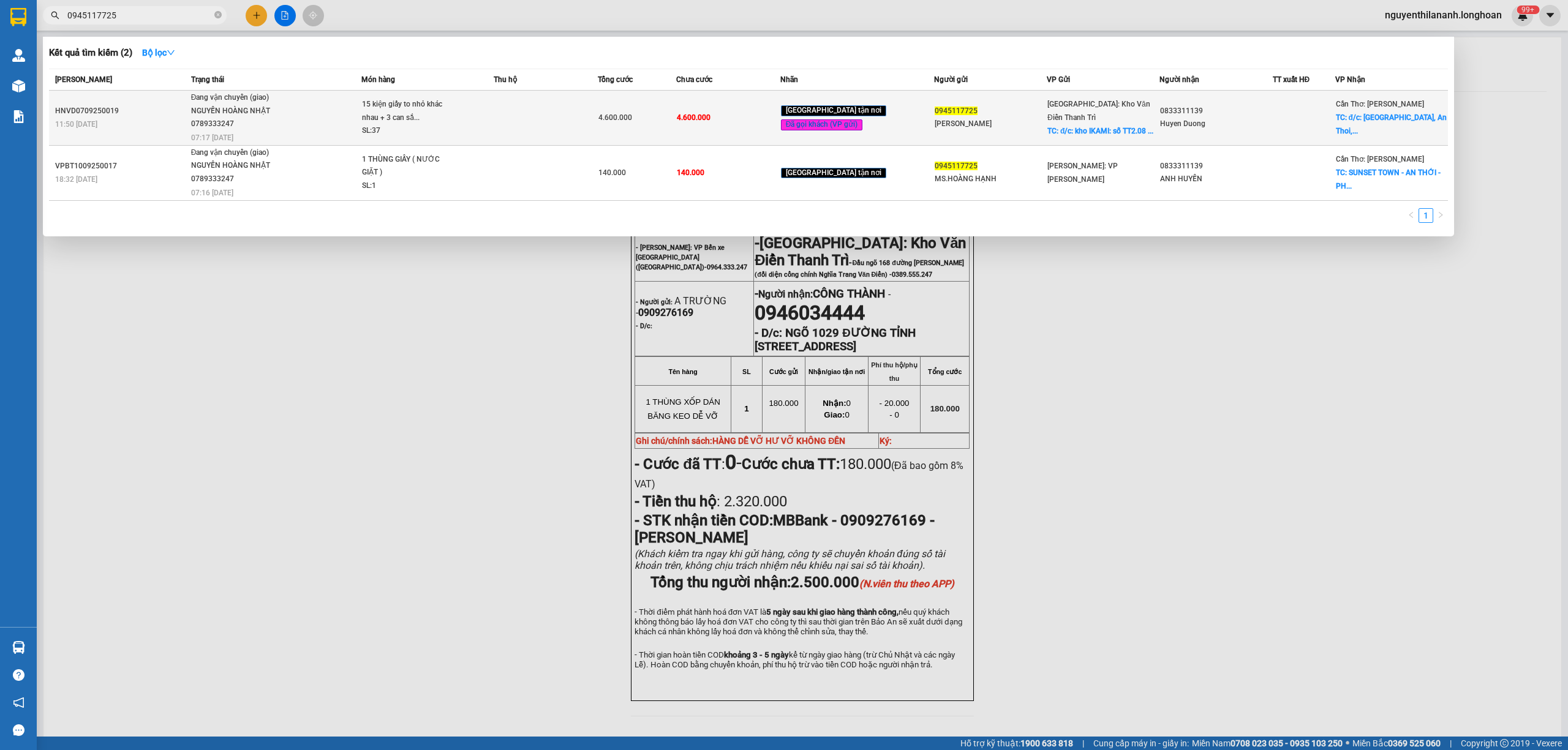
type input "0945117725"
click at [155, 106] on div "HNVD0709250019" at bounding box center [121, 111] width 132 height 13
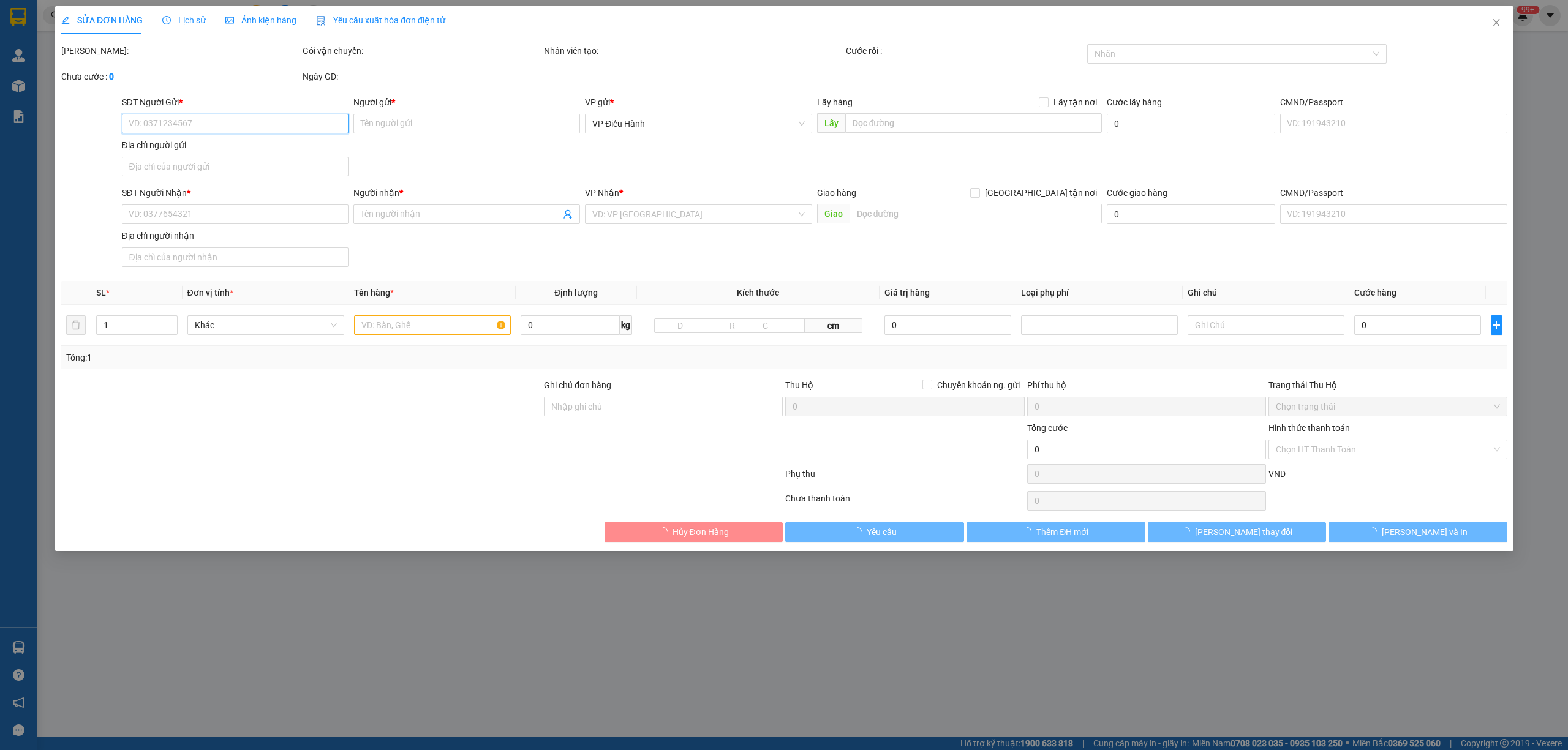
type input "0945117725"
type input "Hanh hoang"
checkbox input "true"
type input "đ/c: kho IKAMI: số TT2.08 đường foresa 5A khu đô thị xuân Phương"
type input "0833311139"
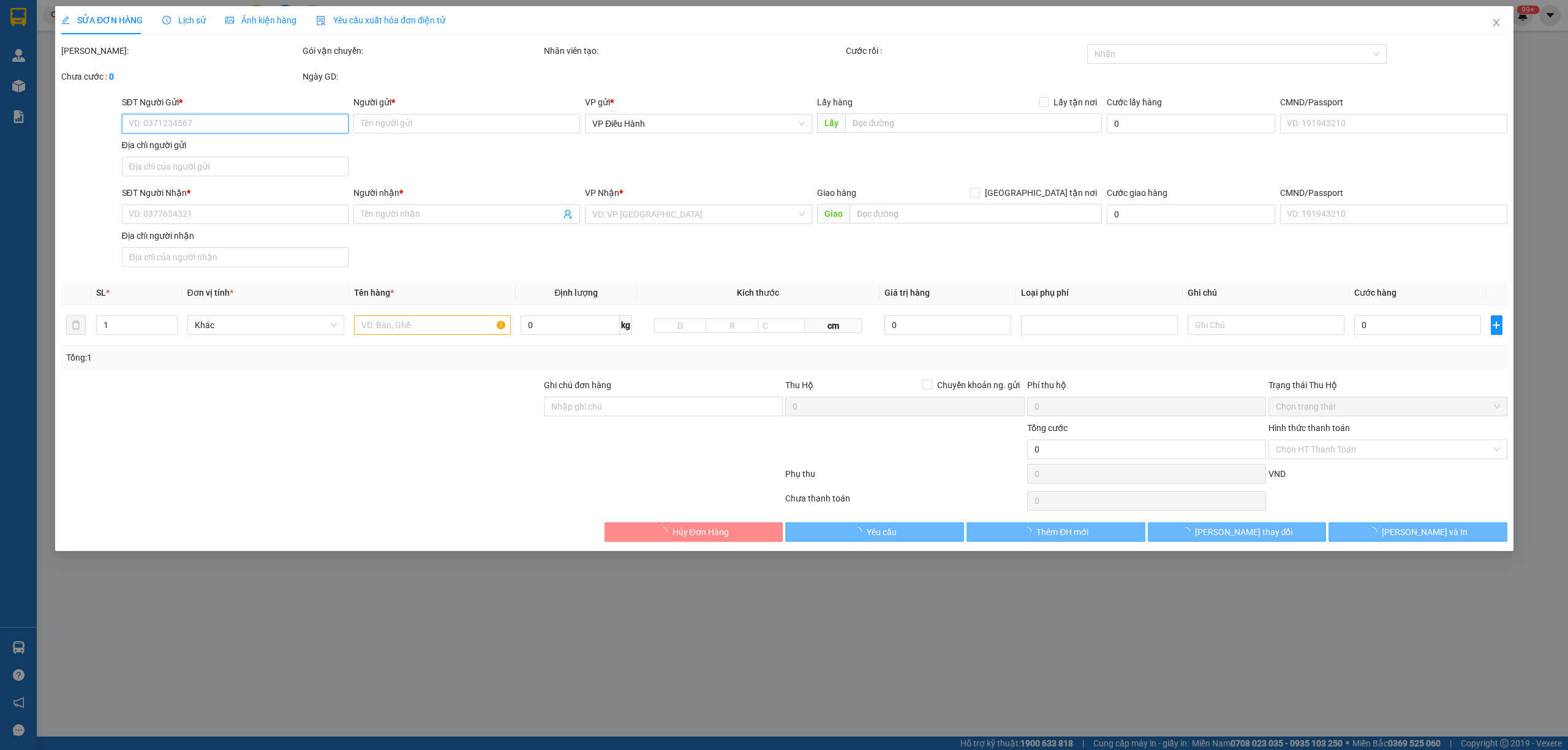
type input "Huyen Duong"
checkbox input "true"
type input "đ/c: Sunset Town, An Thoi, Phu Quoc, Kien Giang, Vietnam"
type input "hàng giao nguyên kiện, hư vỡ ko đền ( nhớ hoàn chứng từ của khách )"
type input "4.600.000"
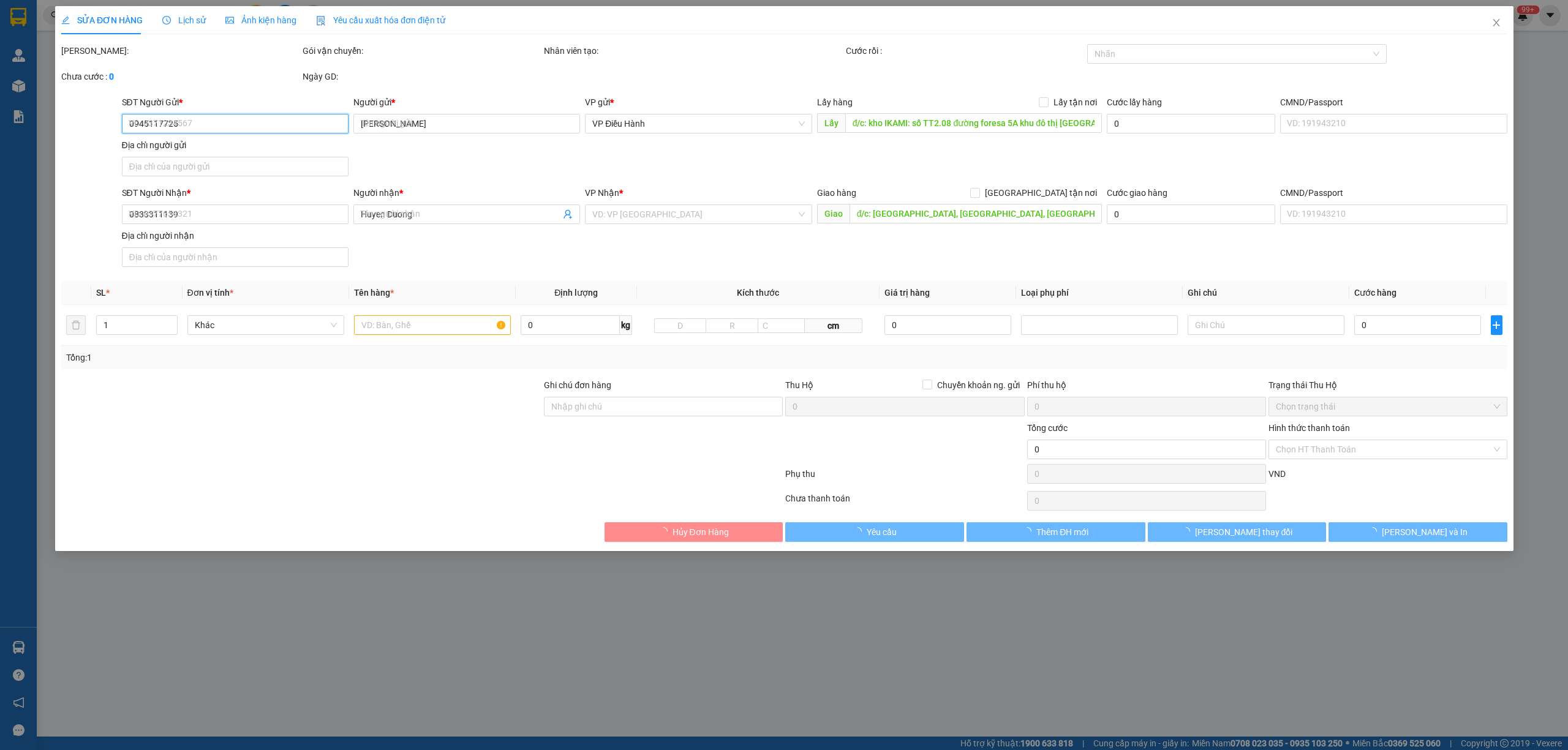
type input "4.600.000"
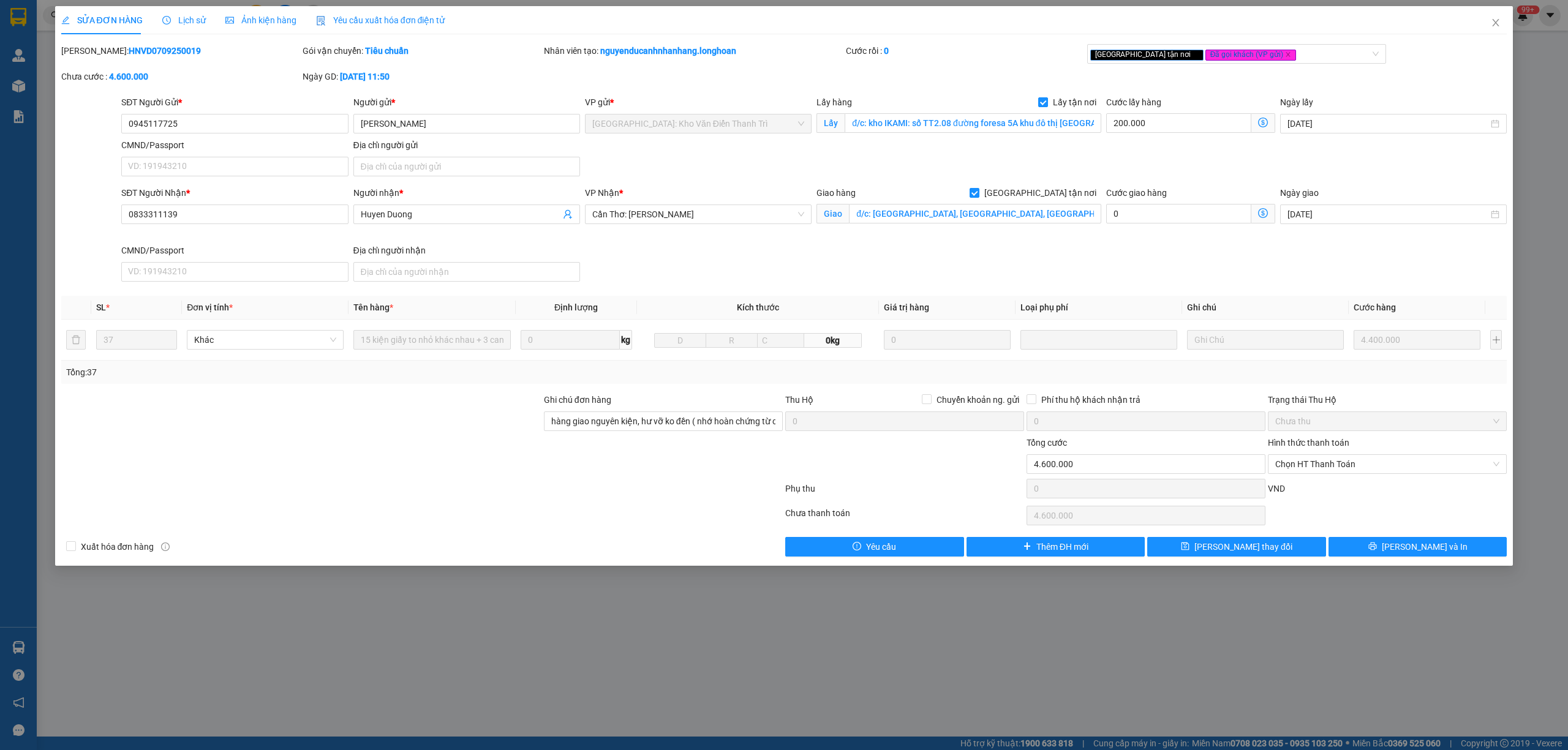
click at [177, 23] on span "Lịch sử" at bounding box center [184, 20] width 44 height 10
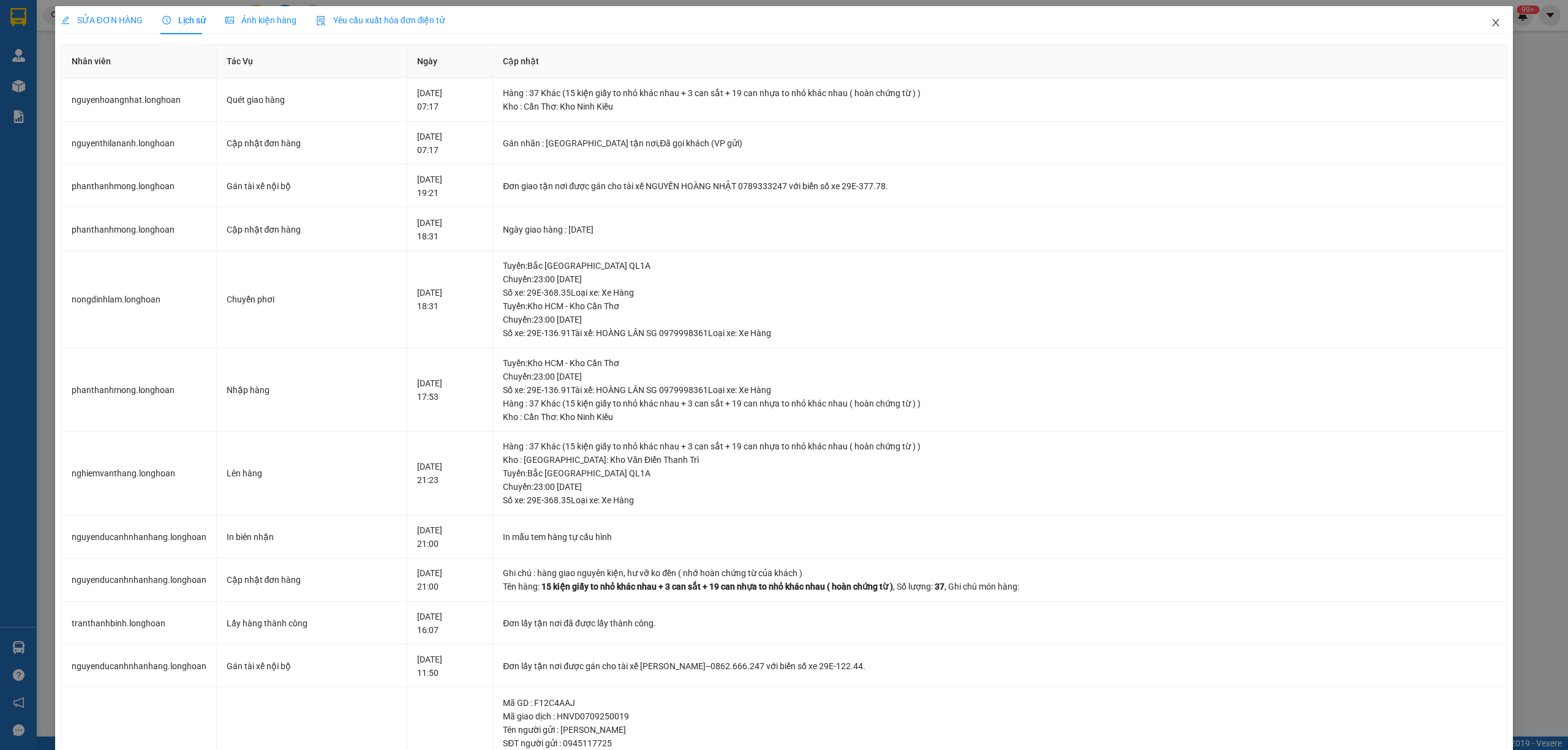
click at [1491, 26] on icon "close" at bounding box center [1496, 23] width 10 height 10
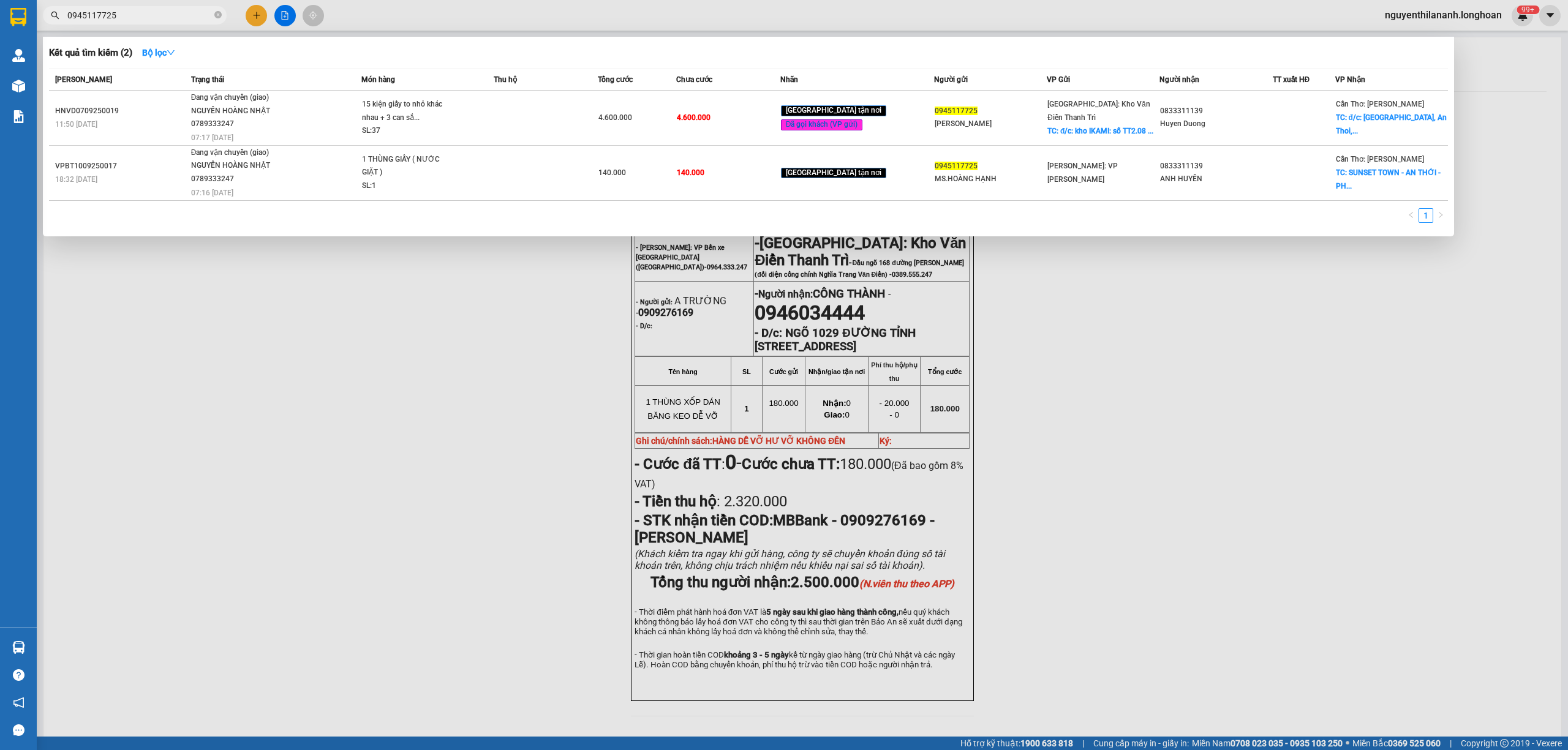
click at [130, 9] on input "0945117725" at bounding box center [140, 15] width 145 height 13
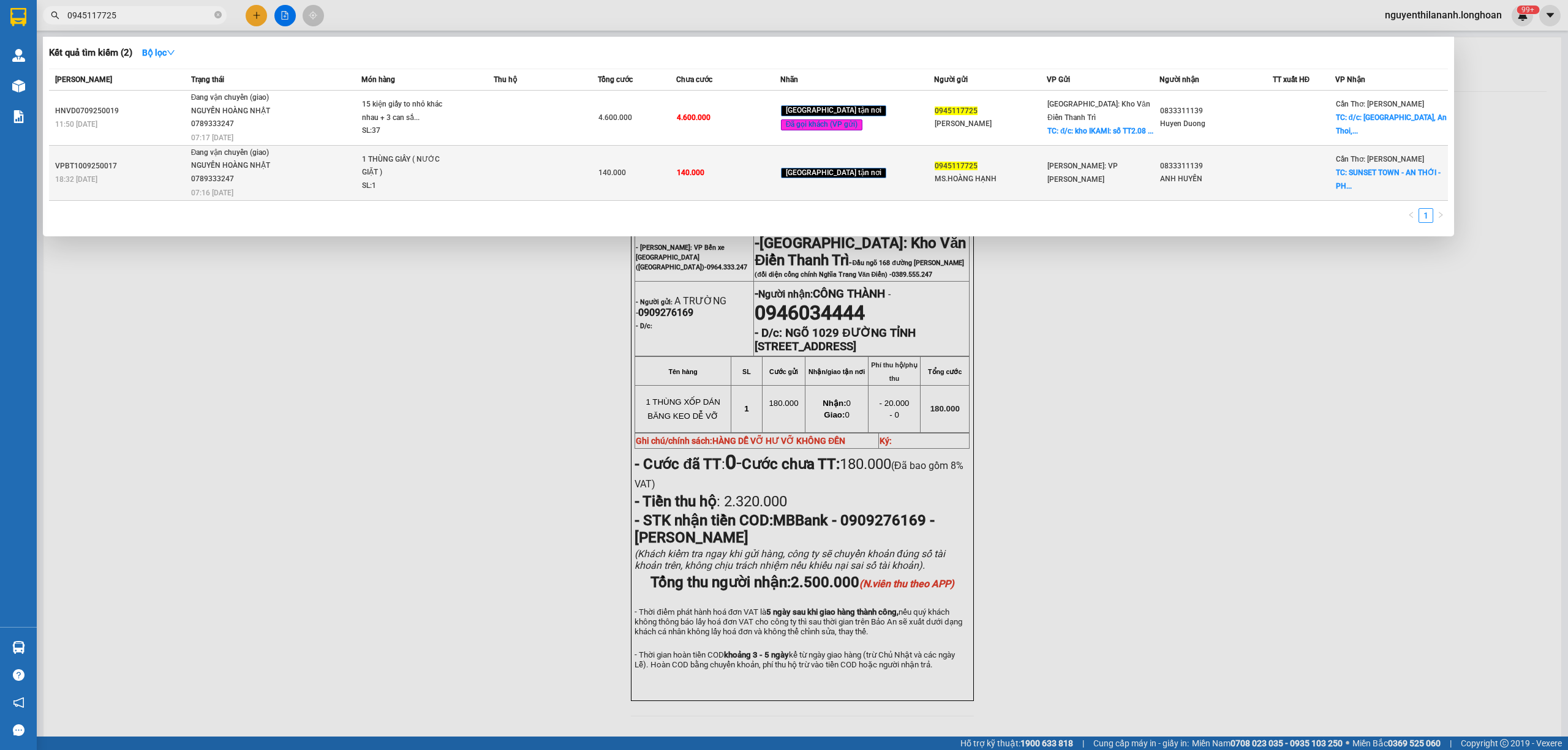
click at [135, 163] on div "VPBT1009250017" at bounding box center [121, 166] width 132 height 13
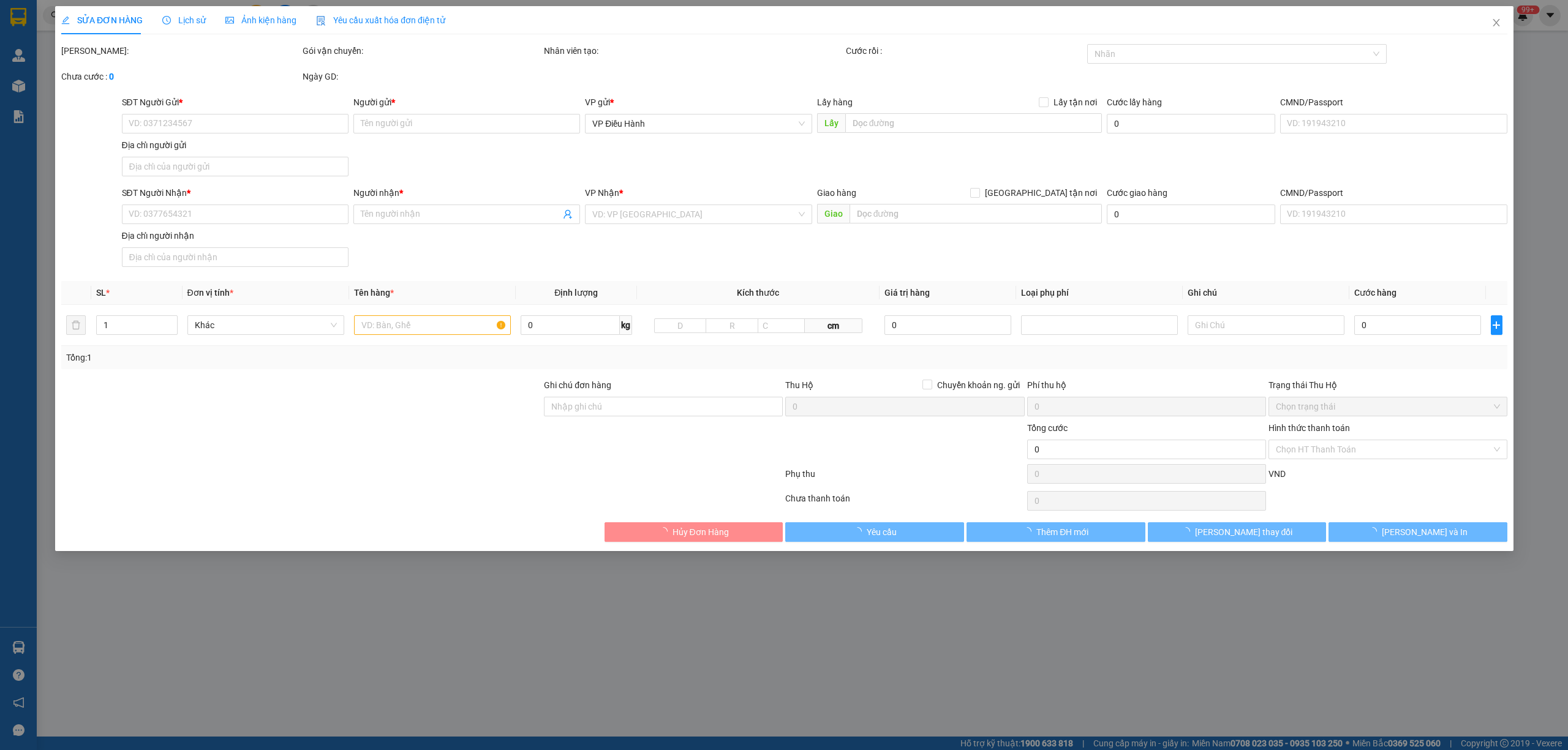
type input "0945117725"
type input "MS.HOÀNG HẠNH"
type input "0833311139"
type input "ANH HUYẾN"
checkbox input "true"
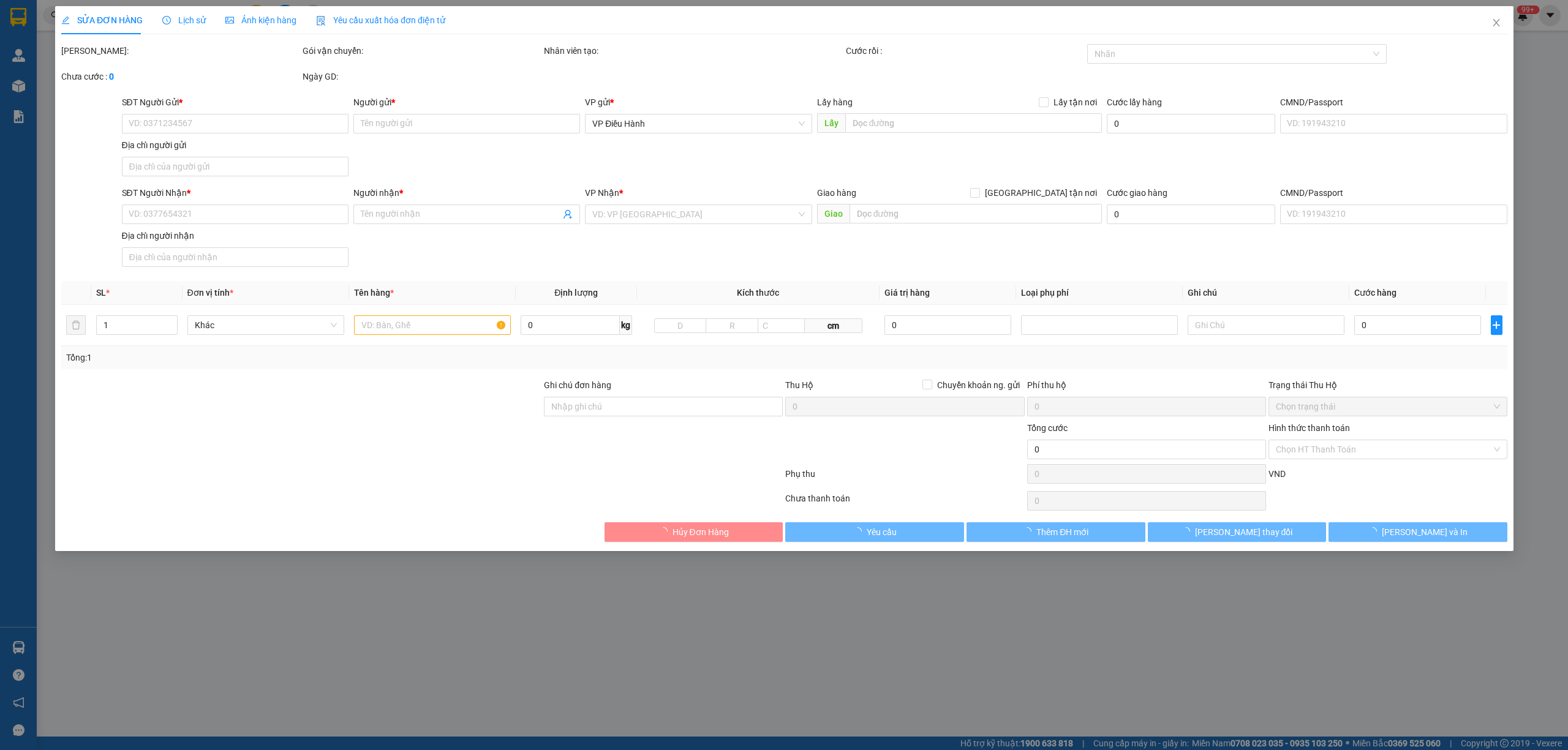
type input "SUNSET TOWN - AN THỚI - PHÚ QUỐC - KIÊN GIANG"
type input "VẬN CHUYỂN NHẸ TAY - HƯ VỠ KHÔNG ĐỀN"
type input "140.000"
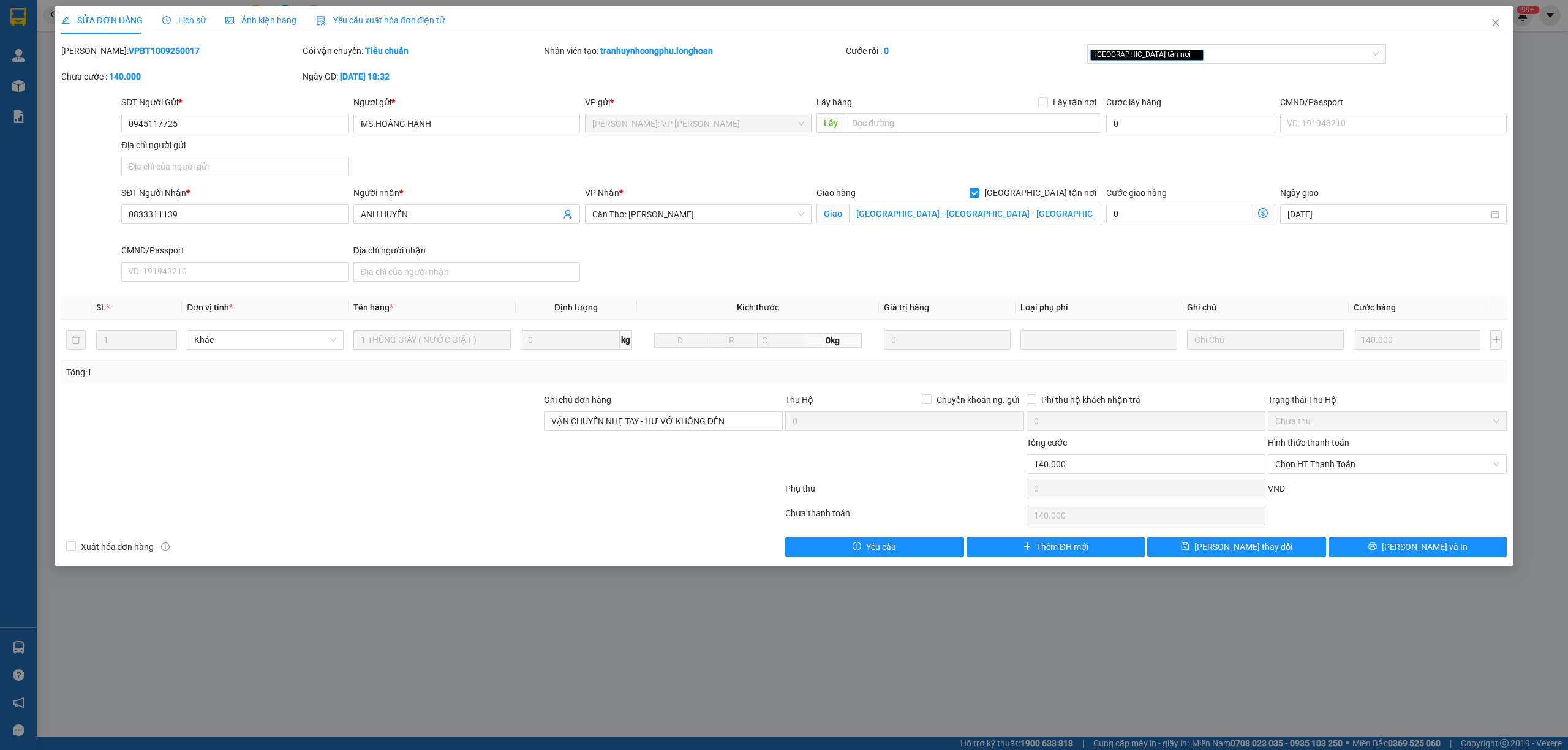
click at [178, 19] on span "Lịch sử" at bounding box center [184, 20] width 44 height 10
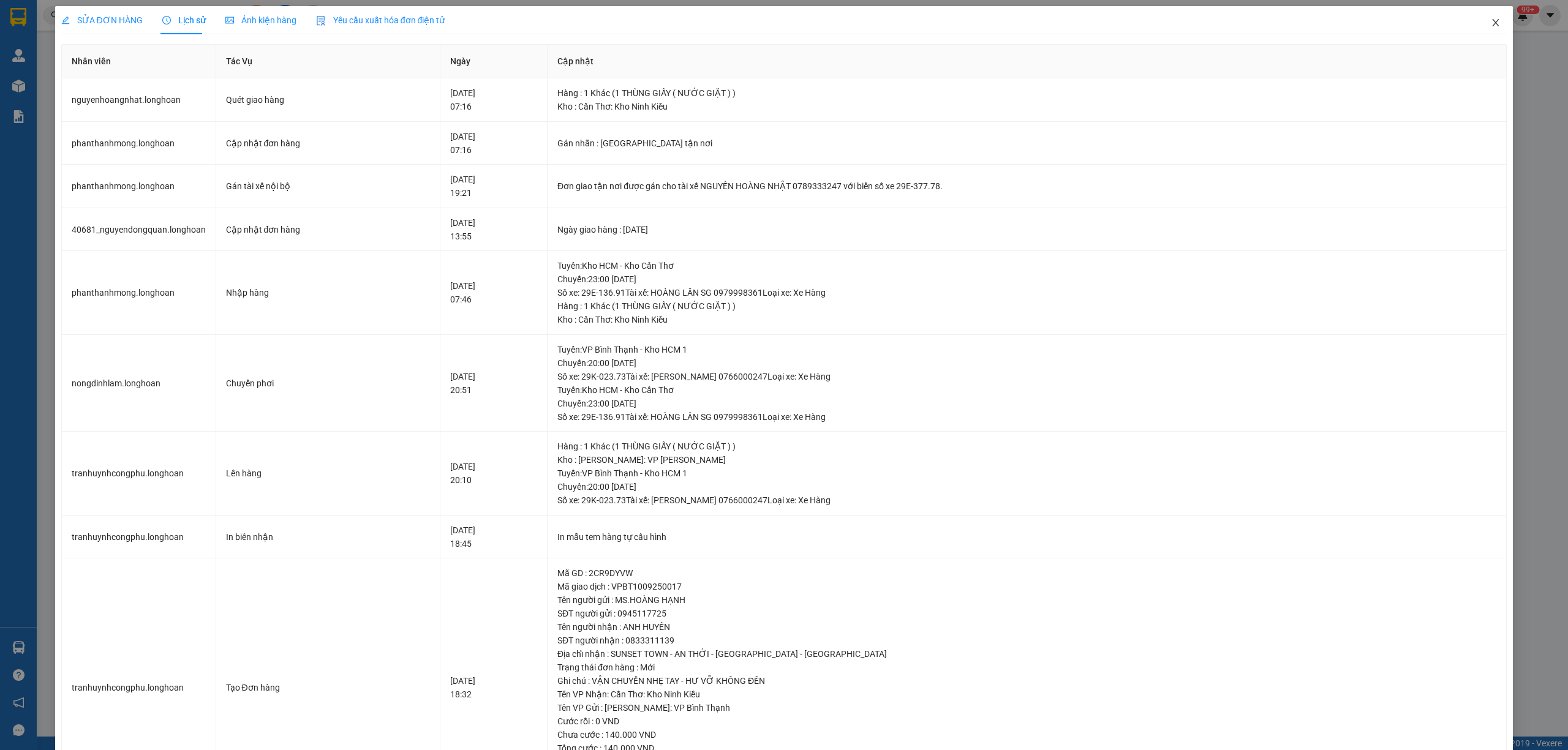
click at [1492, 25] on icon "close" at bounding box center [1496, 23] width 7 height 7
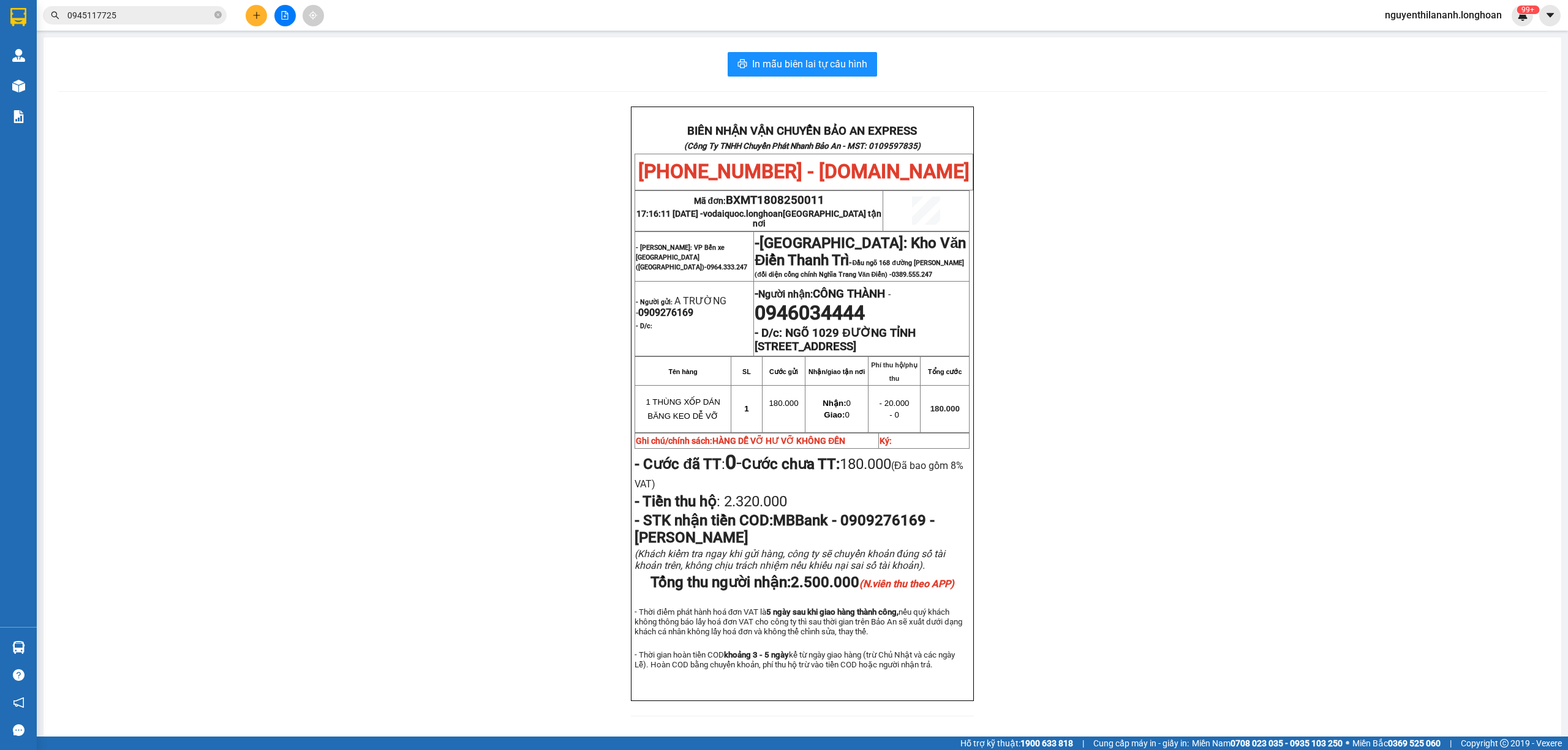
click at [155, 13] on input "0945117725" at bounding box center [140, 15] width 145 height 13
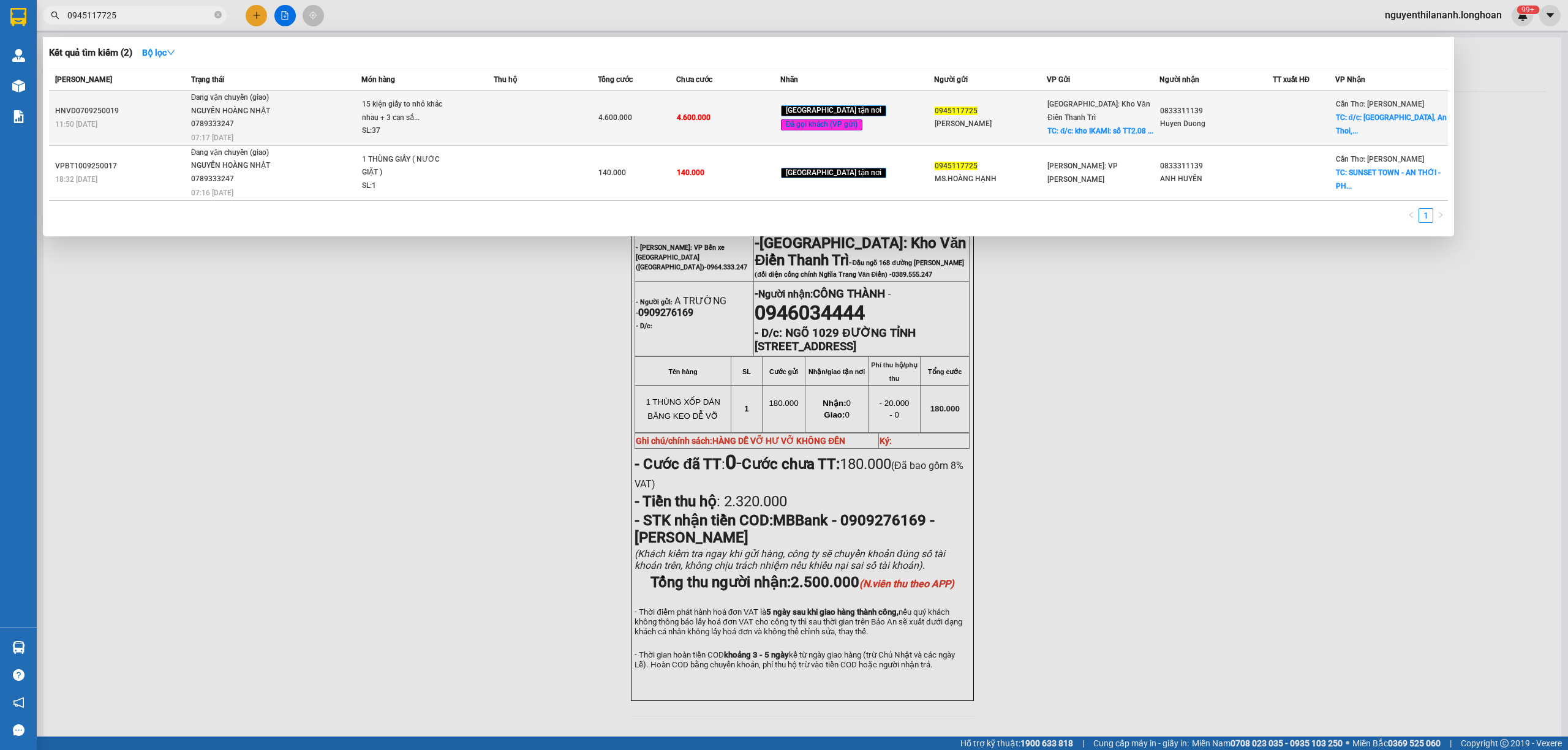
click at [178, 108] on div "HNVD0709250019" at bounding box center [121, 111] width 132 height 13
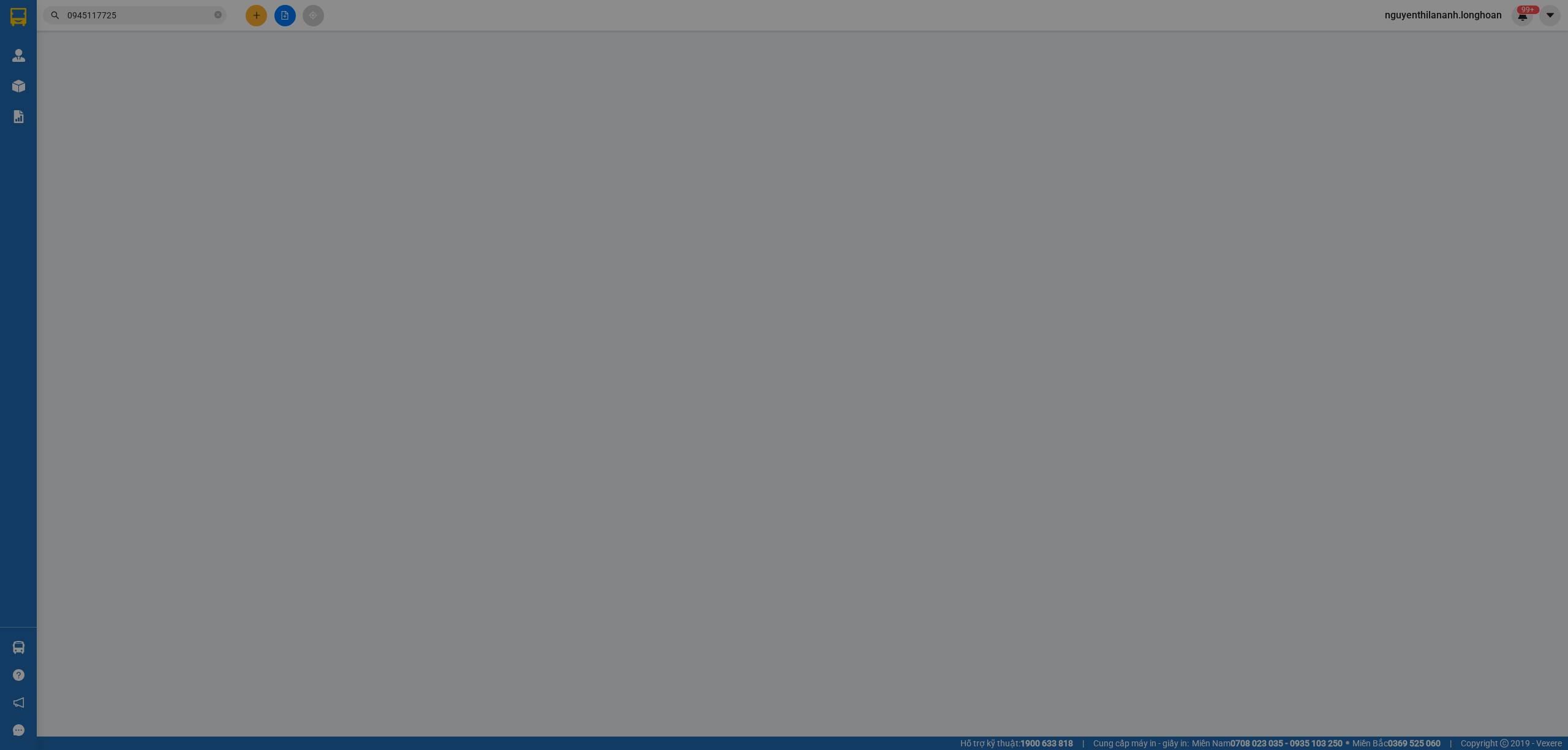
type input "0945117725"
type input "Hanh hoang"
checkbox input "true"
type input "đ/c: kho IKAMI: số TT2.08 đường foresa 5A khu đô thị xuân Phương"
type input "0833311139"
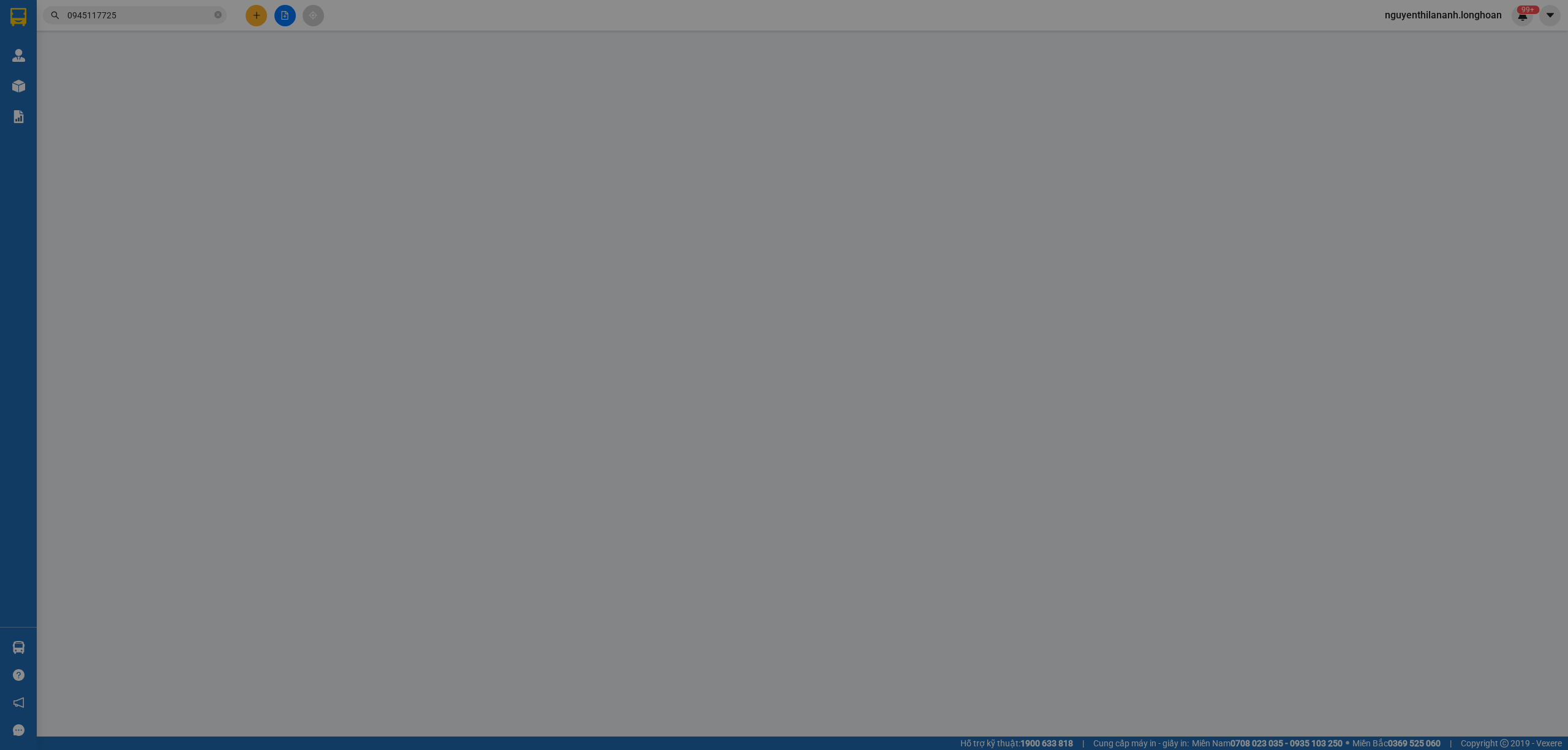
type input "Huyen Duong"
checkbox input "true"
type input "đ/c: Sunset Town, An Thoi, Phu Quoc, Kien Giang, Vietnam"
type input "hàng giao nguyên kiện, hư vỡ ko đền ( nhớ hoàn chứng từ của khách )"
type input "4.600.000"
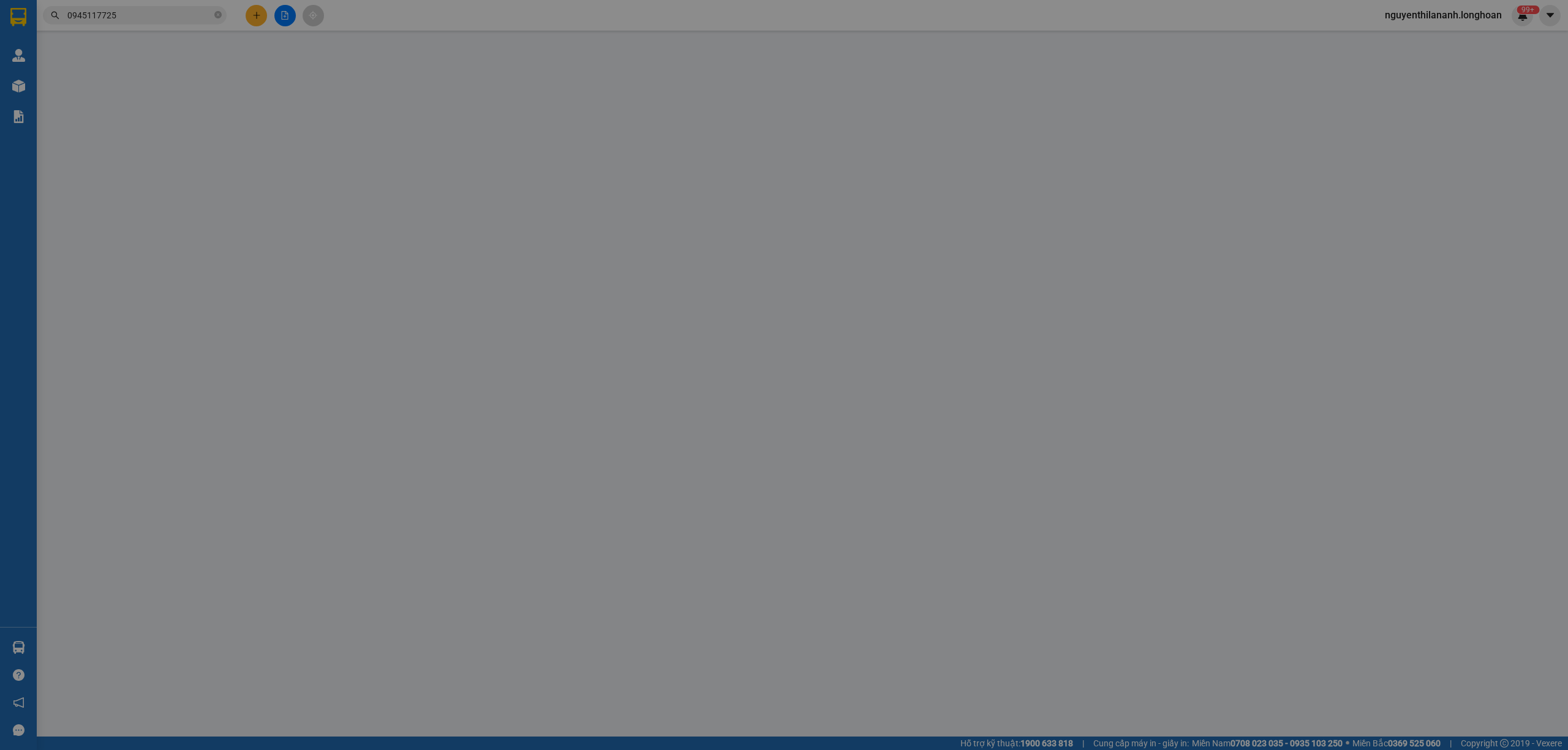
type input "4.600.000"
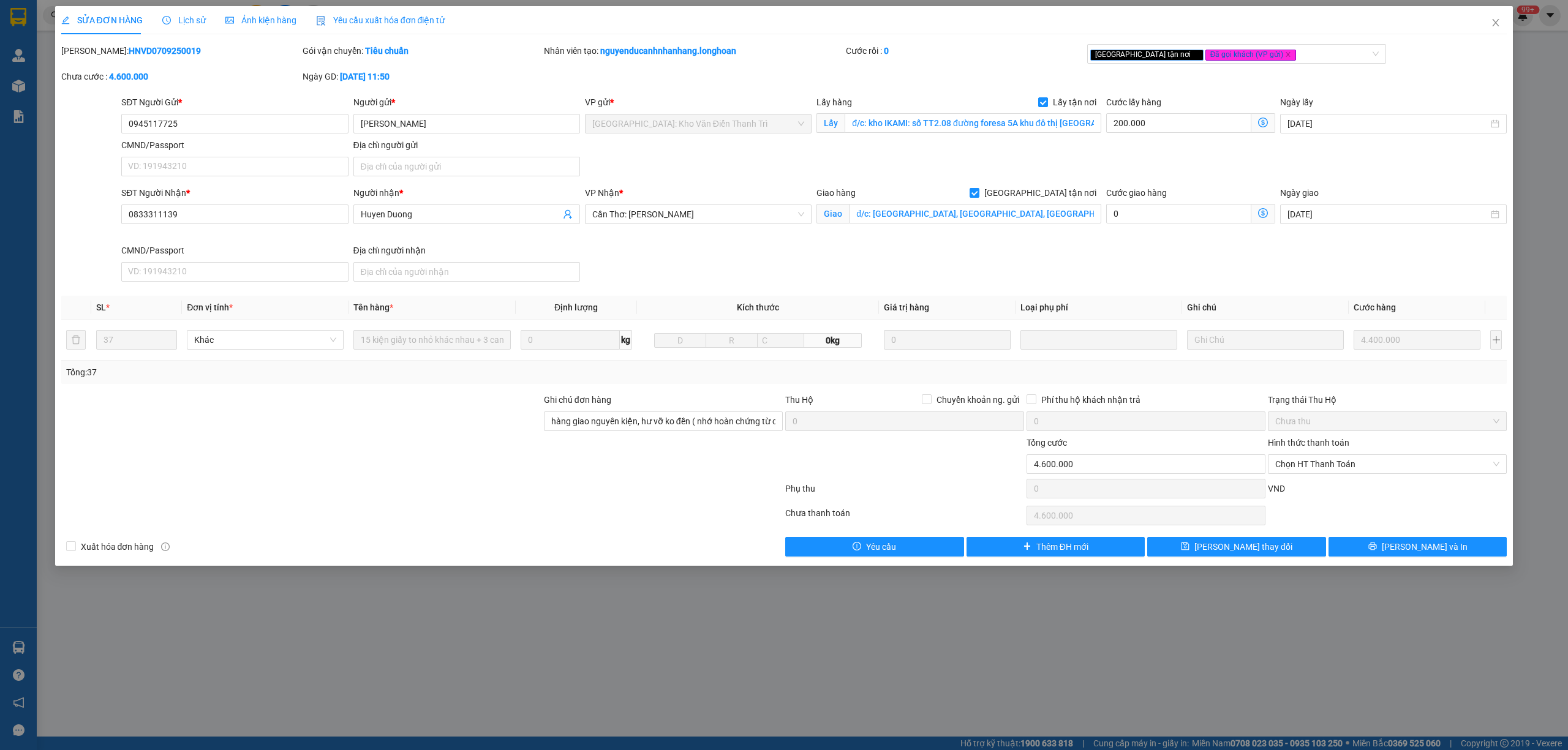
click at [177, 26] on div "Lịch sử" at bounding box center [184, 20] width 44 height 13
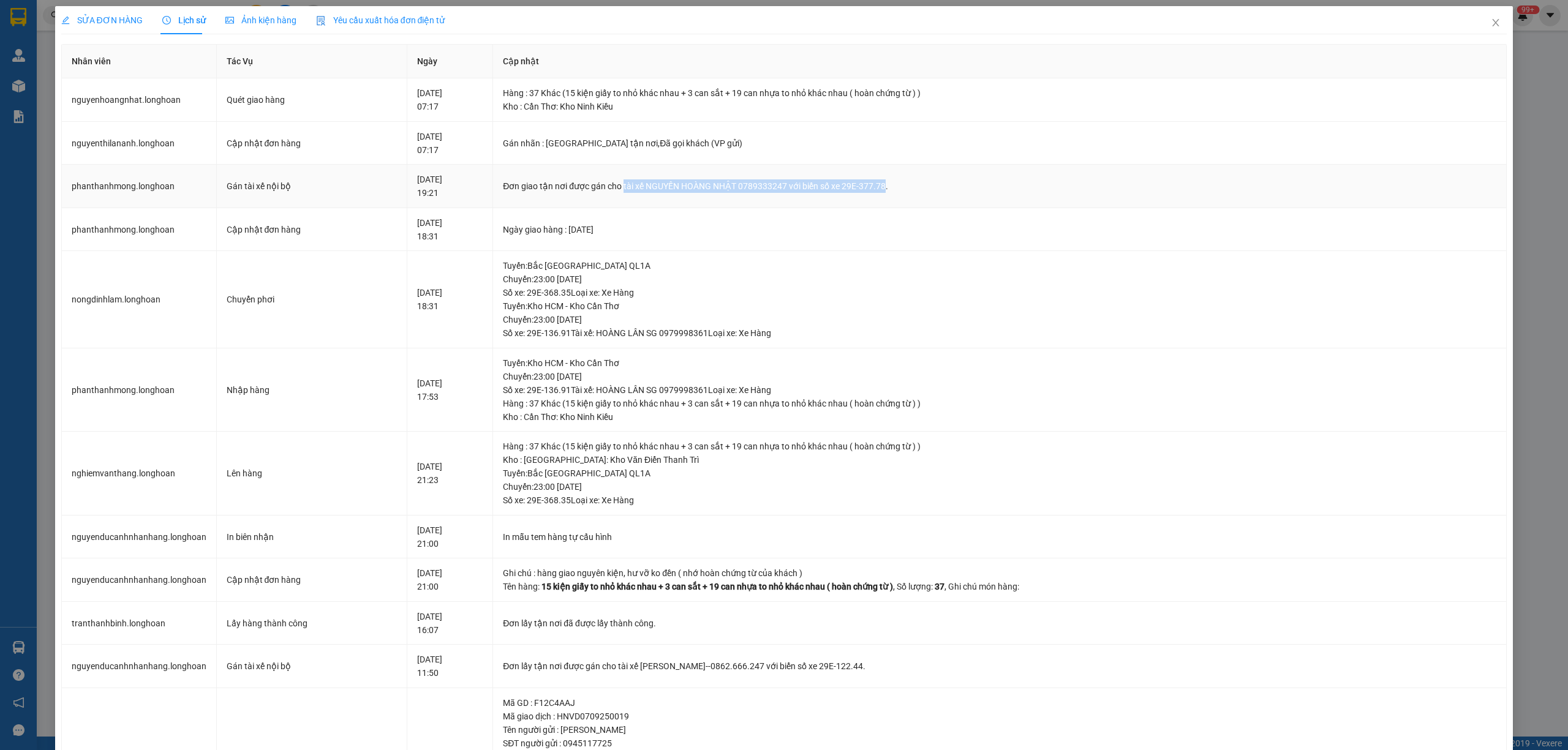
drag, startPoint x: 633, startPoint y: 189, endPoint x: 894, endPoint y: 187, distance: 261.0
click at [894, 187] on div "Đơn giao tận nơi được gán cho tài xế NGUYẾN HOÀNG NHẬT 0789333247 với biển số x…" at bounding box center [999, 186] width 993 height 13
copy div "tài xế NGUYẾN HOÀNG NHẬT 0789333247 với biển số xe 29E-377.78"
